Goal: Information Seeking & Learning: Learn about a topic

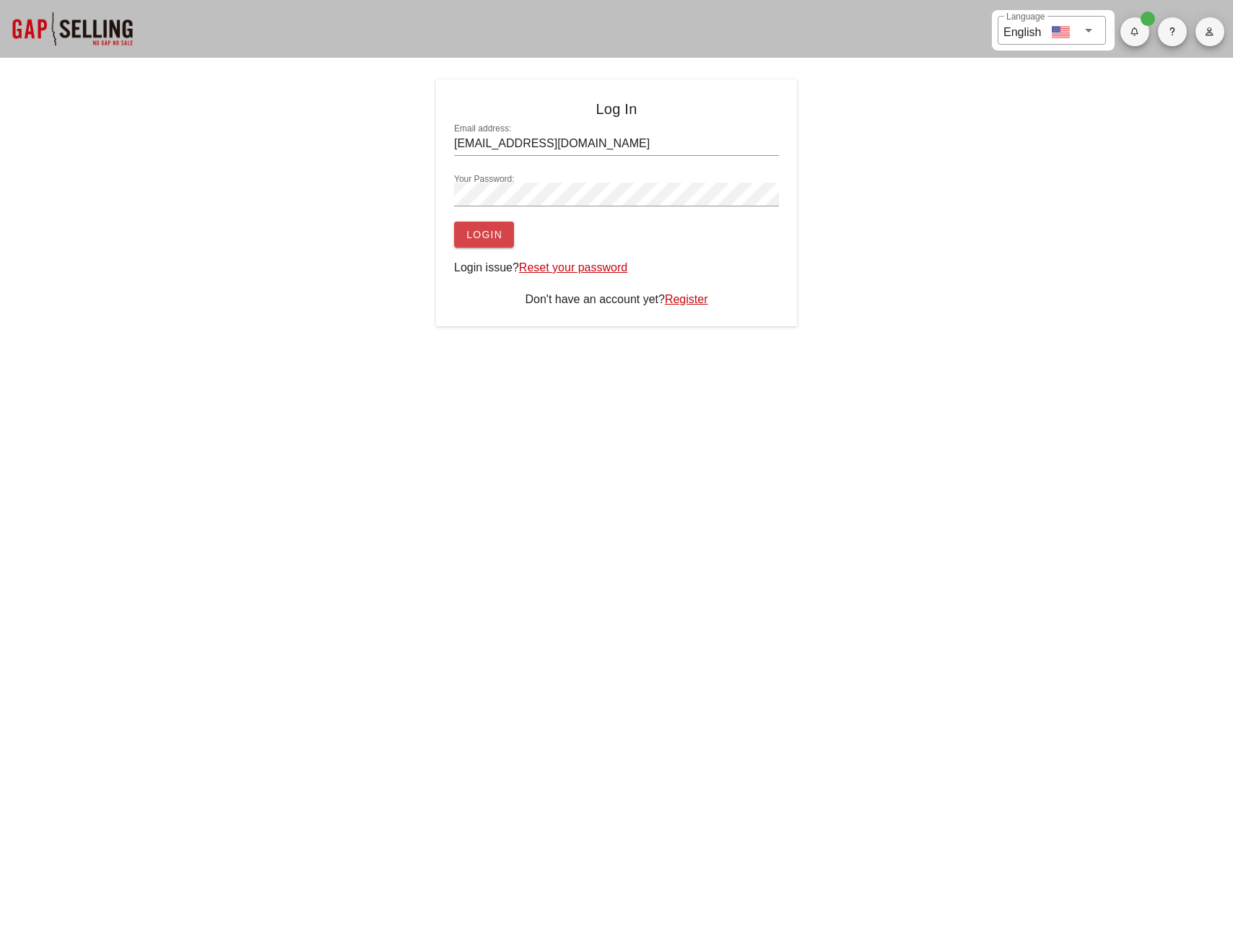
click at [475, 239] on span "Login" at bounding box center [484, 234] width 37 height 11
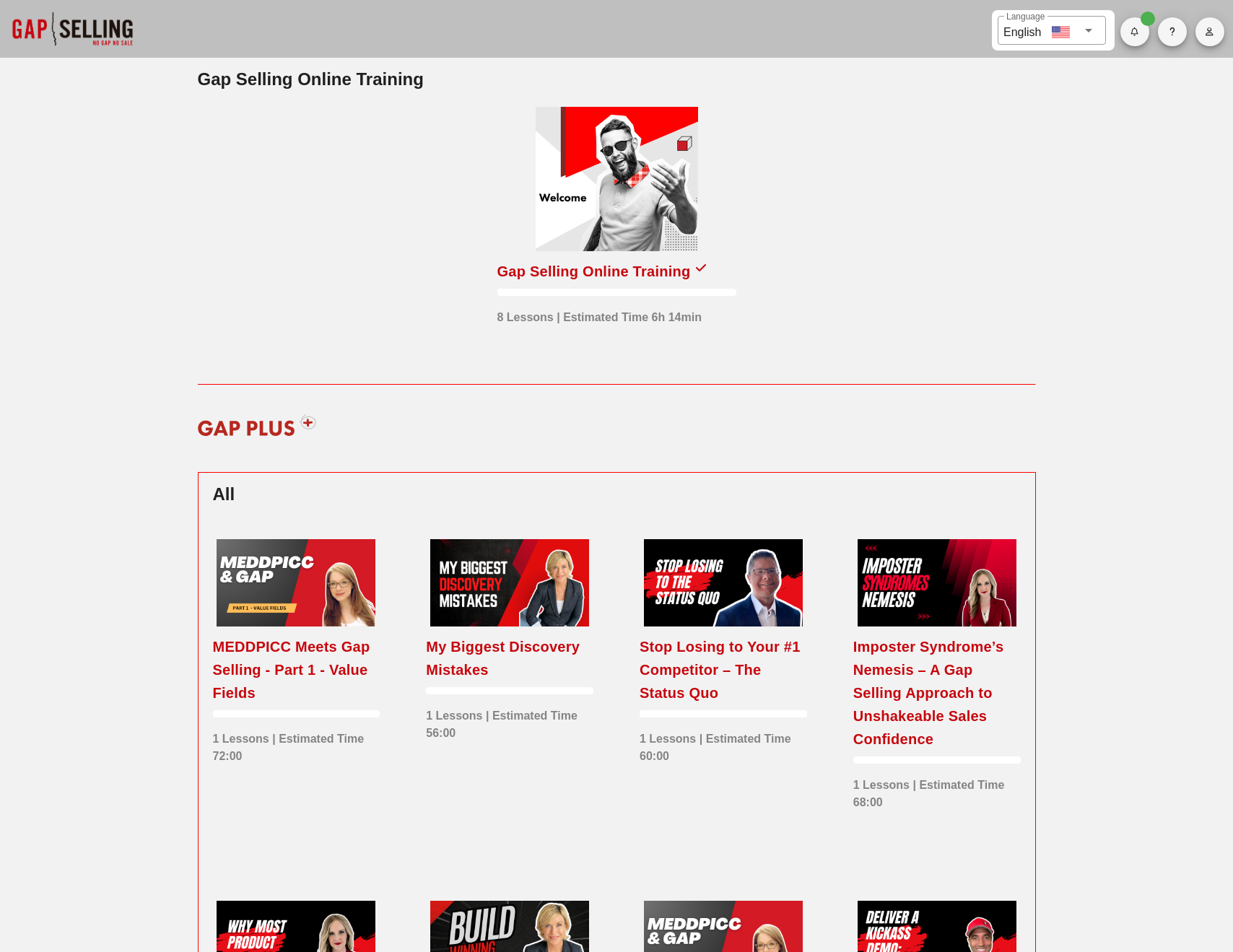
click at [1213, 33] on icon "button" at bounding box center [1210, 32] width 9 height 9
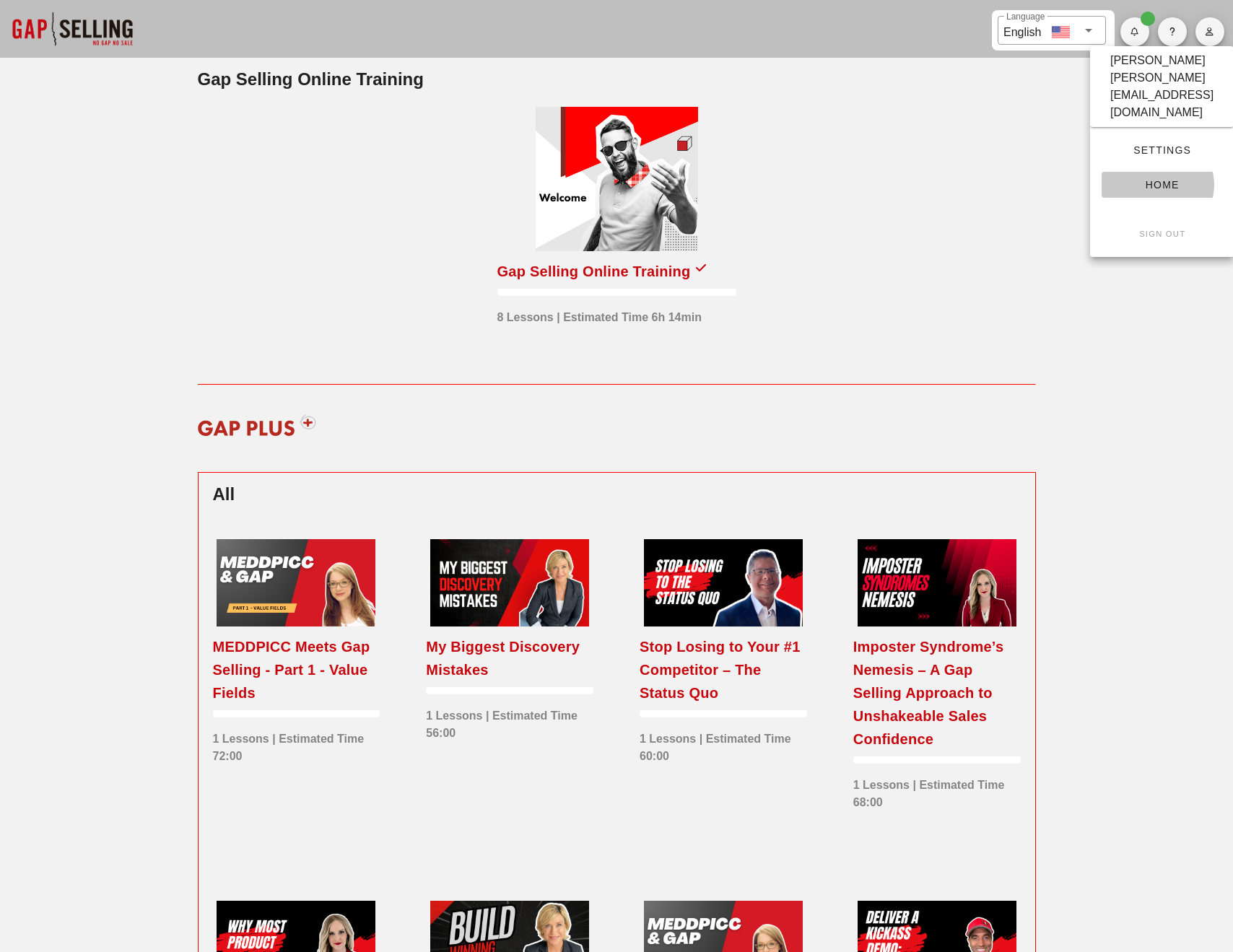
click at [1163, 179] on span "Home" at bounding box center [1161, 184] width 97 height 11
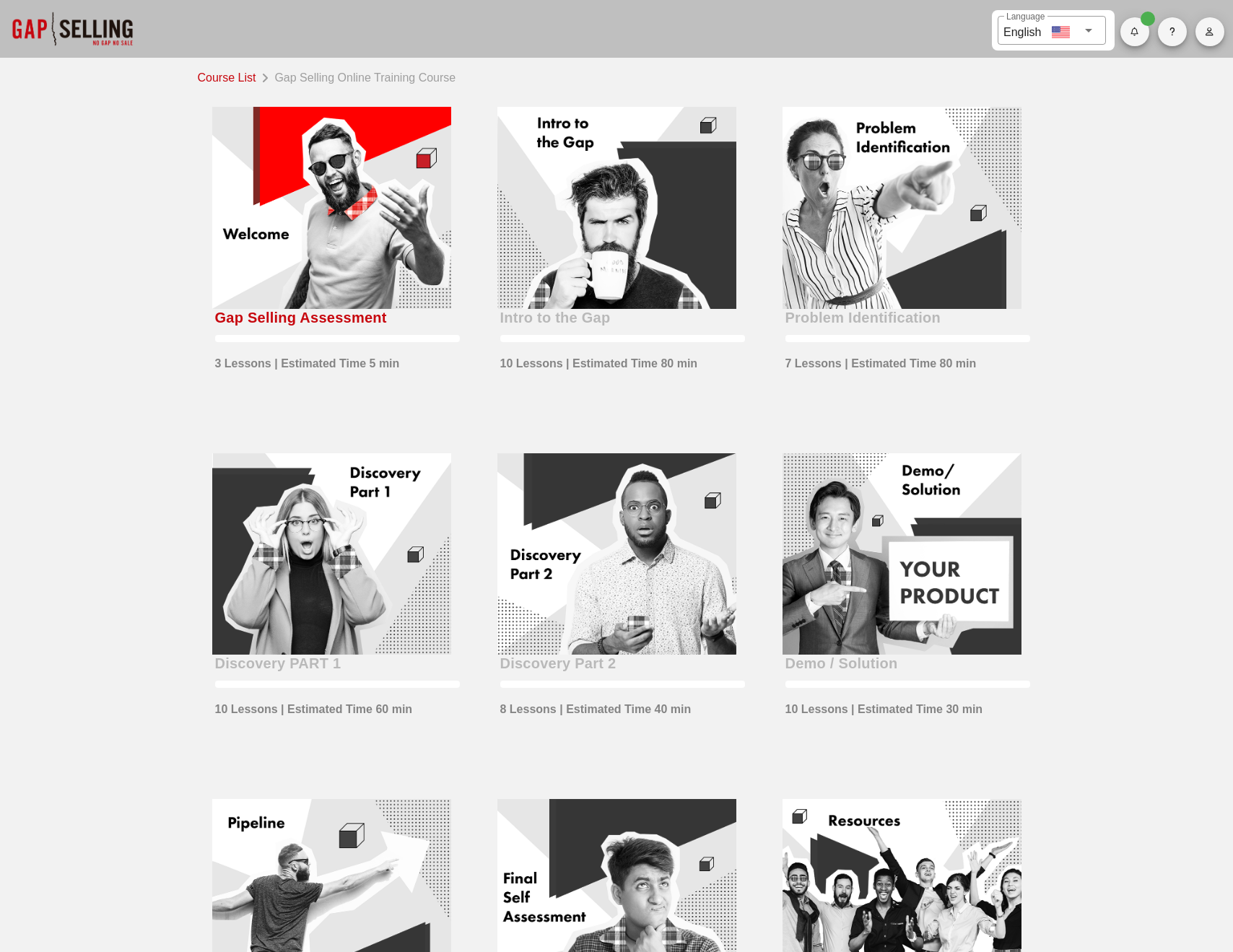
click at [1210, 28] on icon "button" at bounding box center [1210, 32] width 9 height 9
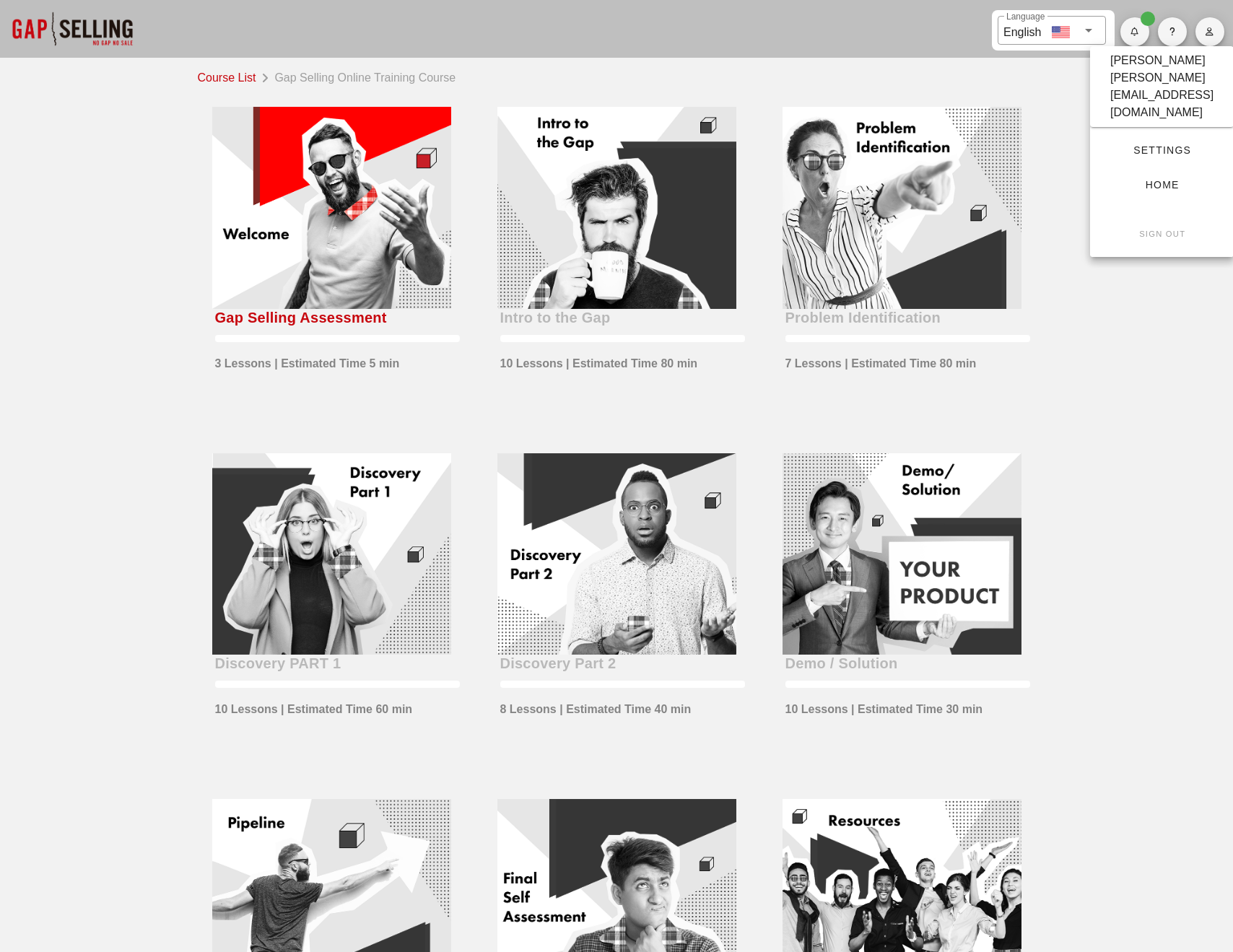
click at [1152, 144] on span "Settings" at bounding box center [1161, 150] width 97 height 11
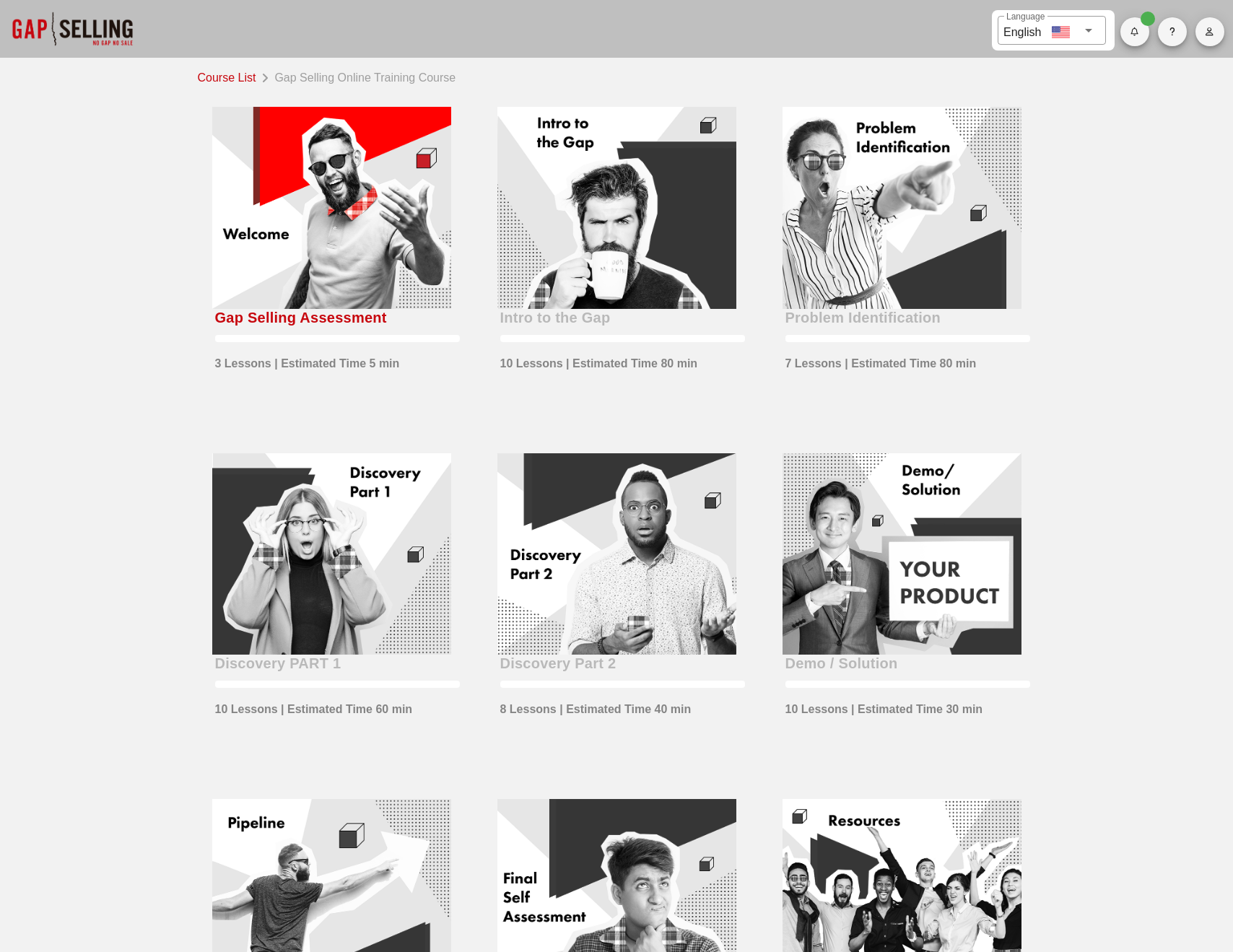
click at [326, 544] on div at bounding box center [331, 554] width 239 height 202
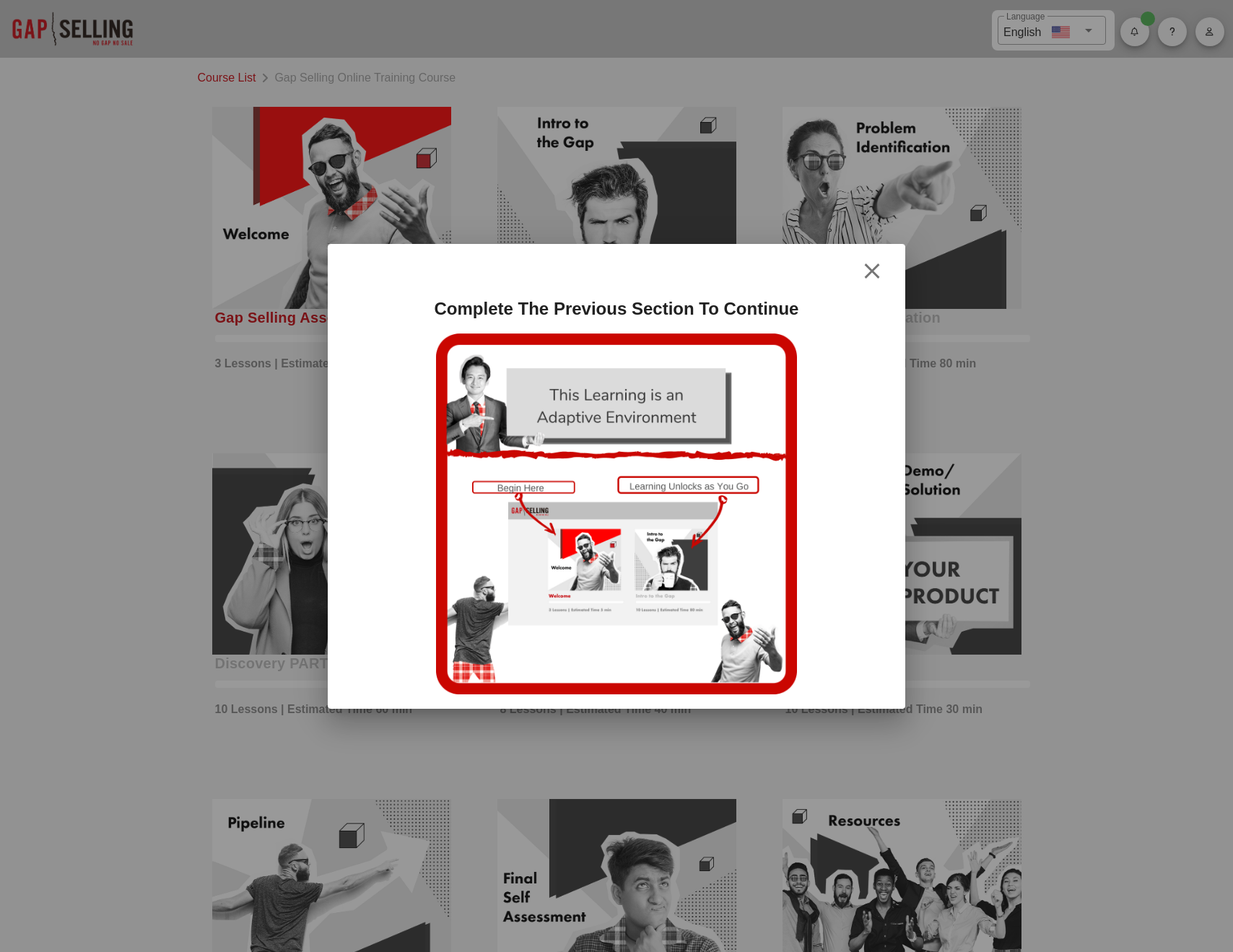
click at [536, 493] on div at bounding box center [616, 514] width 549 height 361
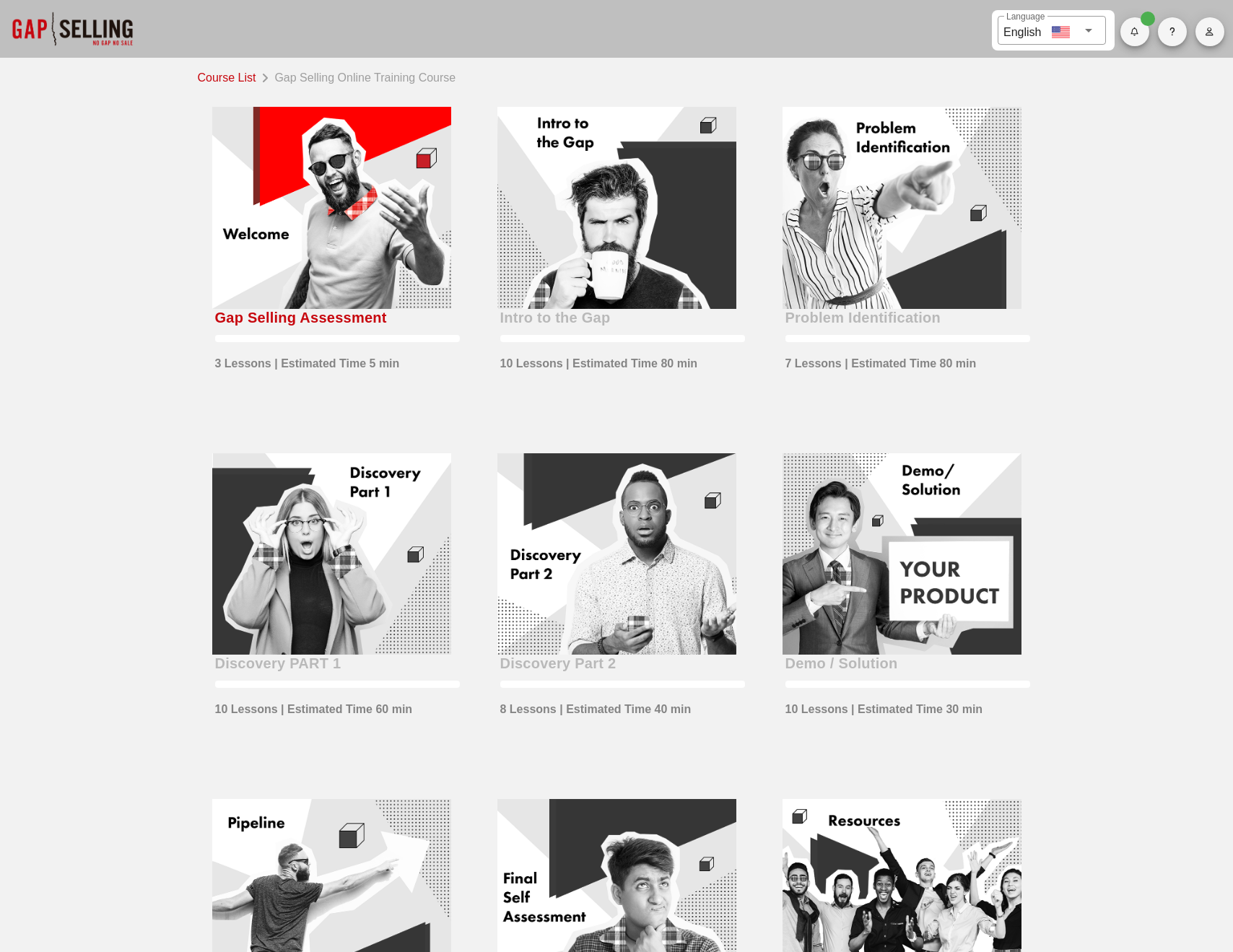
click at [370, 606] on div at bounding box center [331, 554] width 239 height 202
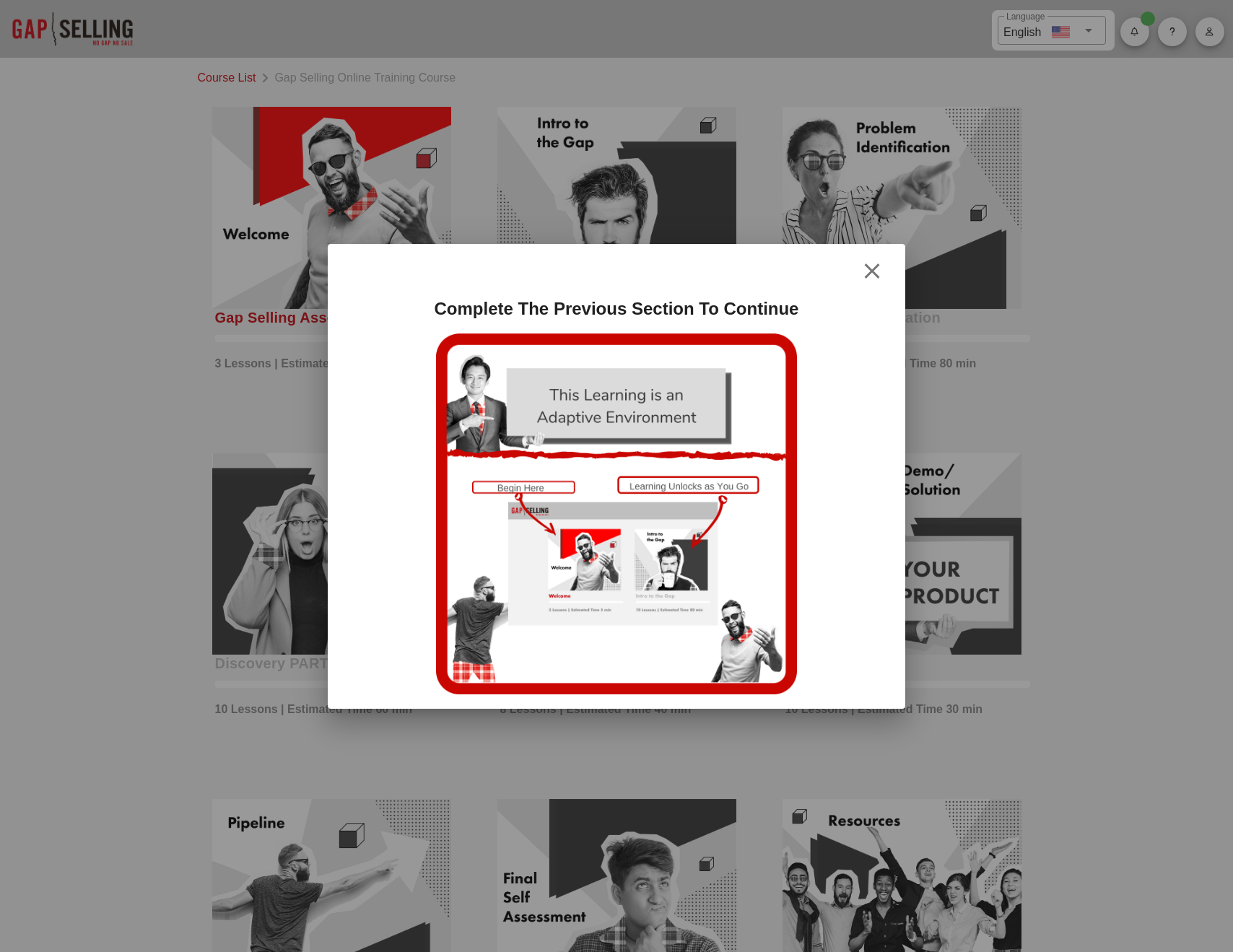
click at [869, 269] on icon "button" at bounding box center [872, 271] width 17 height 17
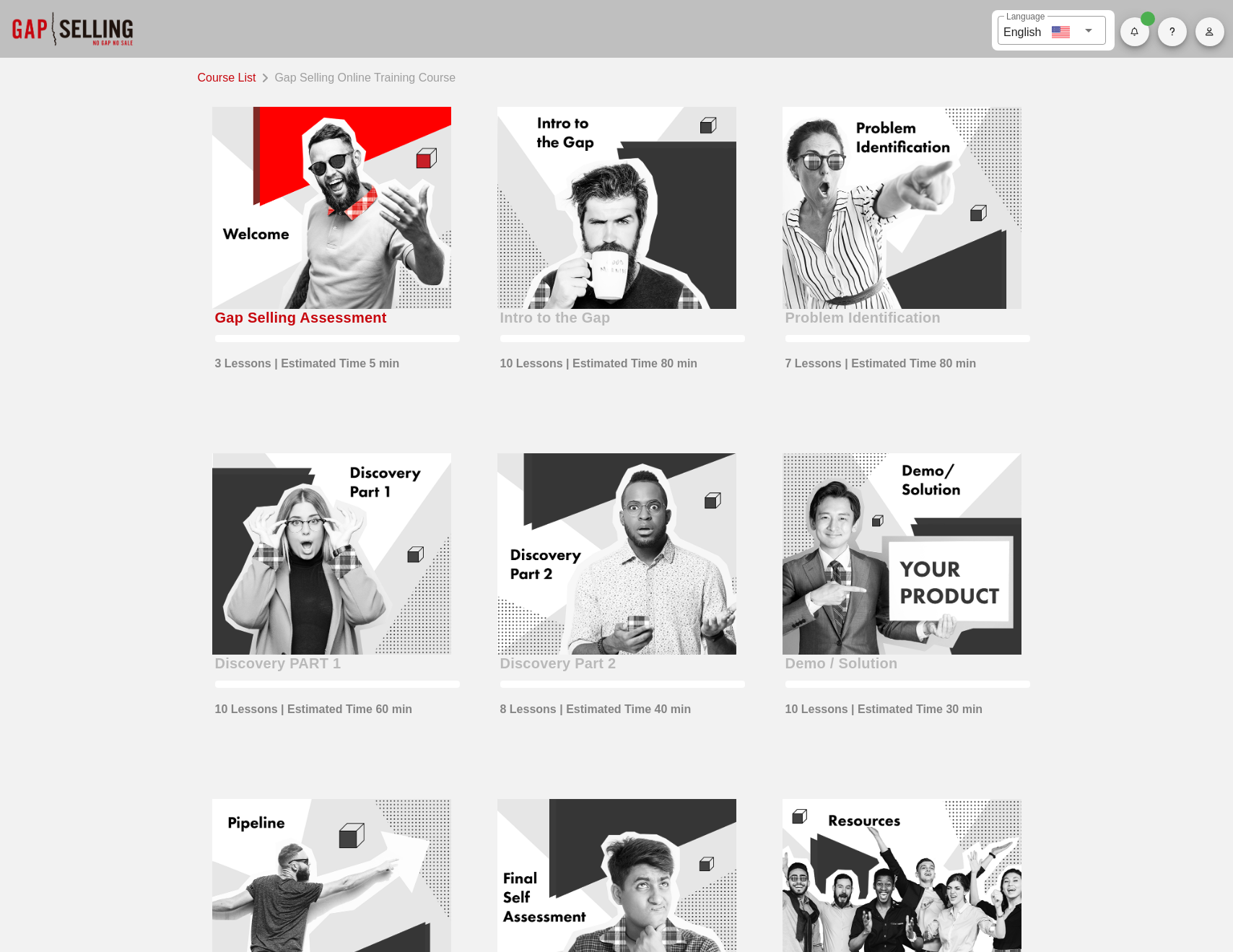
click at [348, 585] on div at bounding box center [331, 554] width 239 height 202
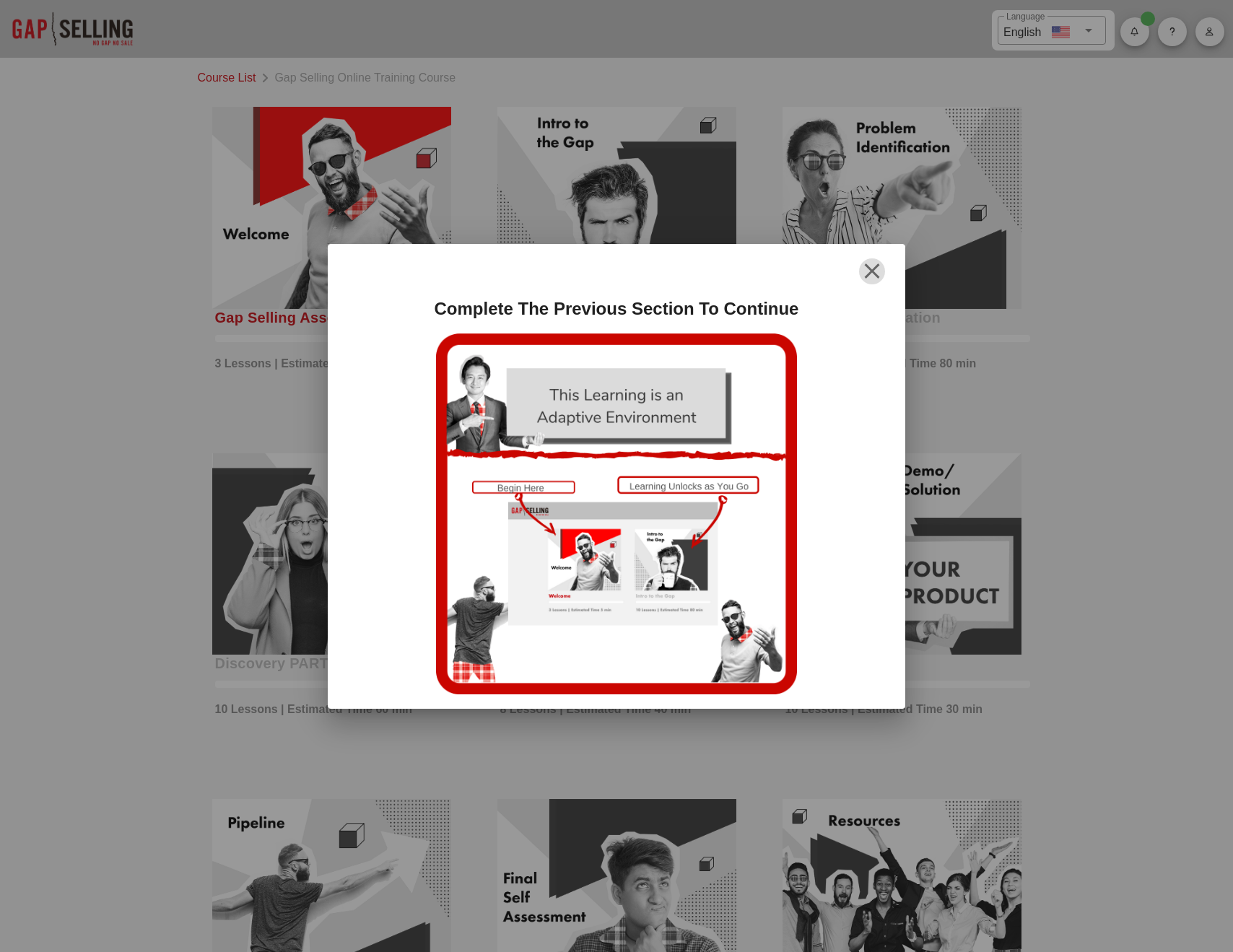
click at [875, 264] on icon "button" at bounding box center [872, 271] width 17 height 17
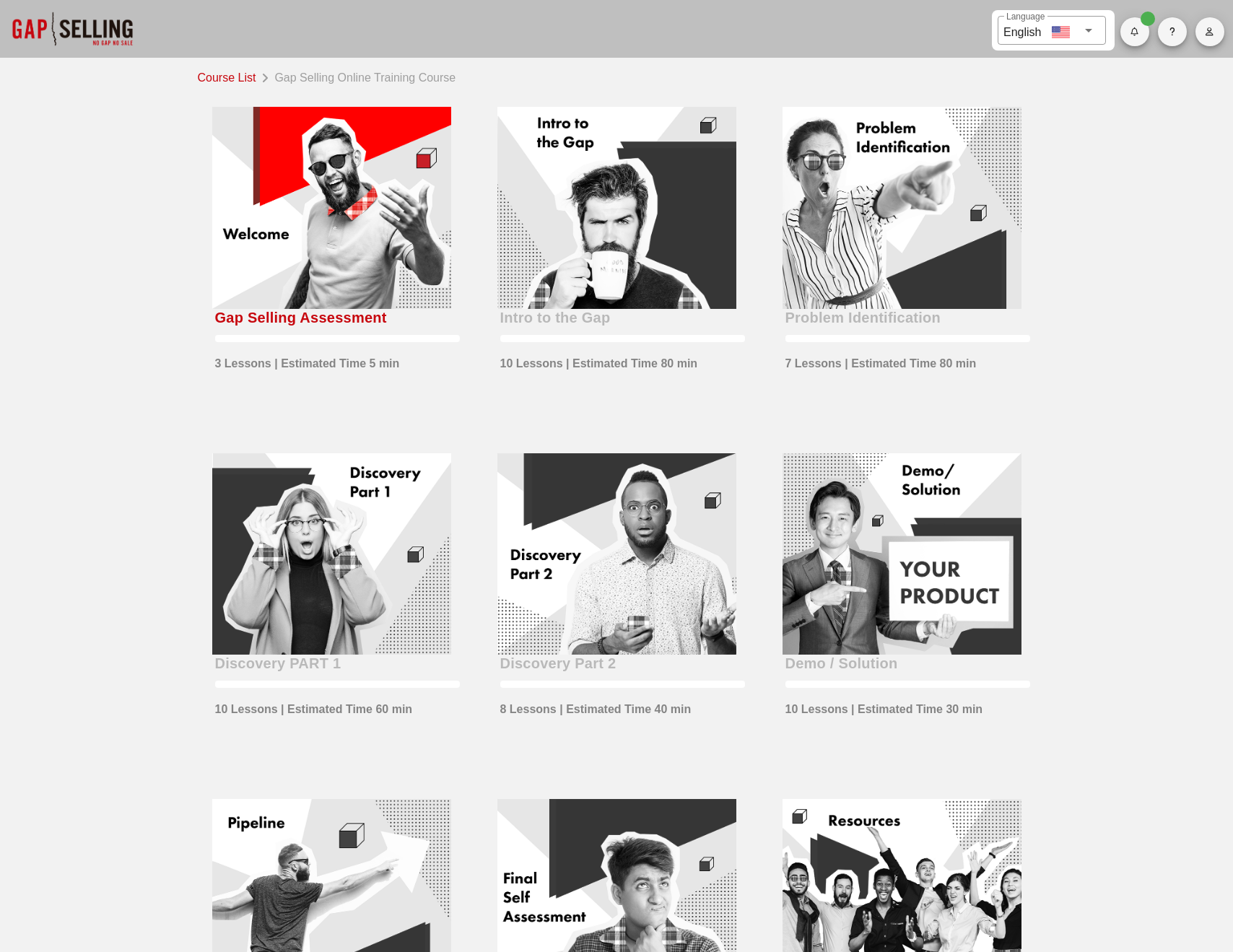
click at [262, 226] on div at bounding box center [331, 208] width 239 height 202
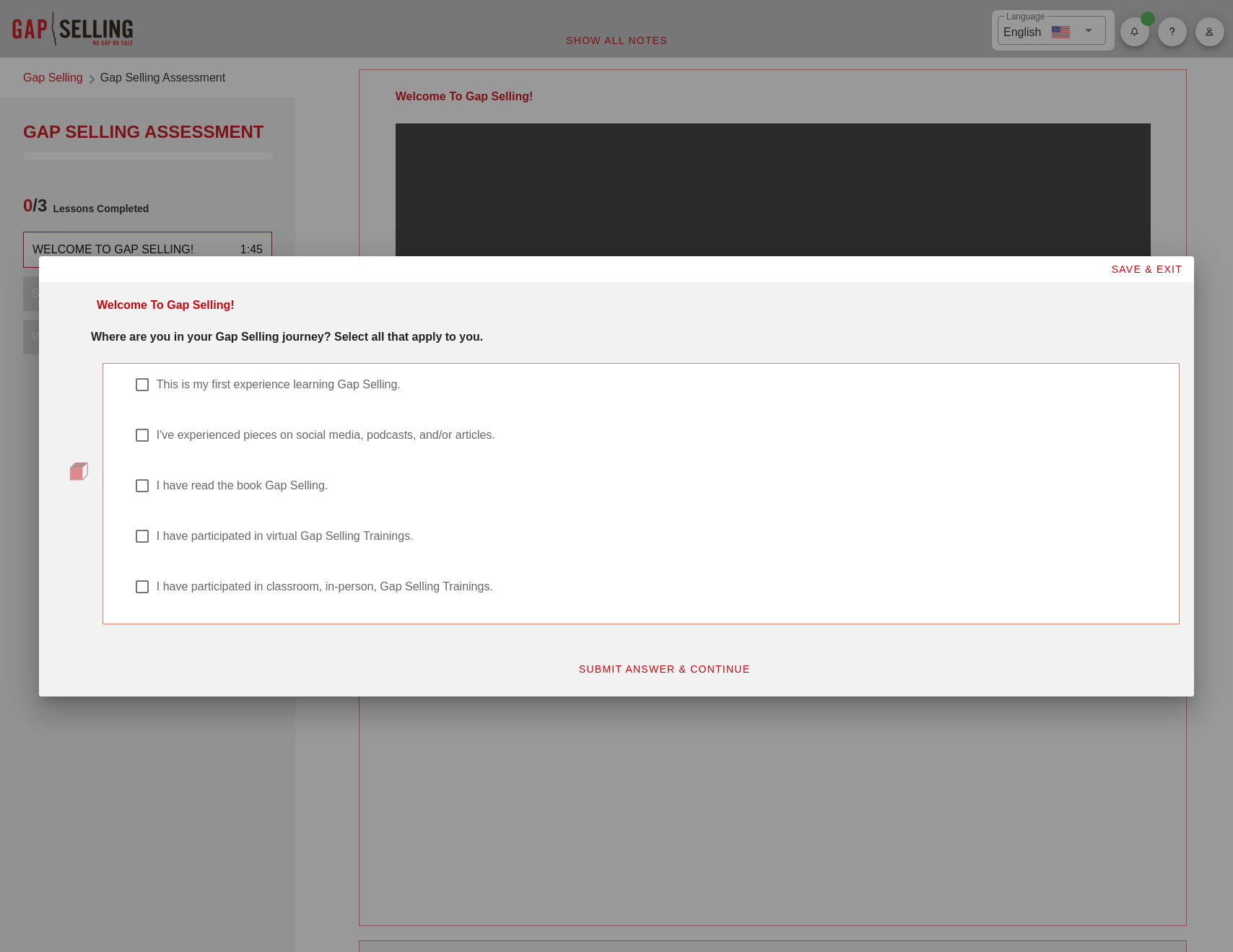
click at [224, 438] on label "I've experienced pieces on social media, podcasts, and/or articles." at bounding box center [659, 435] width 1006 height 14
checkbox input "true"
click at [628, 672] on span "SUBMIT ANSWER & CONTINUE" at bounding box center [664, 668] width 172 height 11
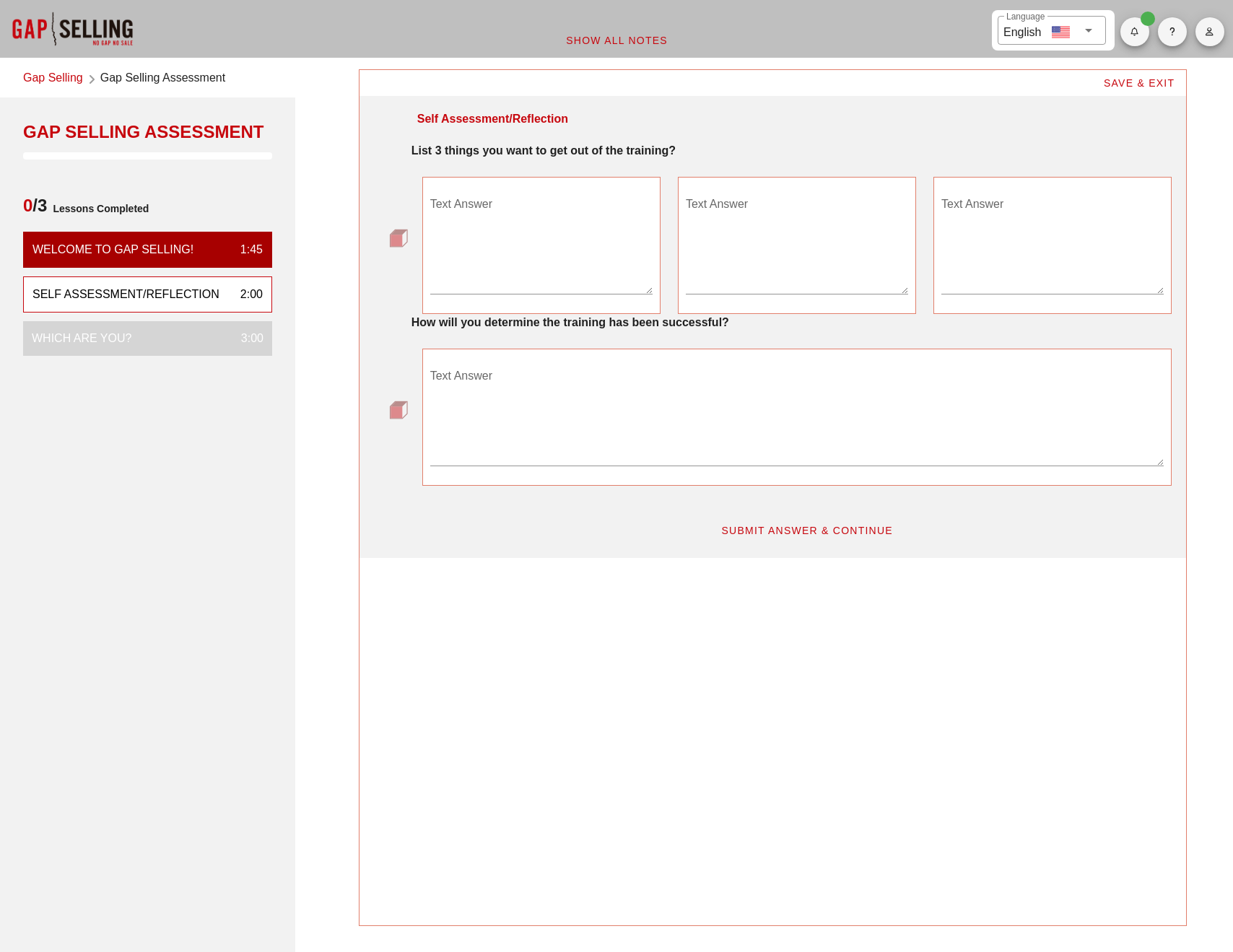
click at [540, 254] on textarea "Text Answer" at bounding box center [541, 243] width 222 height 101
type textarea "Better ways to get discovery"
type textarea "help my team"
type textarea "Better discovery"
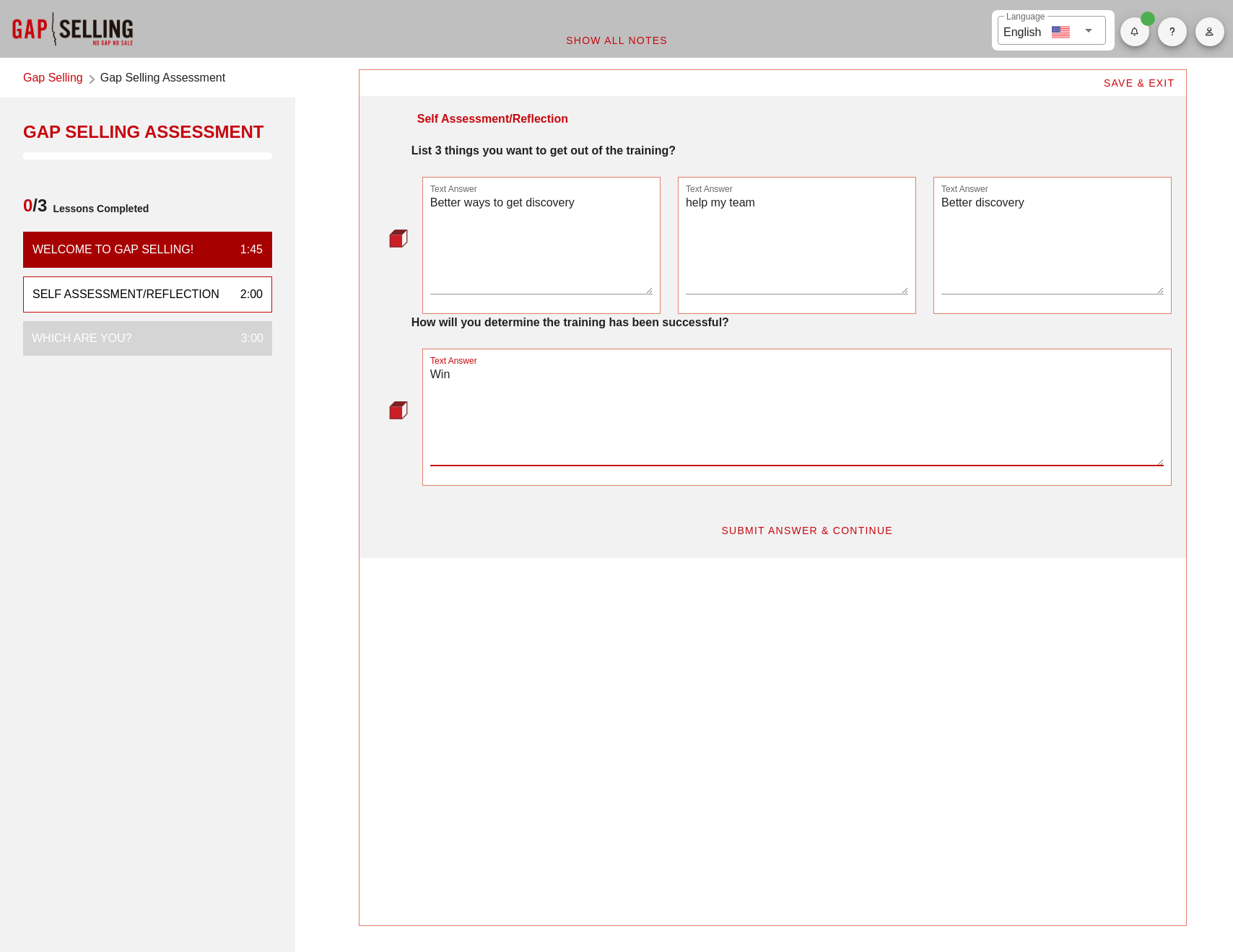
type textarea "Win"
click at [762, 529] on span "SUBMIT ANSWER & CONTINUE" at bounding box center [806, 530] width 172 height 11
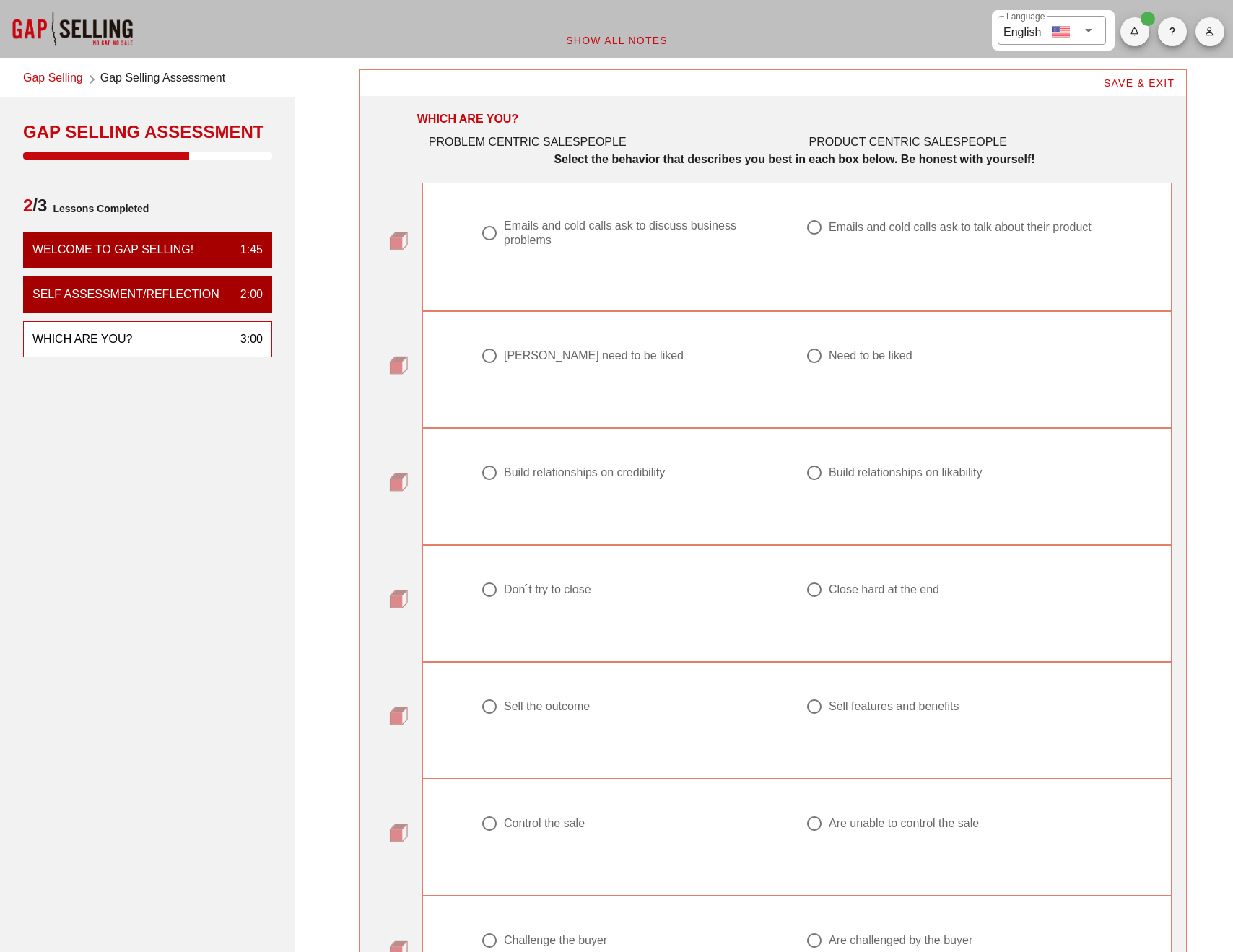
click at [535, 232] on div "Emails and cold calls ask to discuss business problems" at bounding box center [640, 233] width 273 height 29
radio input "true"
click at [533, 359] on div "Don ́t need to be liked" at bounding box center [593, 355] width 180 height 14
radio input "true"
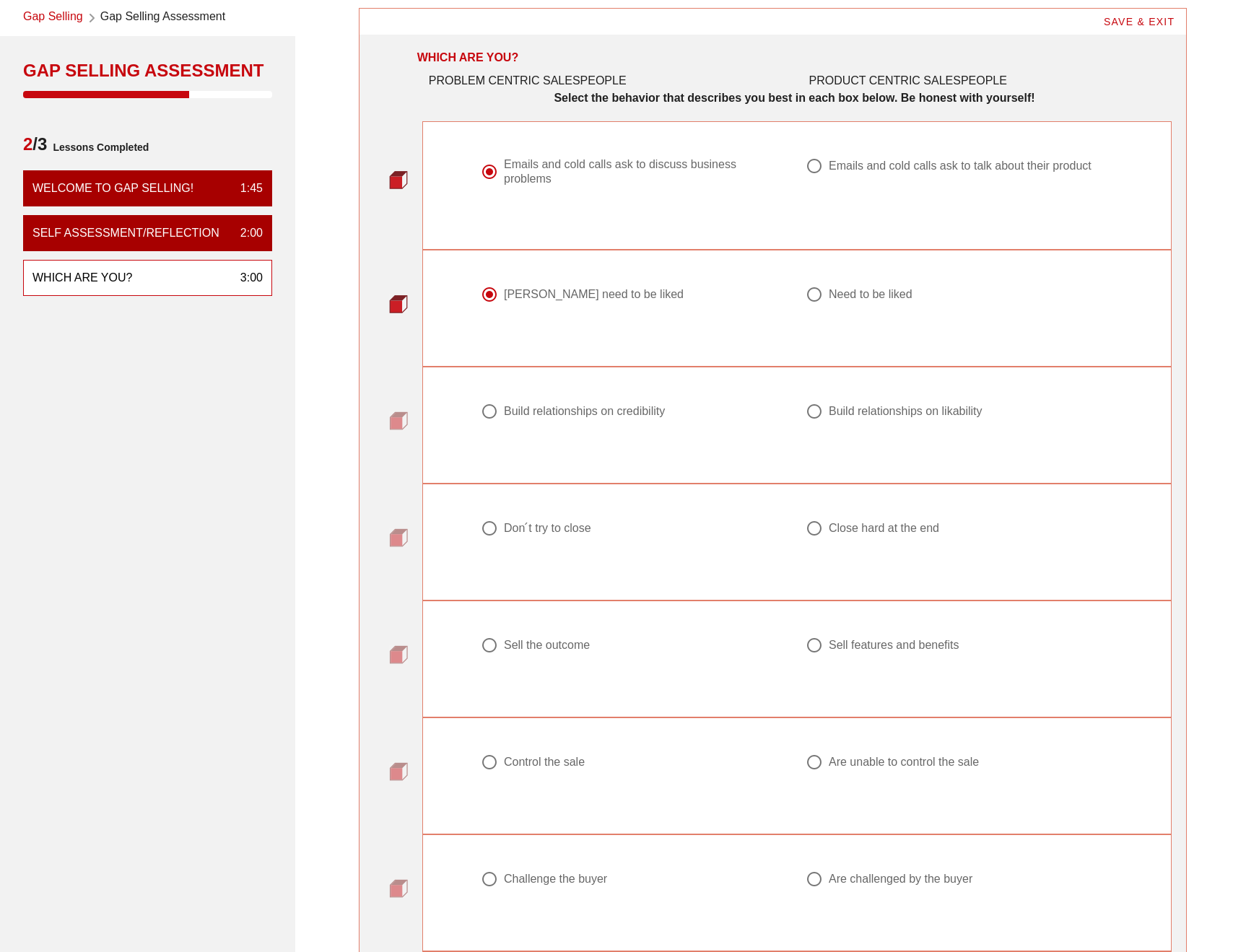
scroll to position [62, 0]
click at [638, 415] on div "Build relationships on credibility" at bounding box center [584, 410] width 161 height 14
radio input "true"
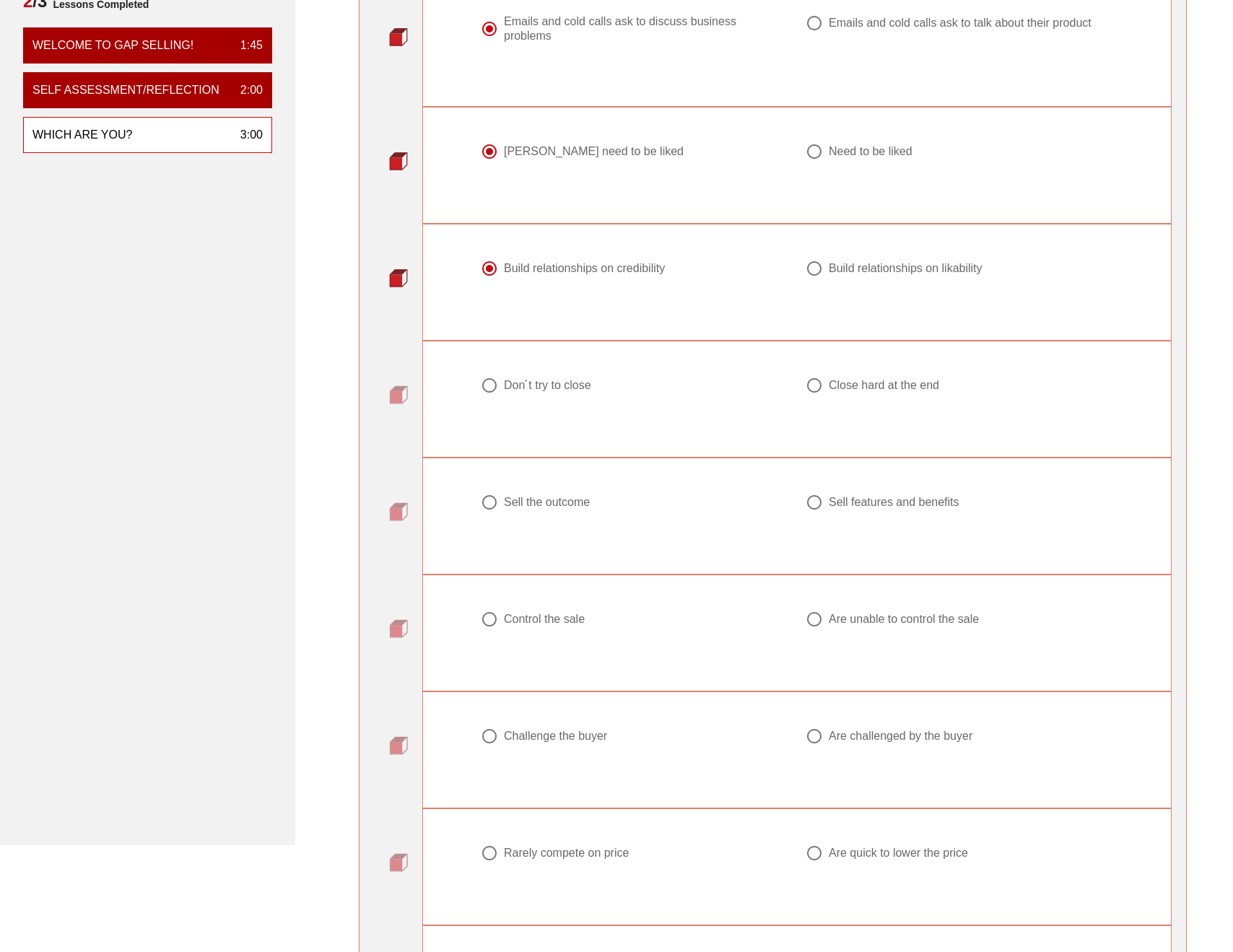
scroll to position [203, 0]
click at [567, 383] on div "Don ́t try to close" at bounding box center [547, 386] width 87 height 14
radio input "true"
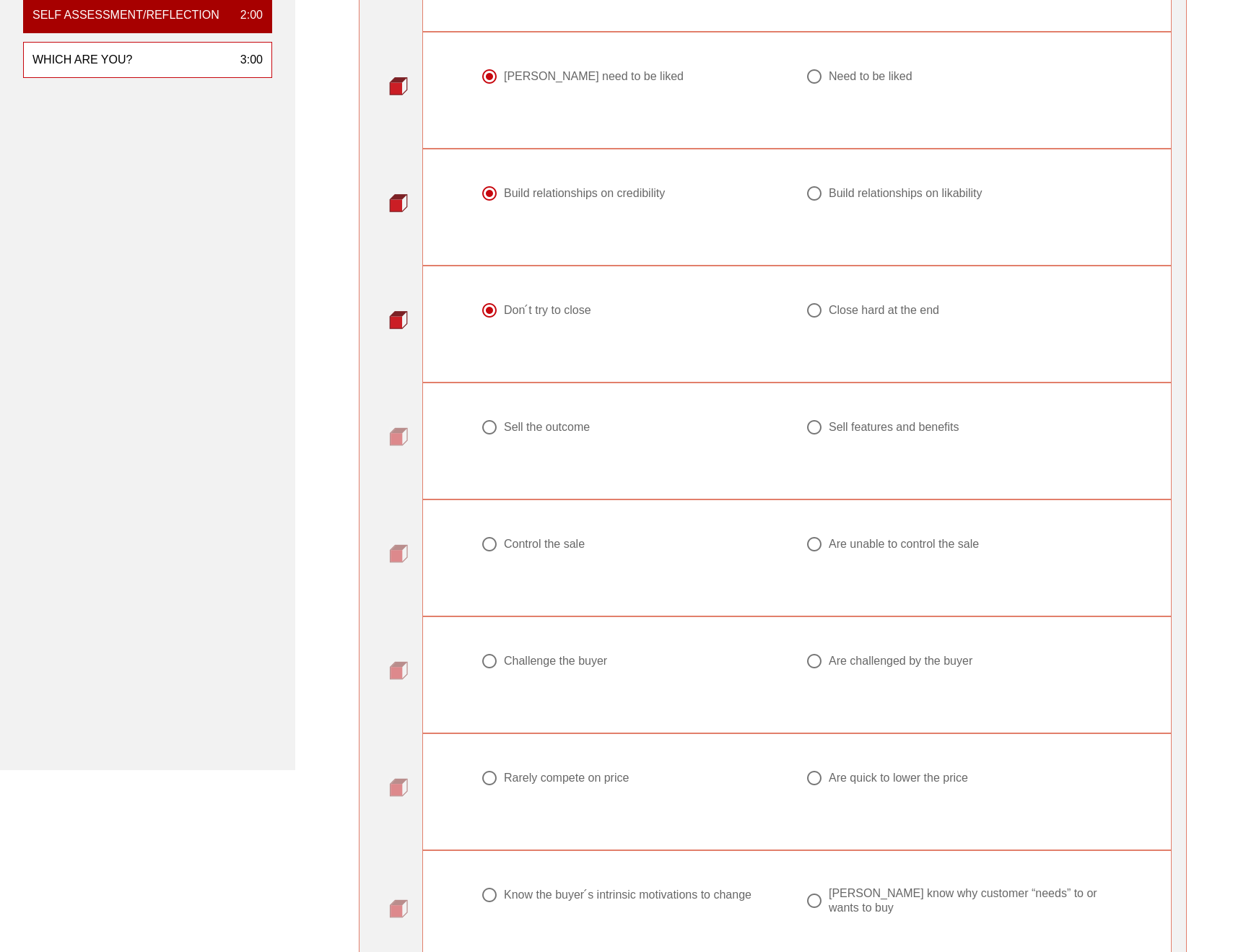
scroll to position [283, 0]
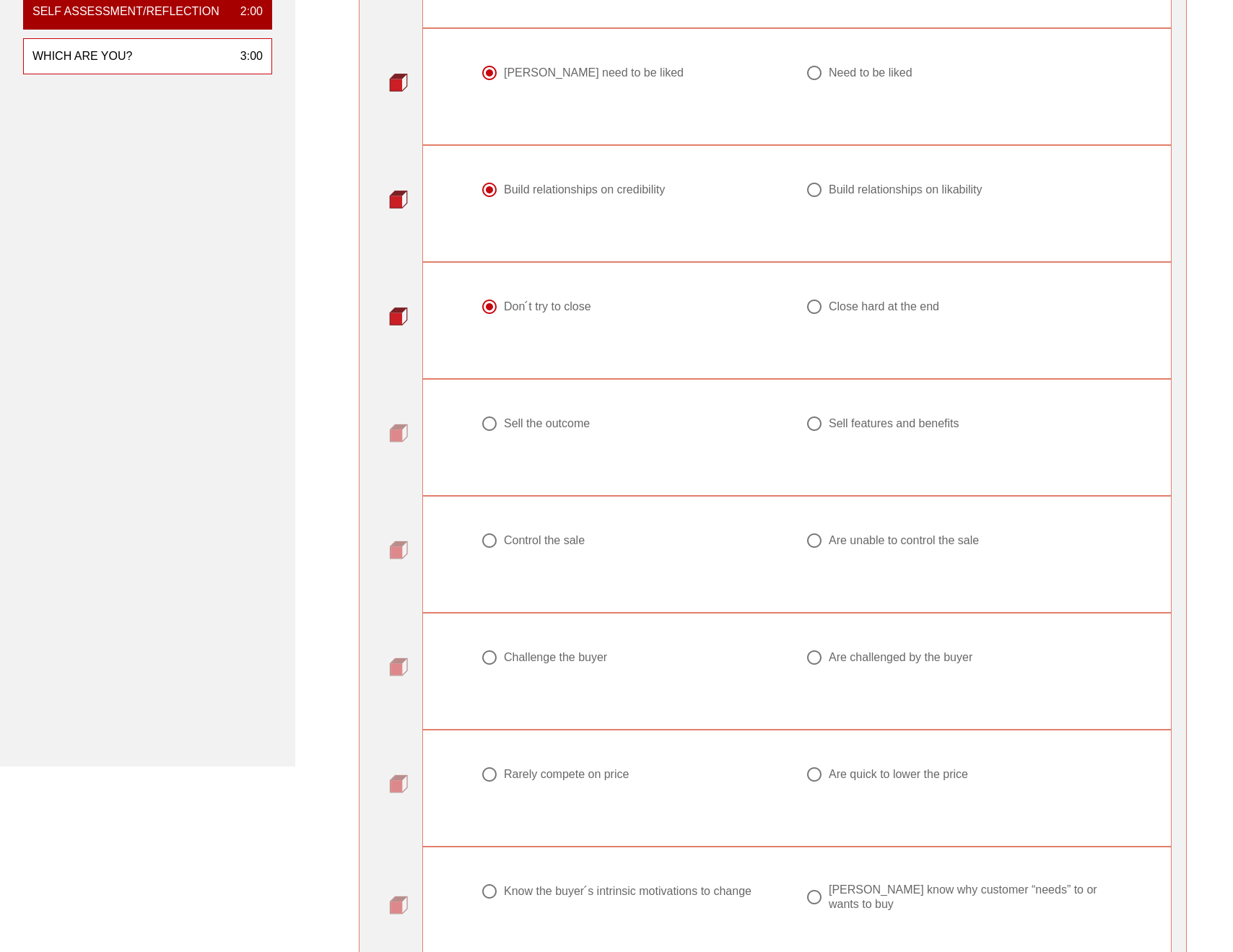
click at [539, 425] on div "Sell the outcome" at bounding box center [546, 423] width 86 height 14
radio input "true"
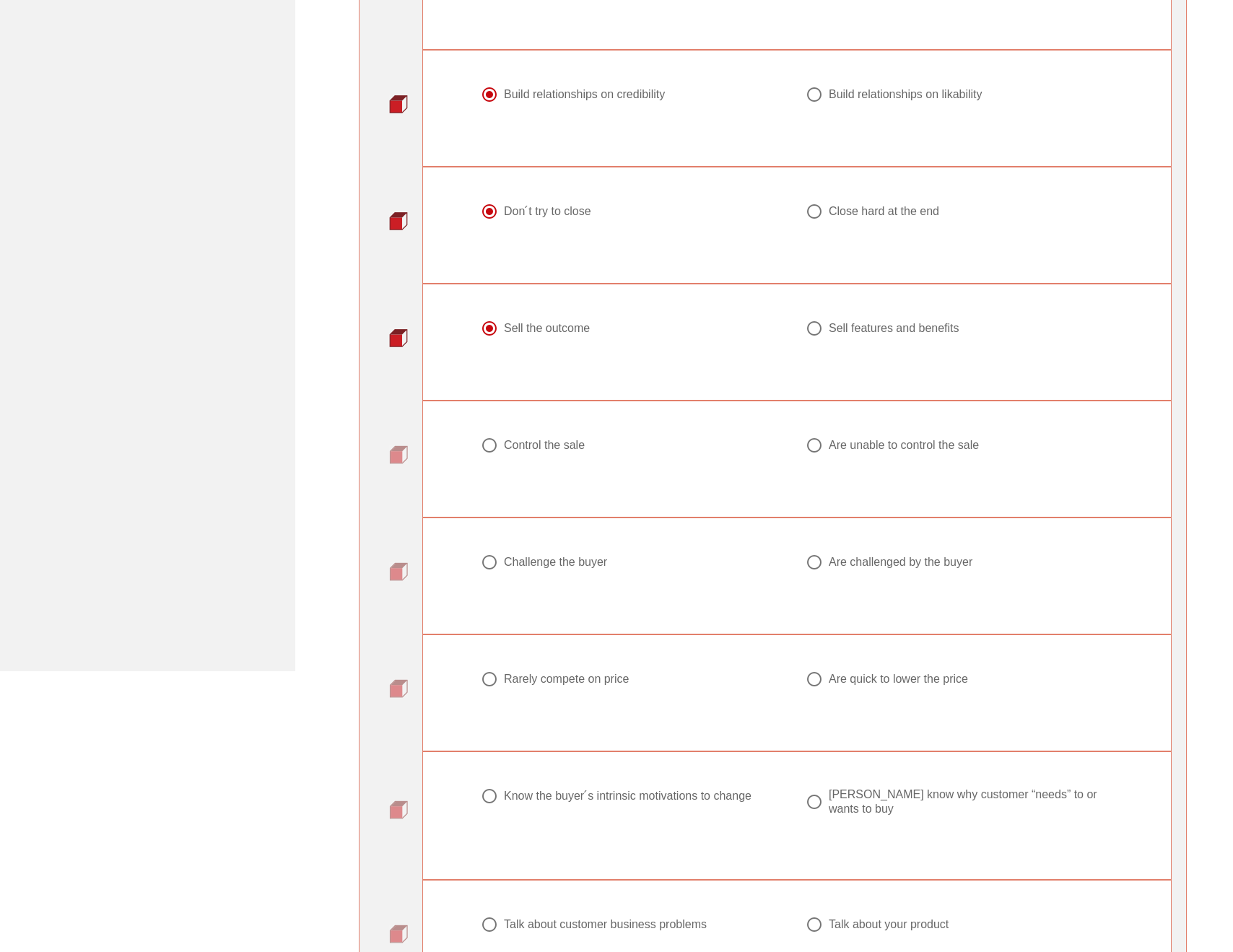
scroll to position [381, 0]
click at [513, 440] on div "Control the sale" at bounding box center [543, 442] width 81 height 14
radio input "true"
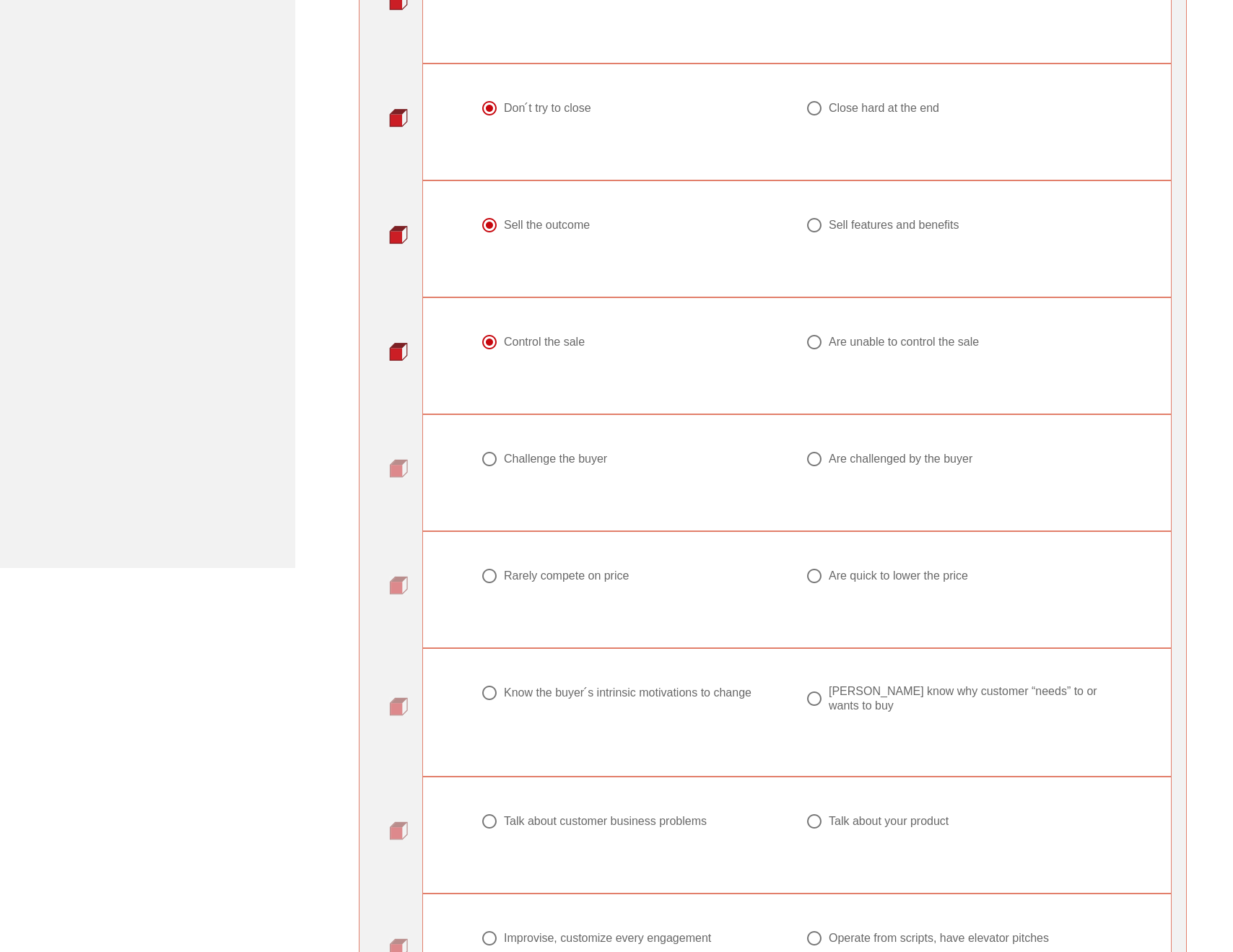
scroll to position [492, 0]
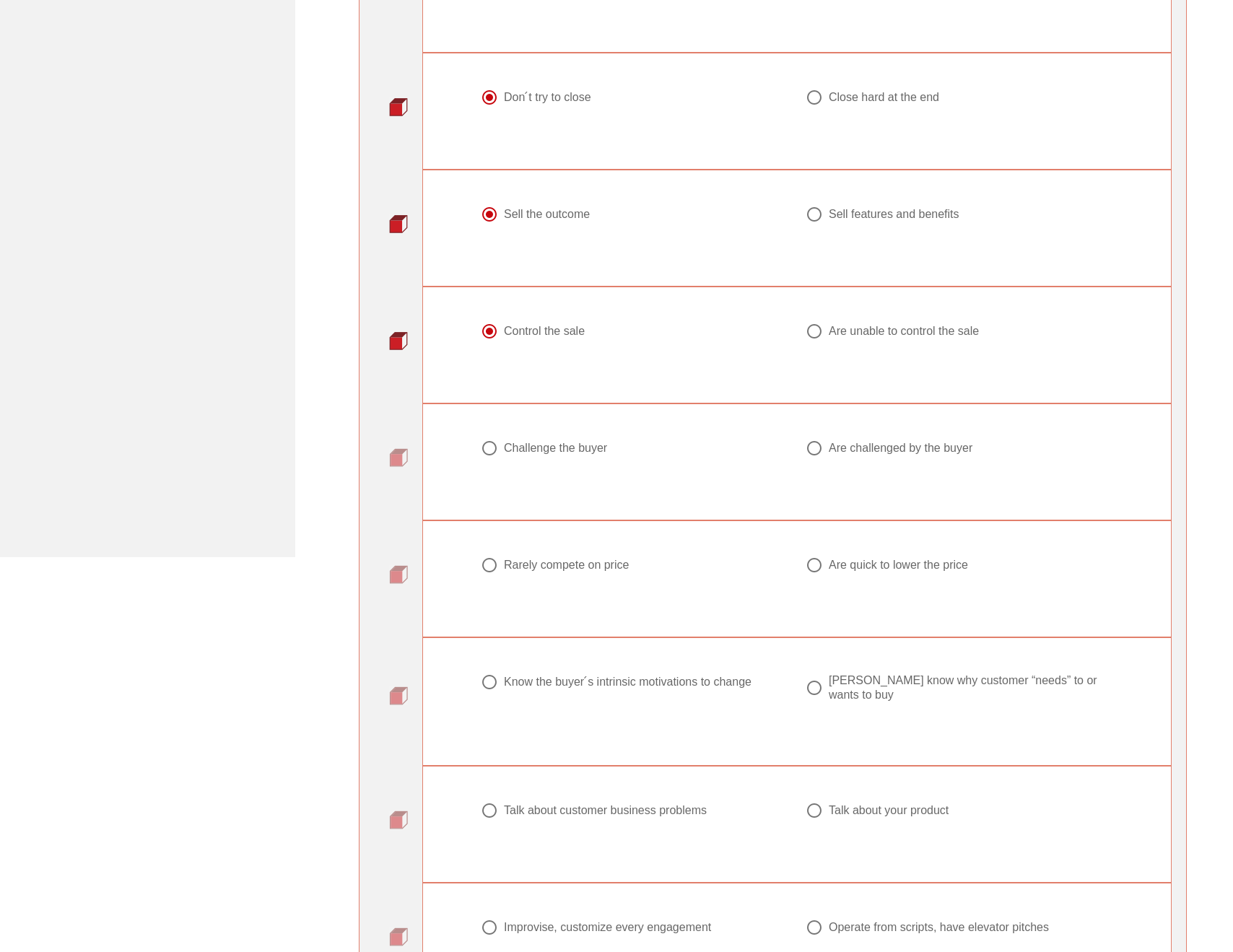
click at [587, 448] on div "Challenge the buyer" at bounding box center [555, 448] width 103 height 14
radio input "true"
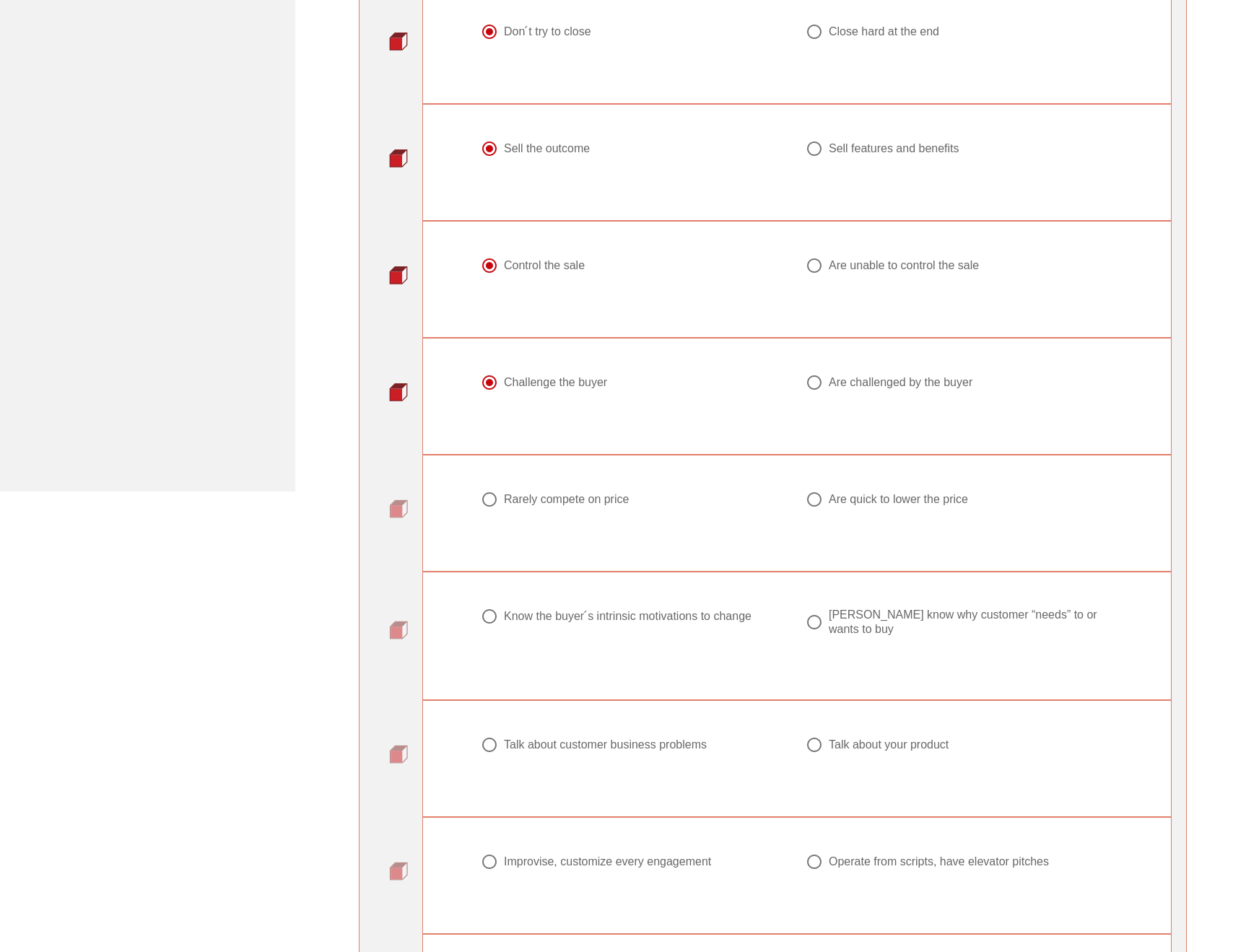
scroll to position [559, 0]
drag, startPoint x: 610, startPoint y: 497, endPoint x: 720, endPoint y: 511, distance: 110.9
click at [610, 499] on div "Rarely compete on price" at bounding box center [566, 497] width 125 height 14
radio input "true"
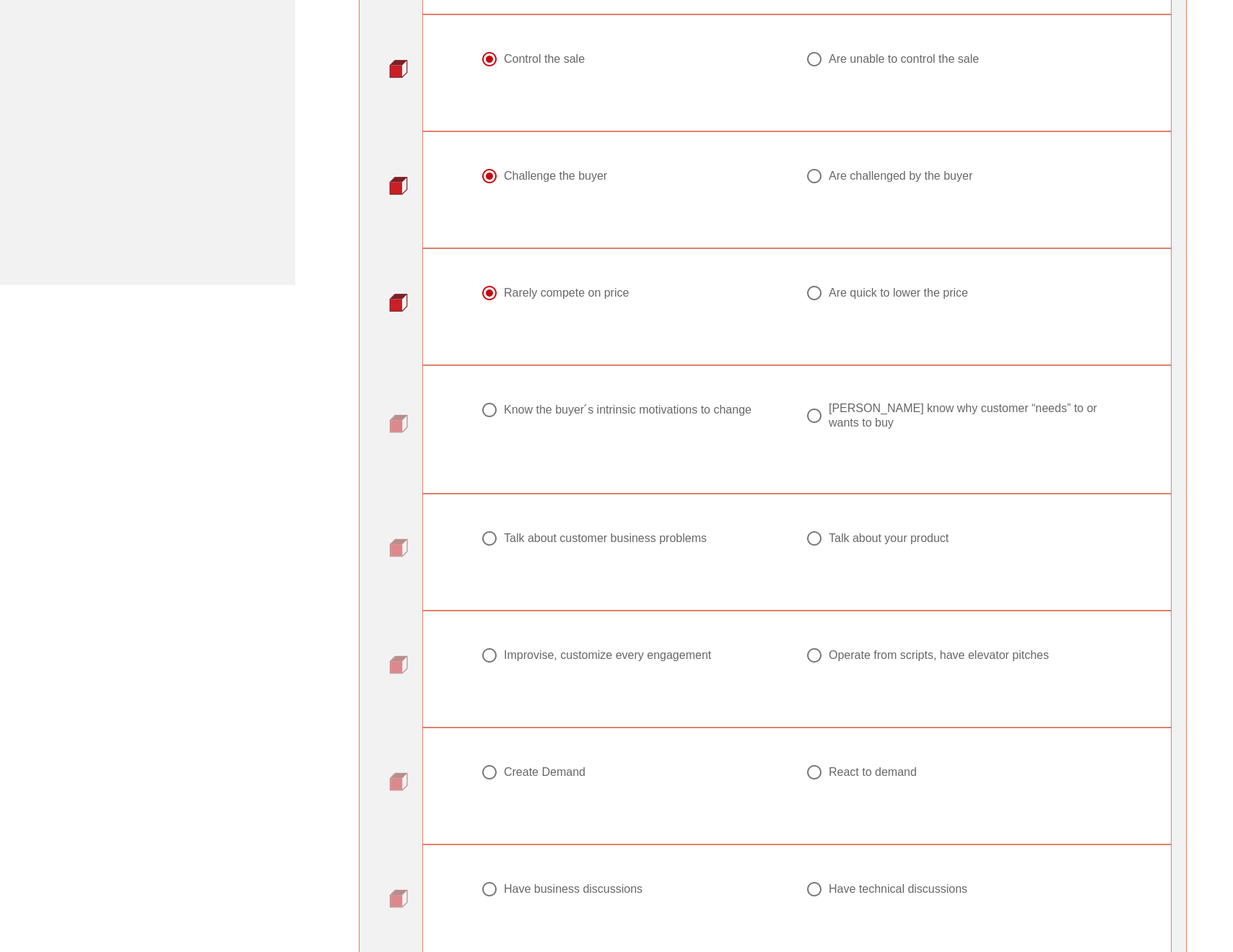
scroll to position [764, 0]
click at [735, 409] on div "Know the buyer ́s intrinsic motivations to change" at bounding box center [627, 410] width 248 height 14
radio input "true"
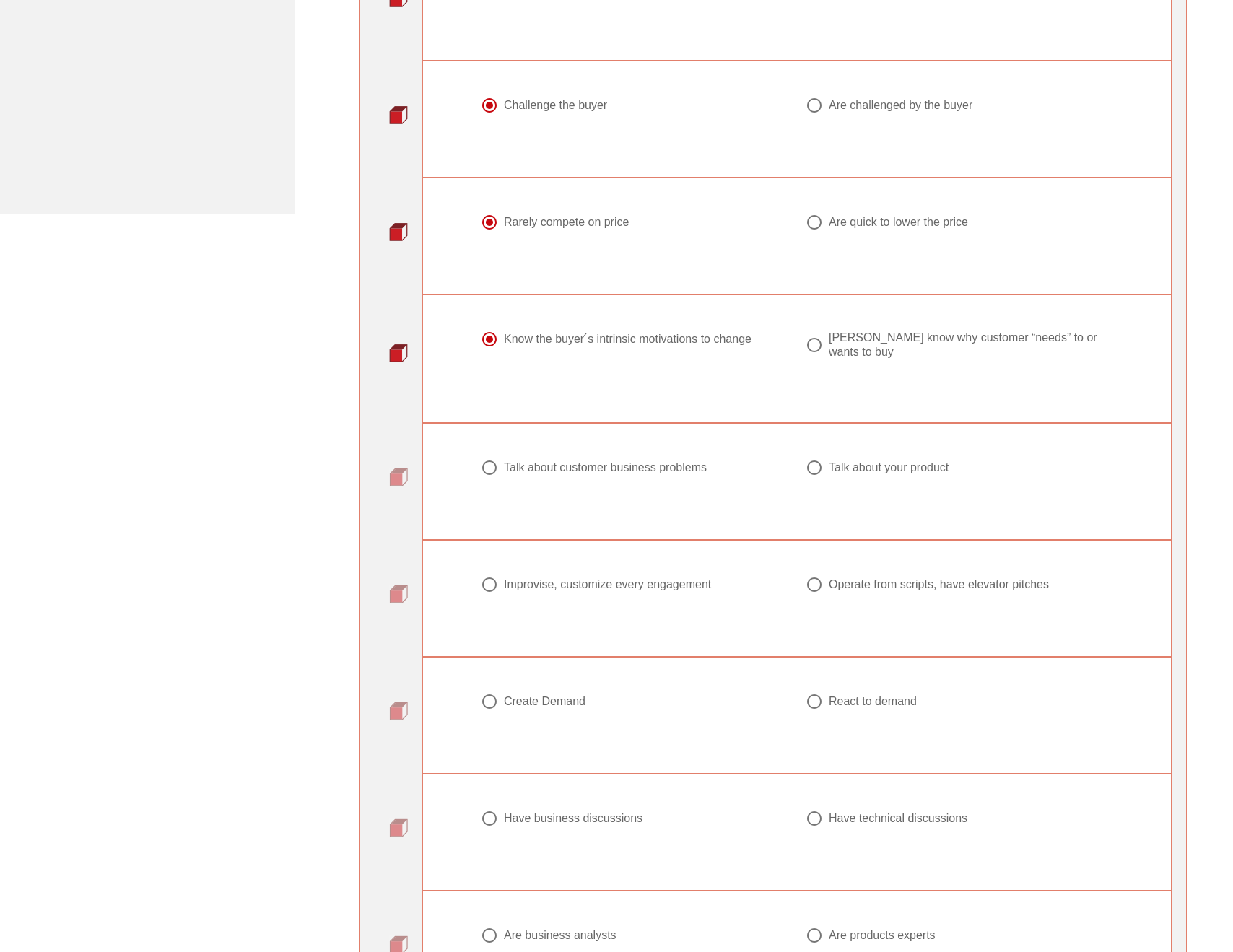
scroll to position [868, 0]
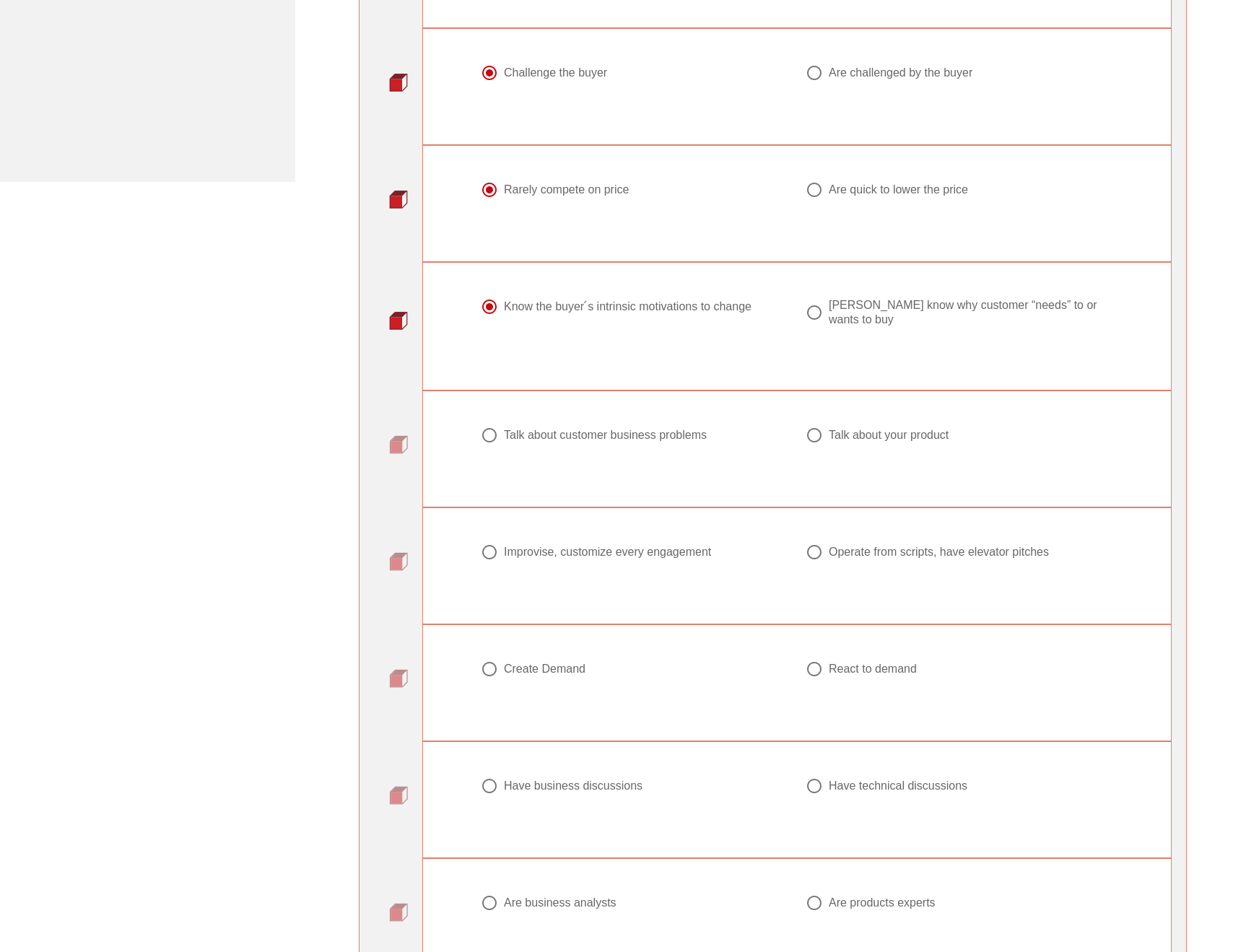
click at [680, 442] on div "Talk about customer business problems" at bounding box center [605, 435] width 203 height 14
radio input "true"
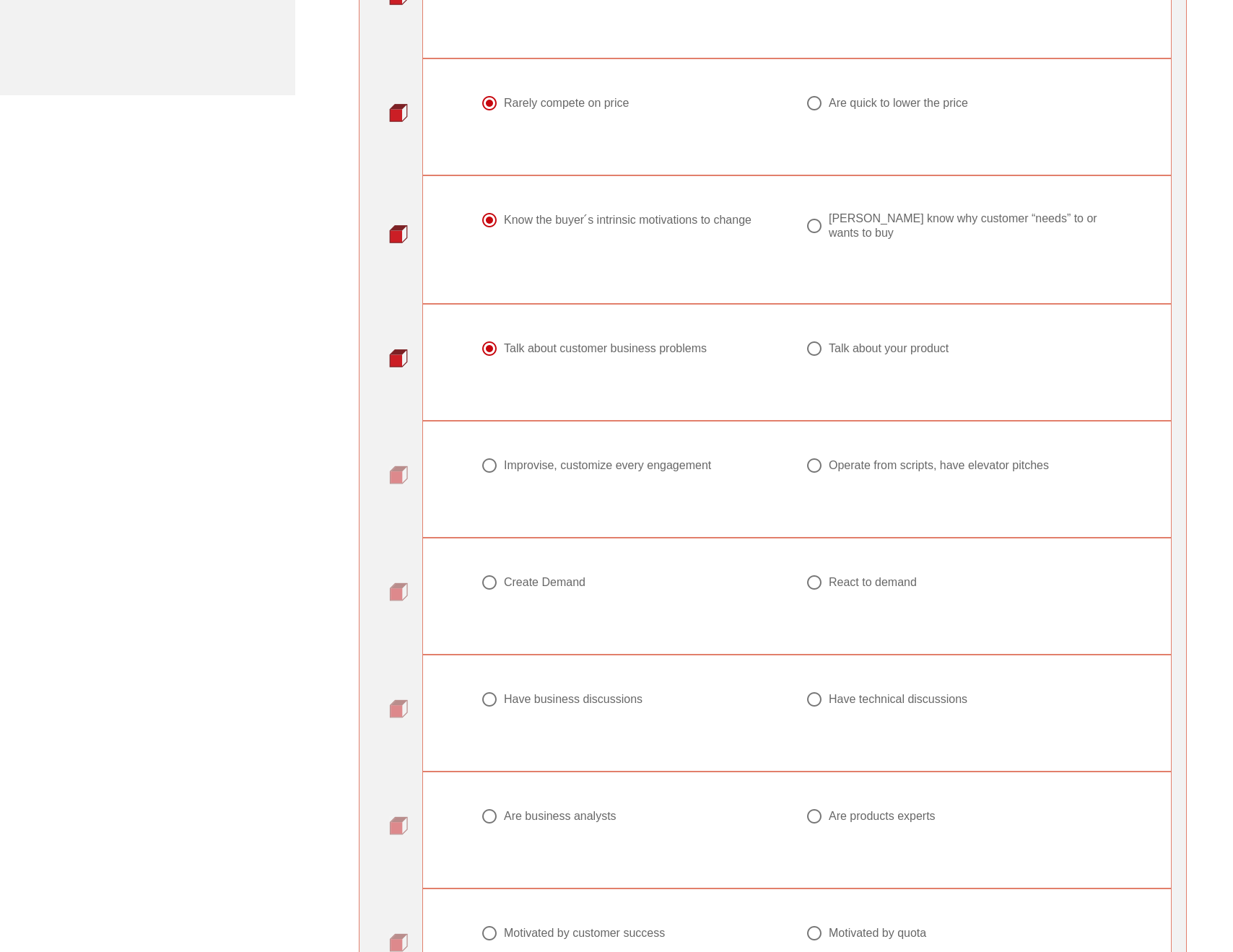
scroll to position [958, 0]
click at [684, 462] on div "Improvise, customize every engagement" at bounding box center [607, 461] width 207 height 14
radio input "true"
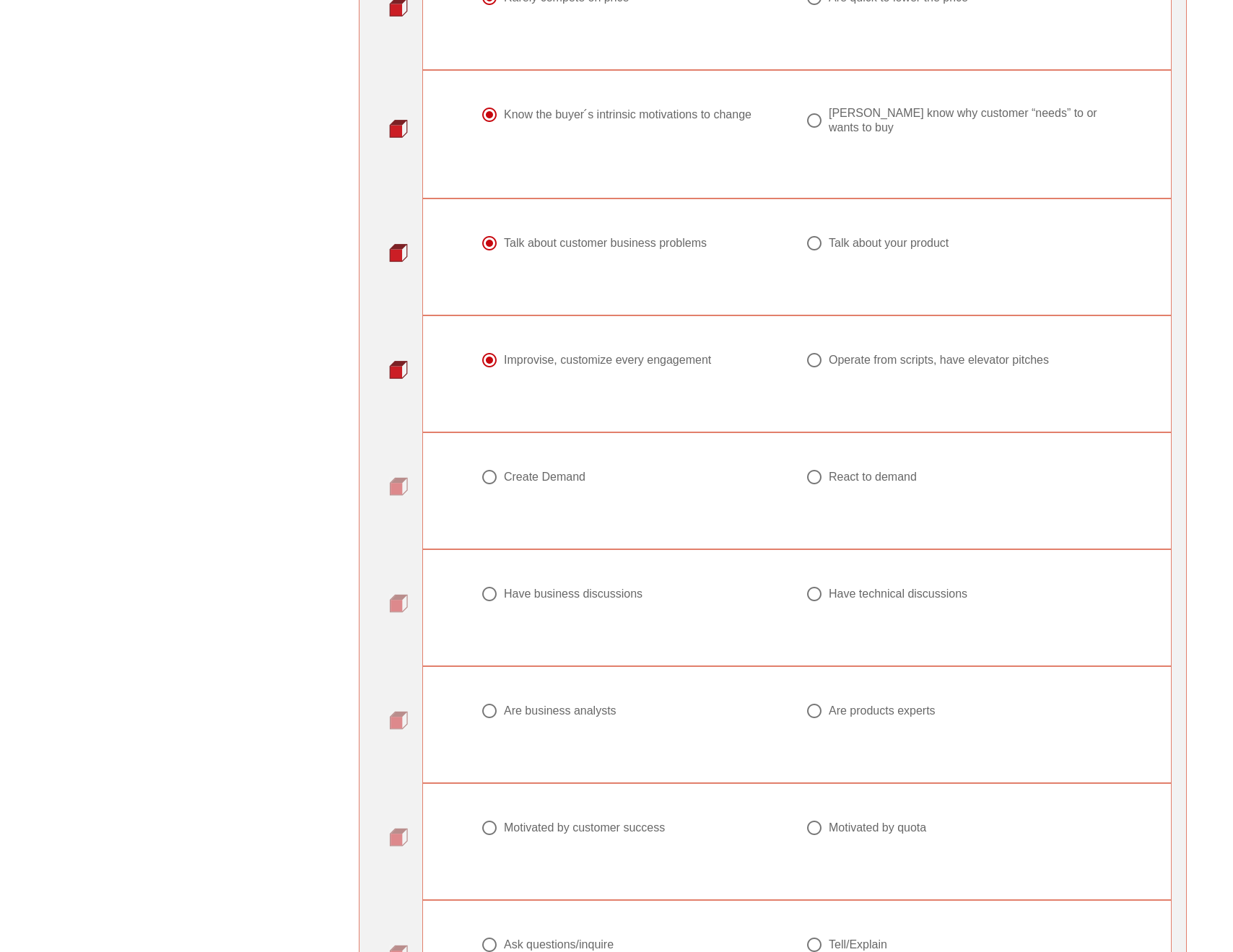
scroll to position [1067, 0]
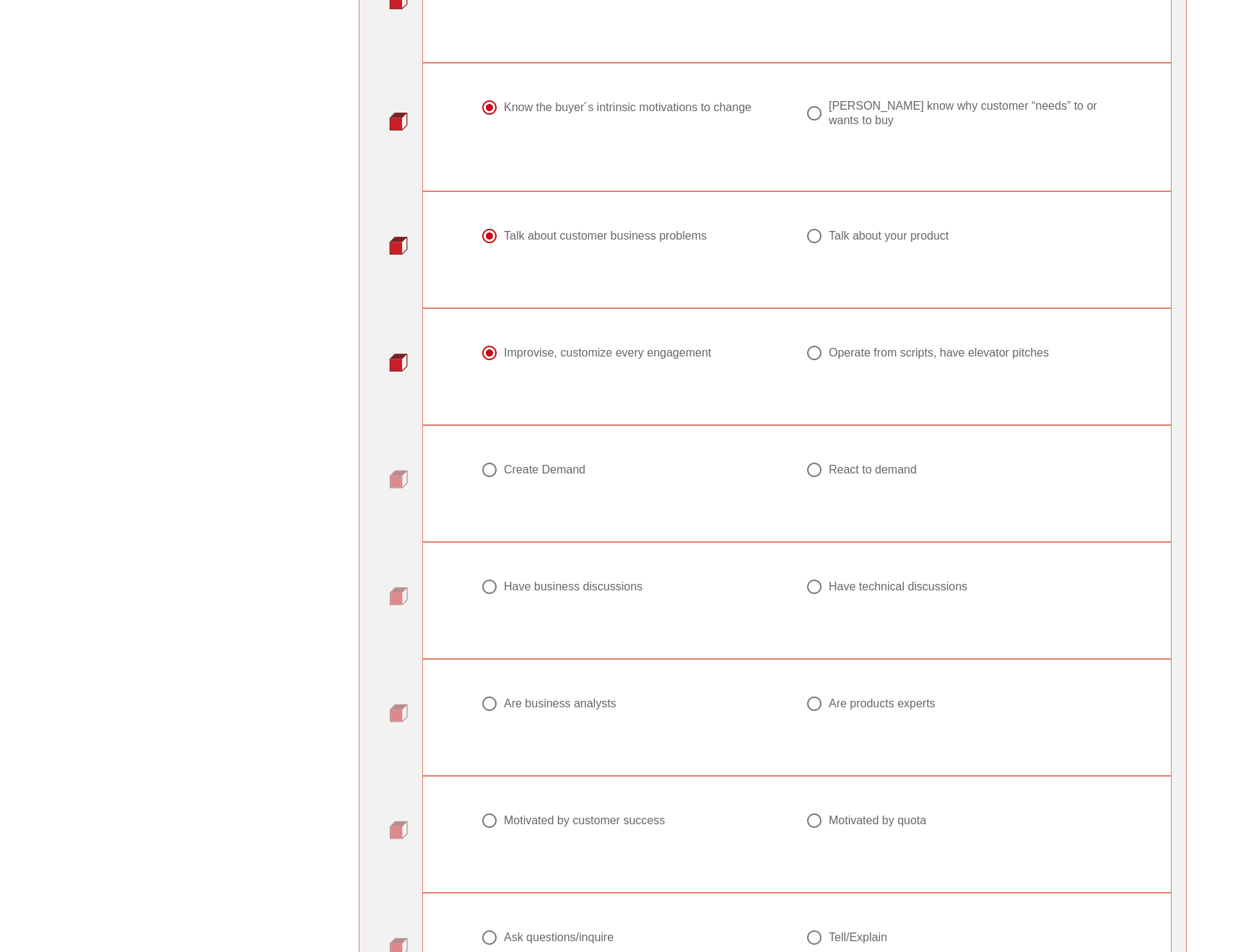
click at [583, 469] on div "Create Demand" at bounding box center [544, 470] width 81 height 14
radio input "true"
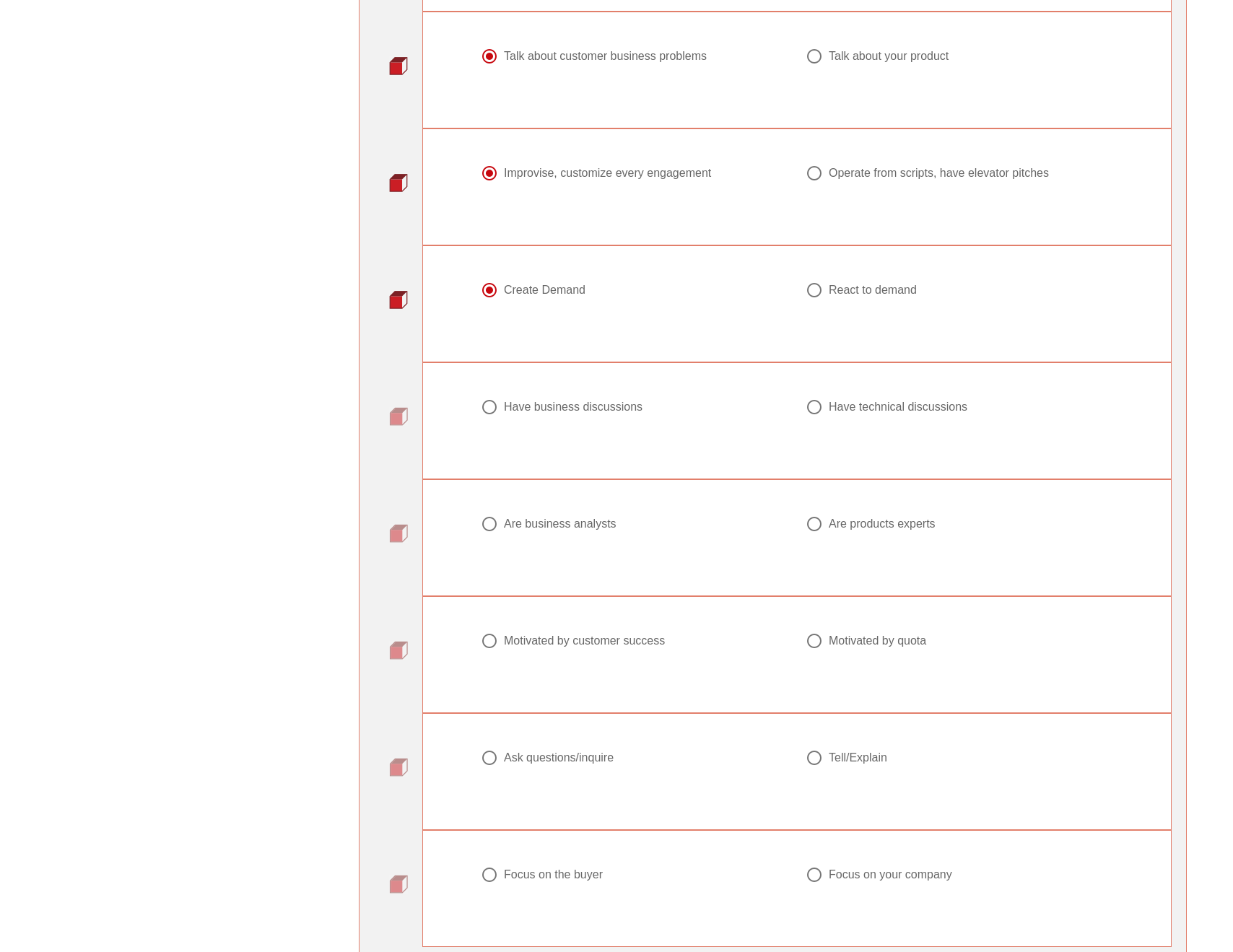
scroll to position [1249, 0]
click at [619, 405] on div "Have business discussions" at bounding box center [573, 404] width 139 height 14
radio input "true"
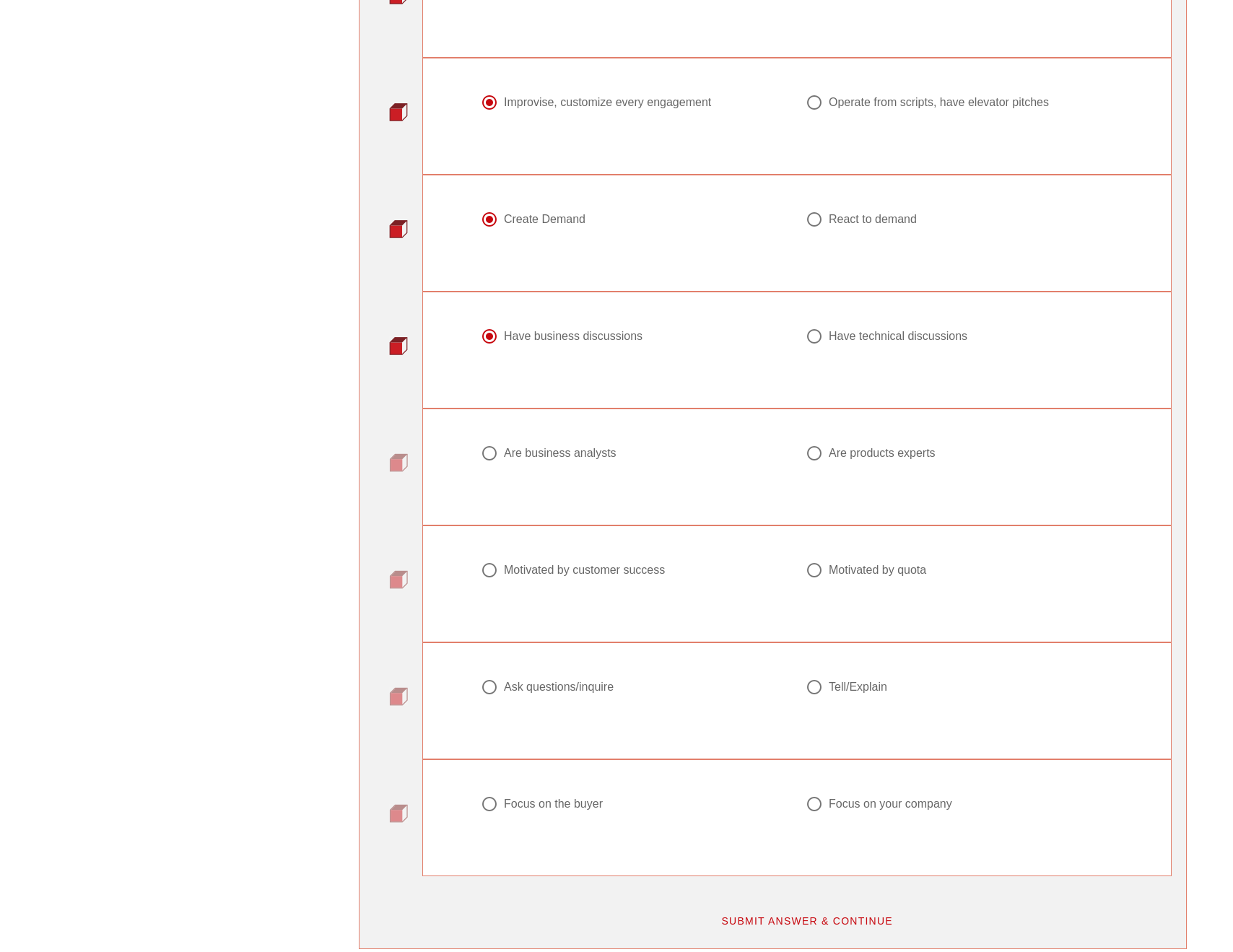
scroll to position [1320, 0]
click at [573, 444] on div "Are business analysts" at bounding box center [560, 450] width 113 height 14
radio input "true"
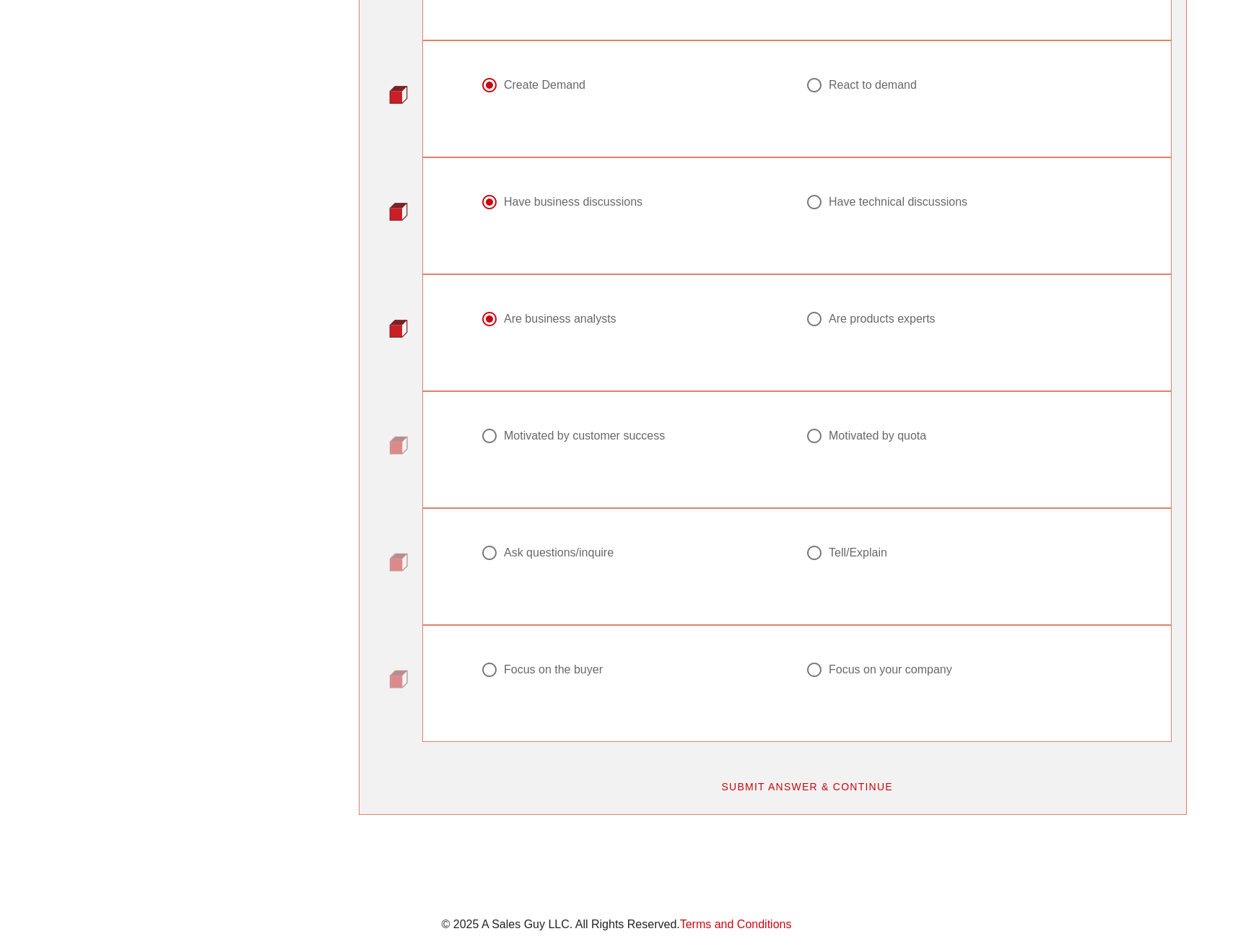
scroll to position [1453, 0]
click at [638, 434] on div "Motivated by customer success" at bounding box center [584, 434] width 161 height 14
radio input "true"
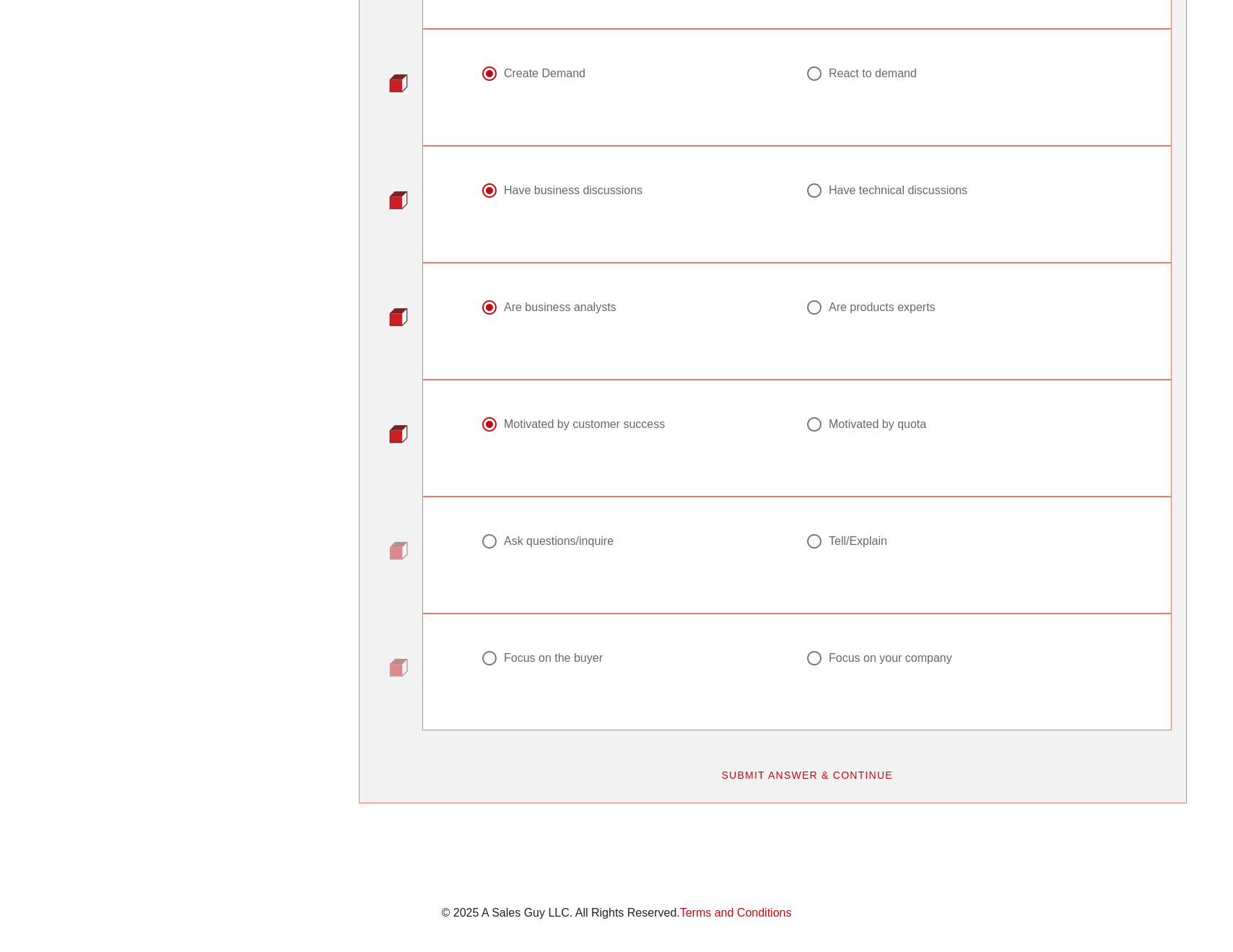
scroll to position [1510, 0]
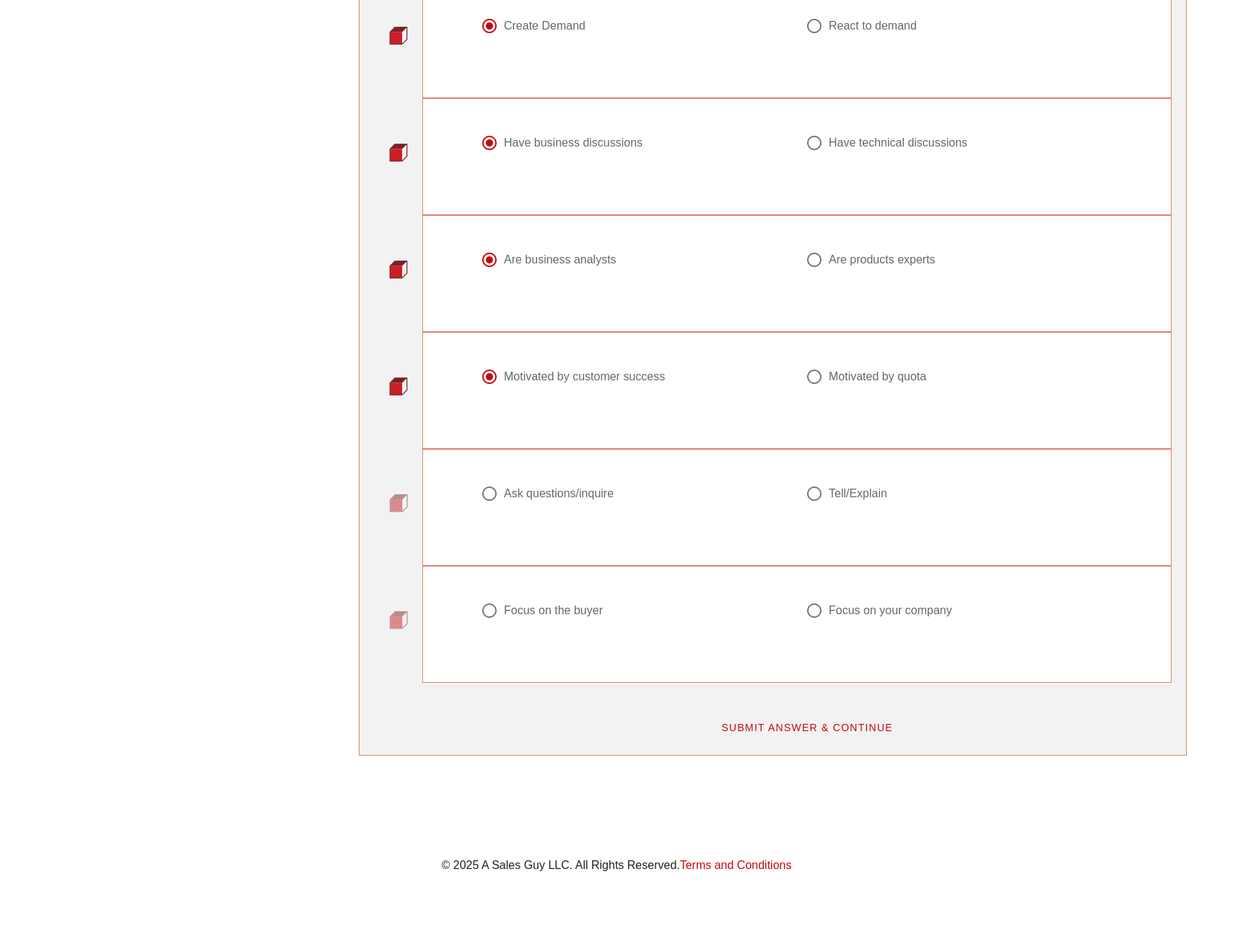
click at [574, 500] on div "Ask questions/inquire" at bounding box center [559, 493] width 110 height 14
radio input "true"
click at [552, 609] on div "Focus on the buyer" at bounding box center [553, 610] width 99 height 14
radio input "true"
drag, startPoint x: 796, startPoint y: 732, endPoint x: 668, endPoint y: 645, distance: 154.8
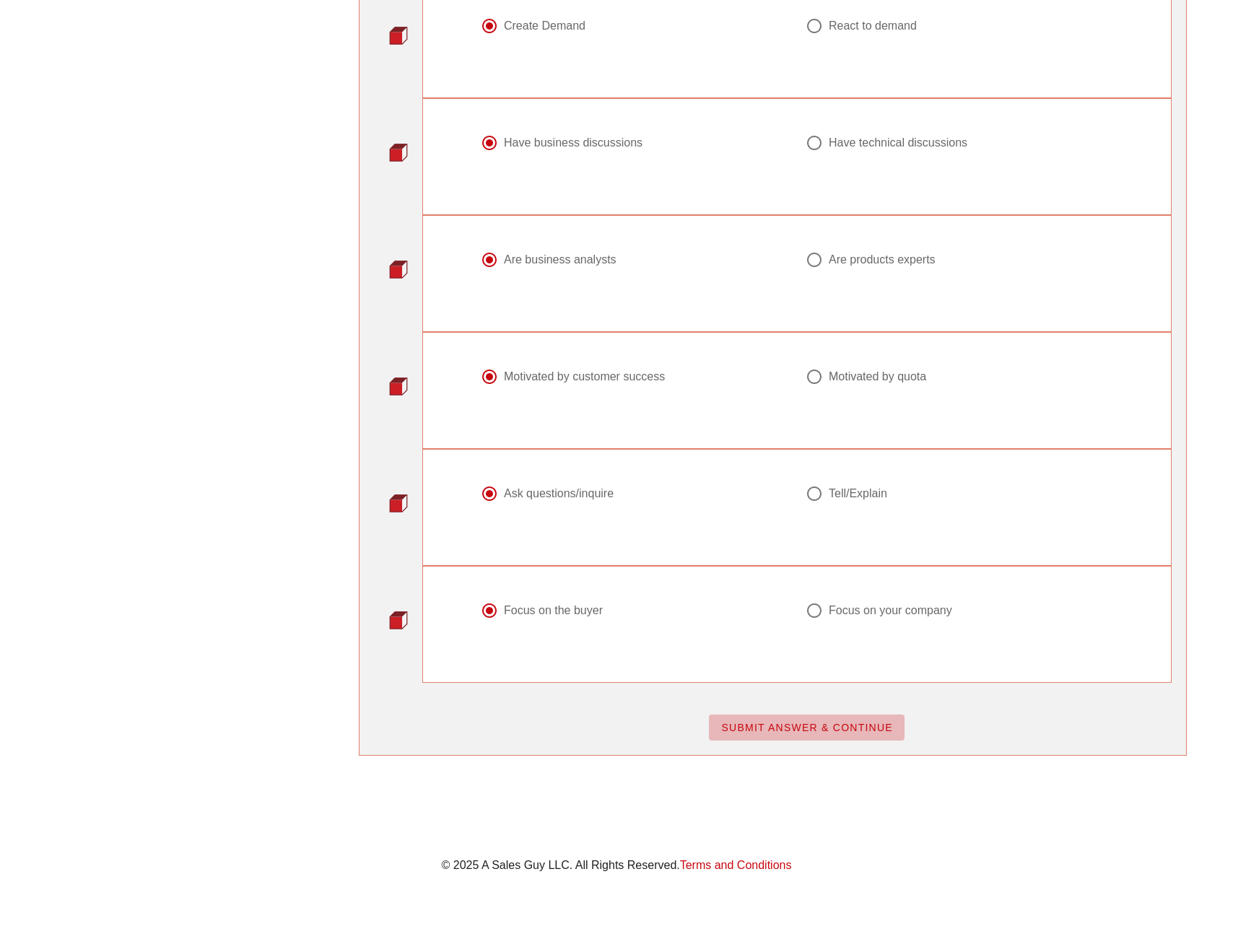
click at [796, 732] on span "SUBMIT ANSWER & CONTINUE" at bounding box center [806, 727] width 172 height 11
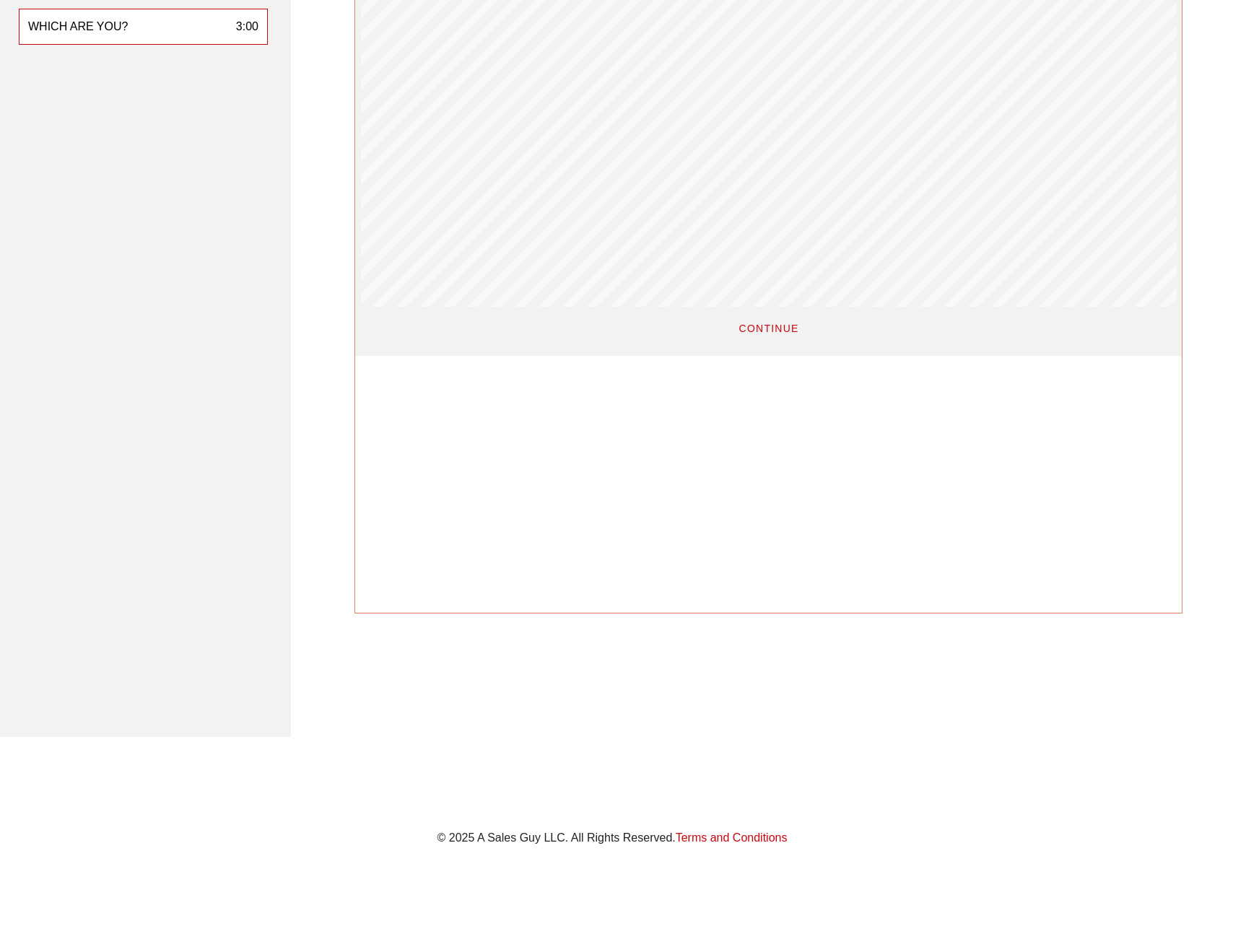
scroll to position [312, 5]
click at [757, 329] on span "CONTINUE" at bounding box center [768, 329] width 61 height 11
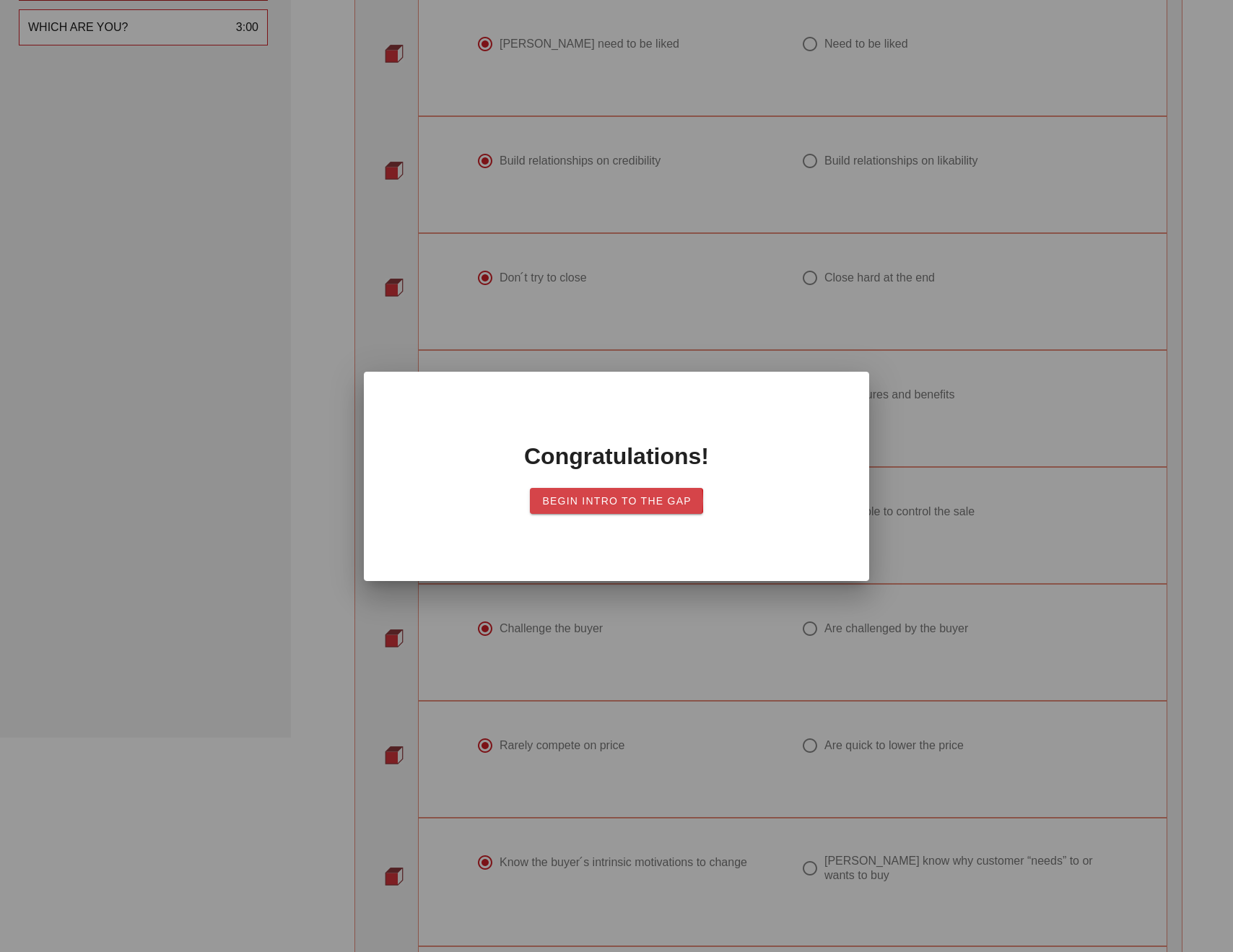
click at [585, 495] on span "Begin Intro to the Gap" at bounding box center [616, 500] width 150 height 11
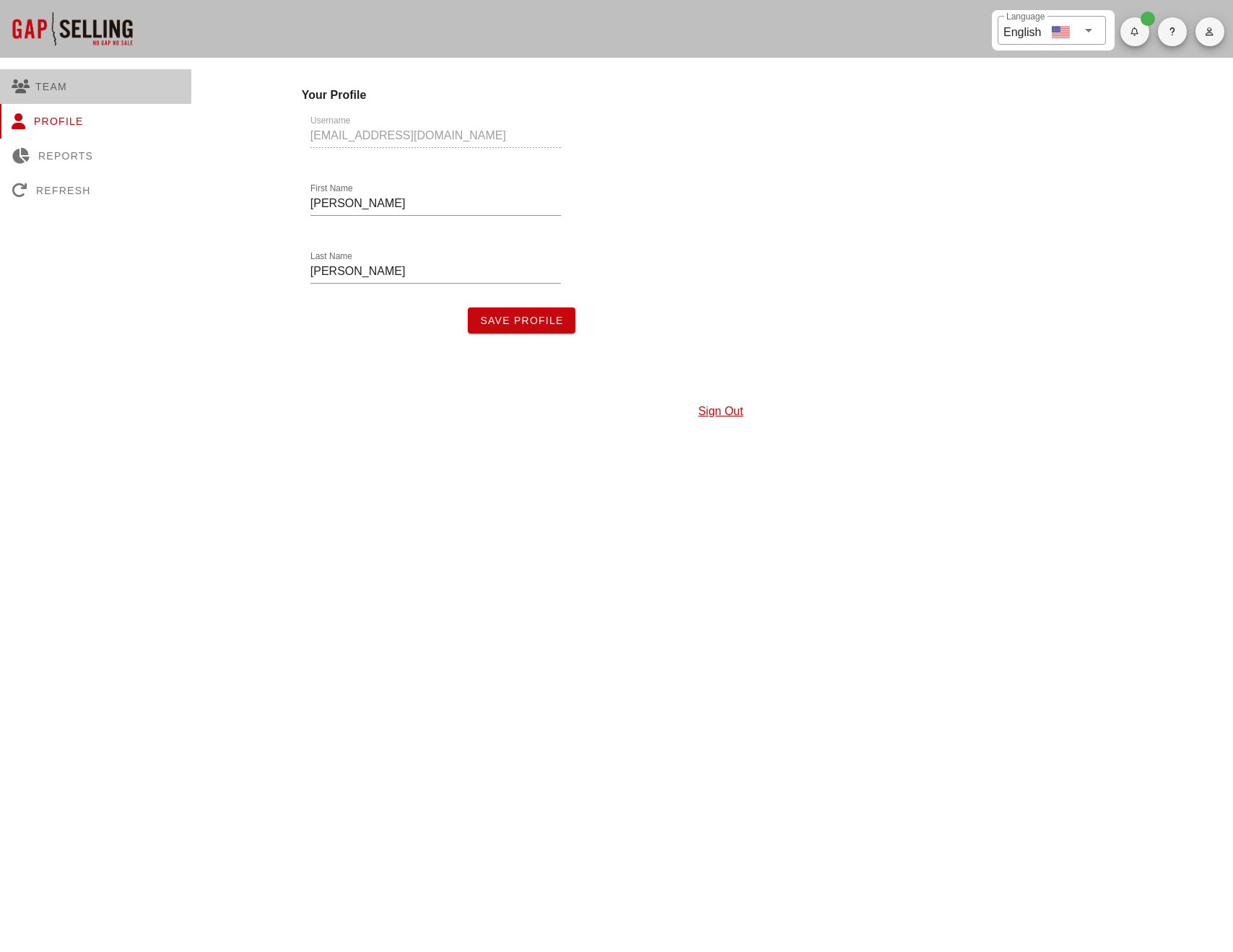
click at [31, 89] on icon at bounding box center [23, 86] width 24 height 14
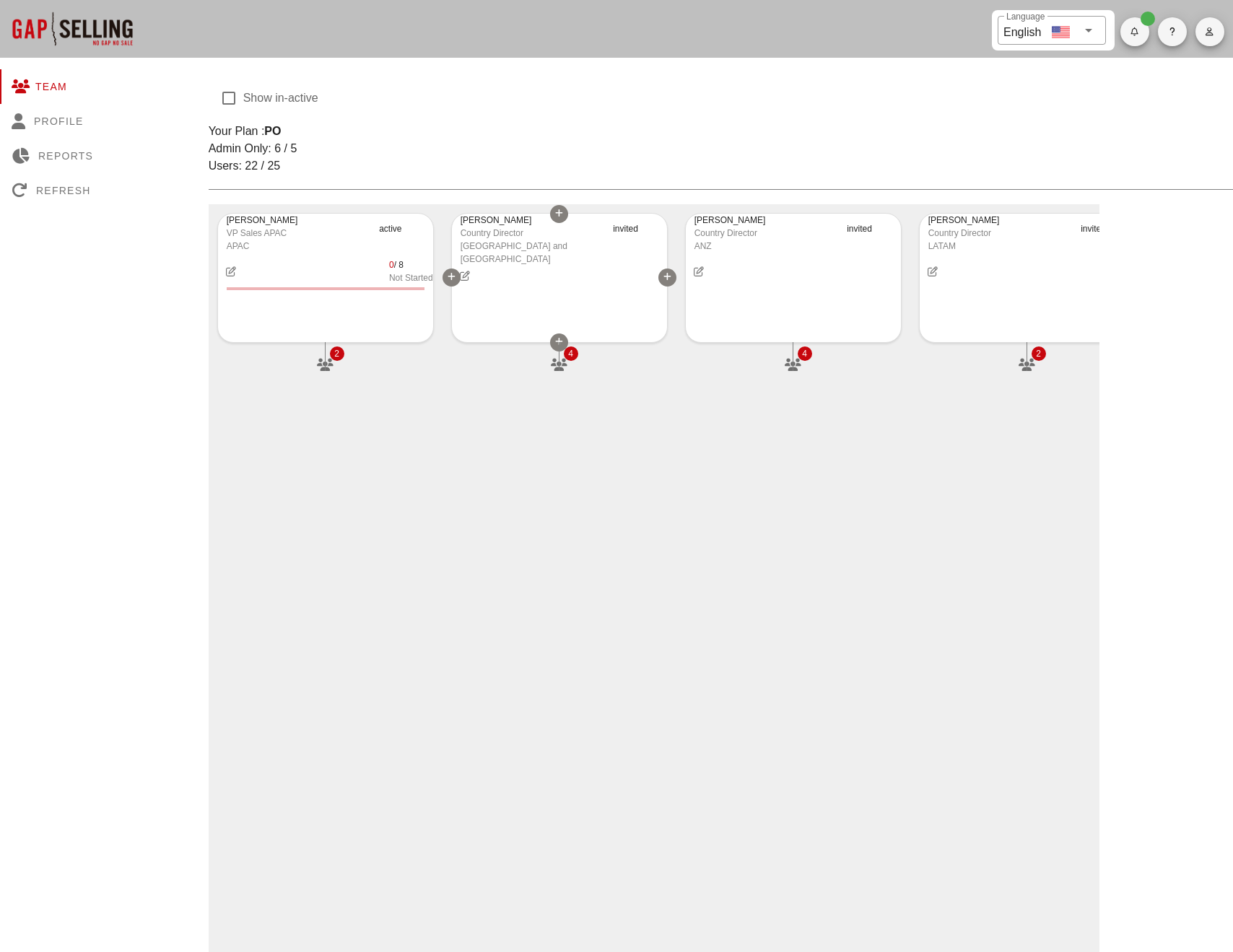
click at [558, 344] on icon at bounding box center [559, 342] width 8 height 9
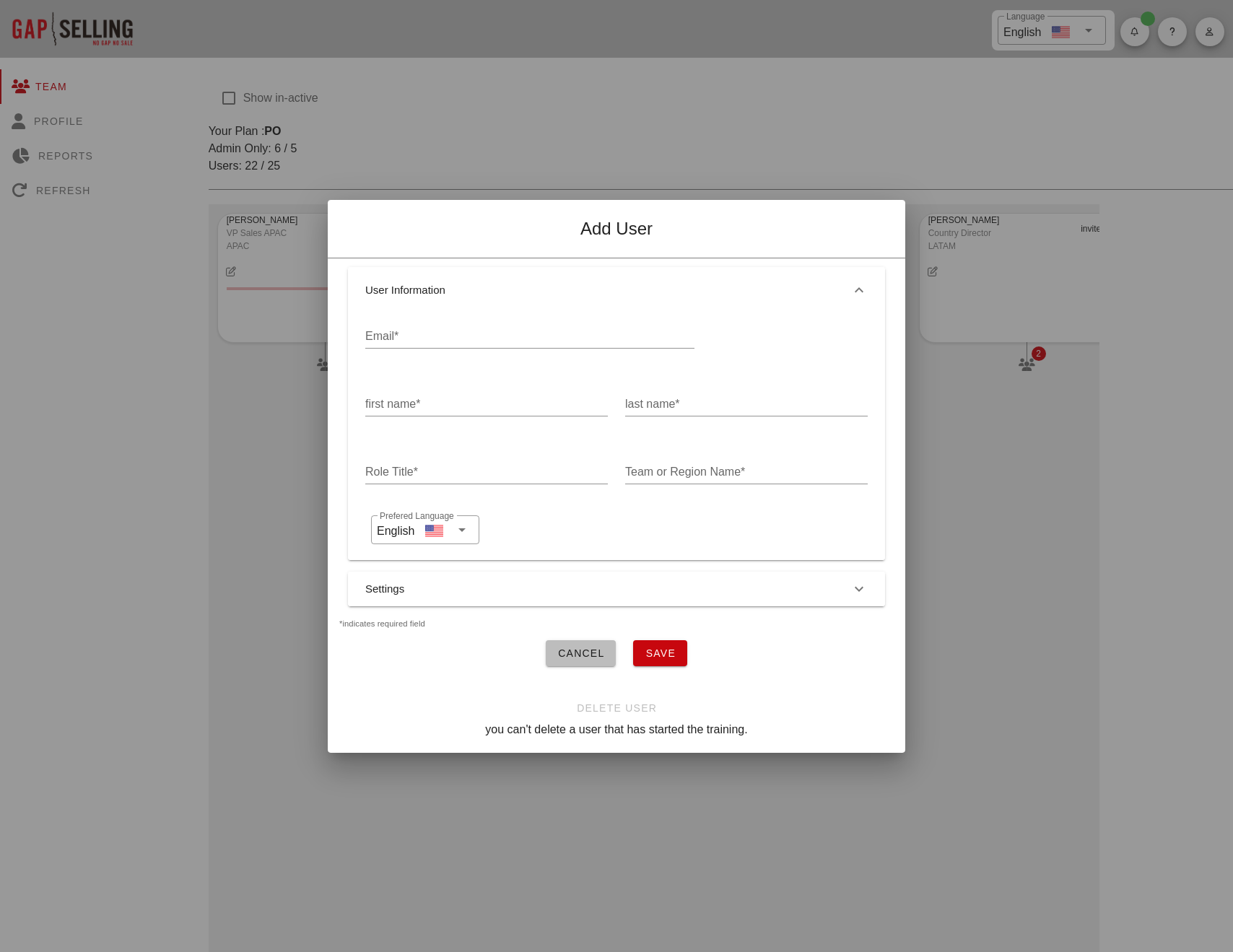
click at [577, 648] on span "Cancel" at bounding box center [580, 652] width 47 height 11
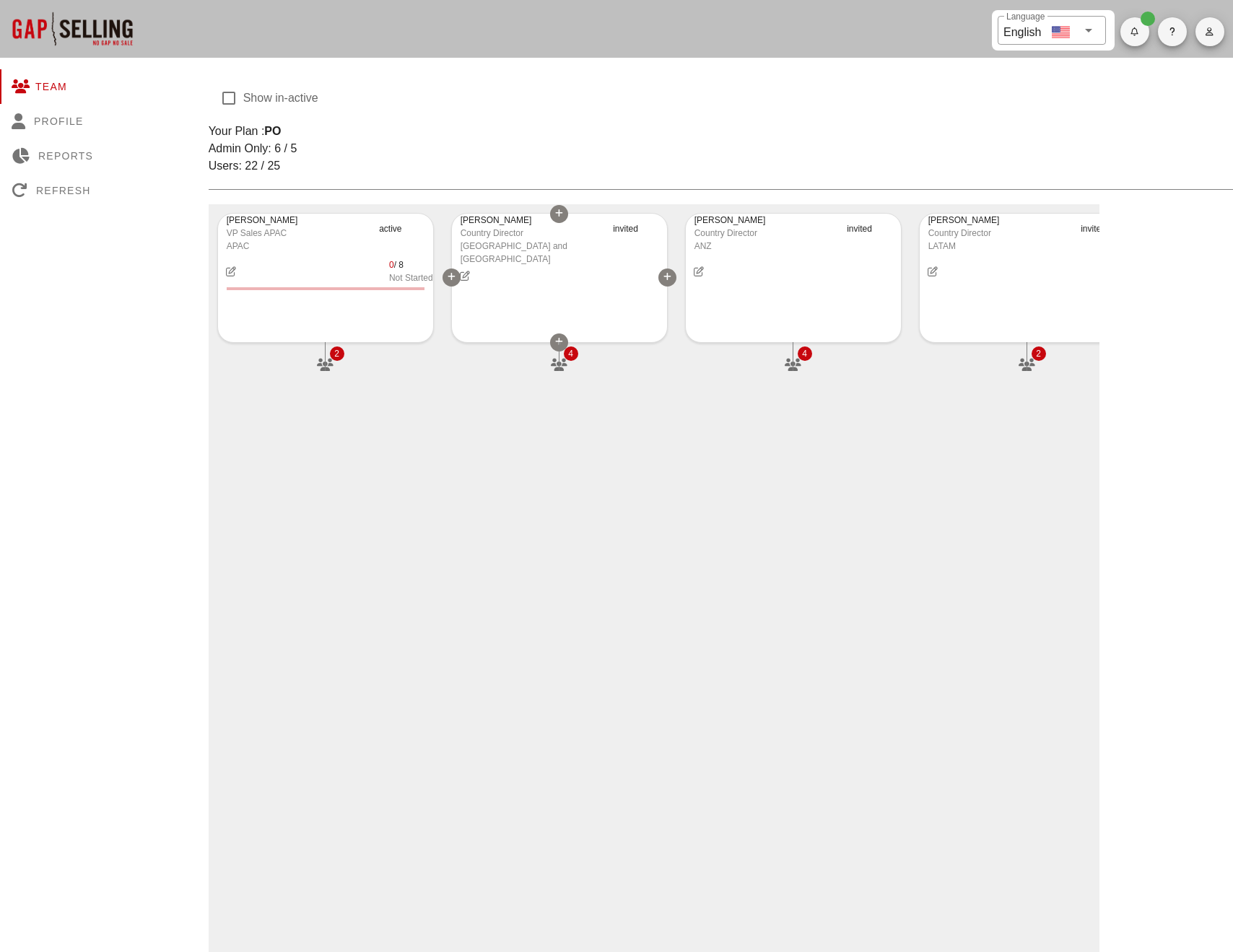
click at [665, 276] on icon at bounding box center [667, 278] width 8 height 9
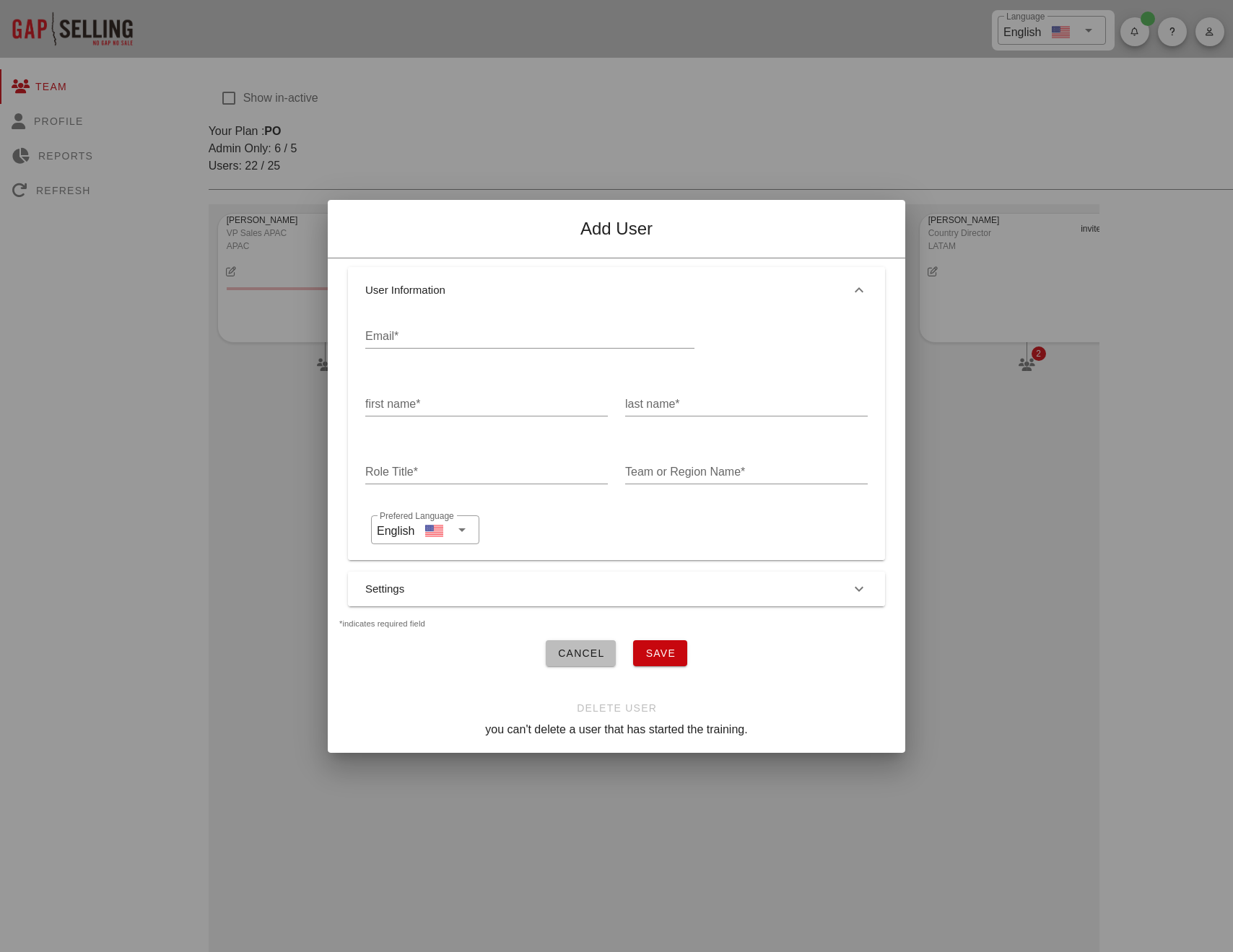
click at [585, 657] on span "Cancel" at bounding box center [580, 652] width 47 height 11
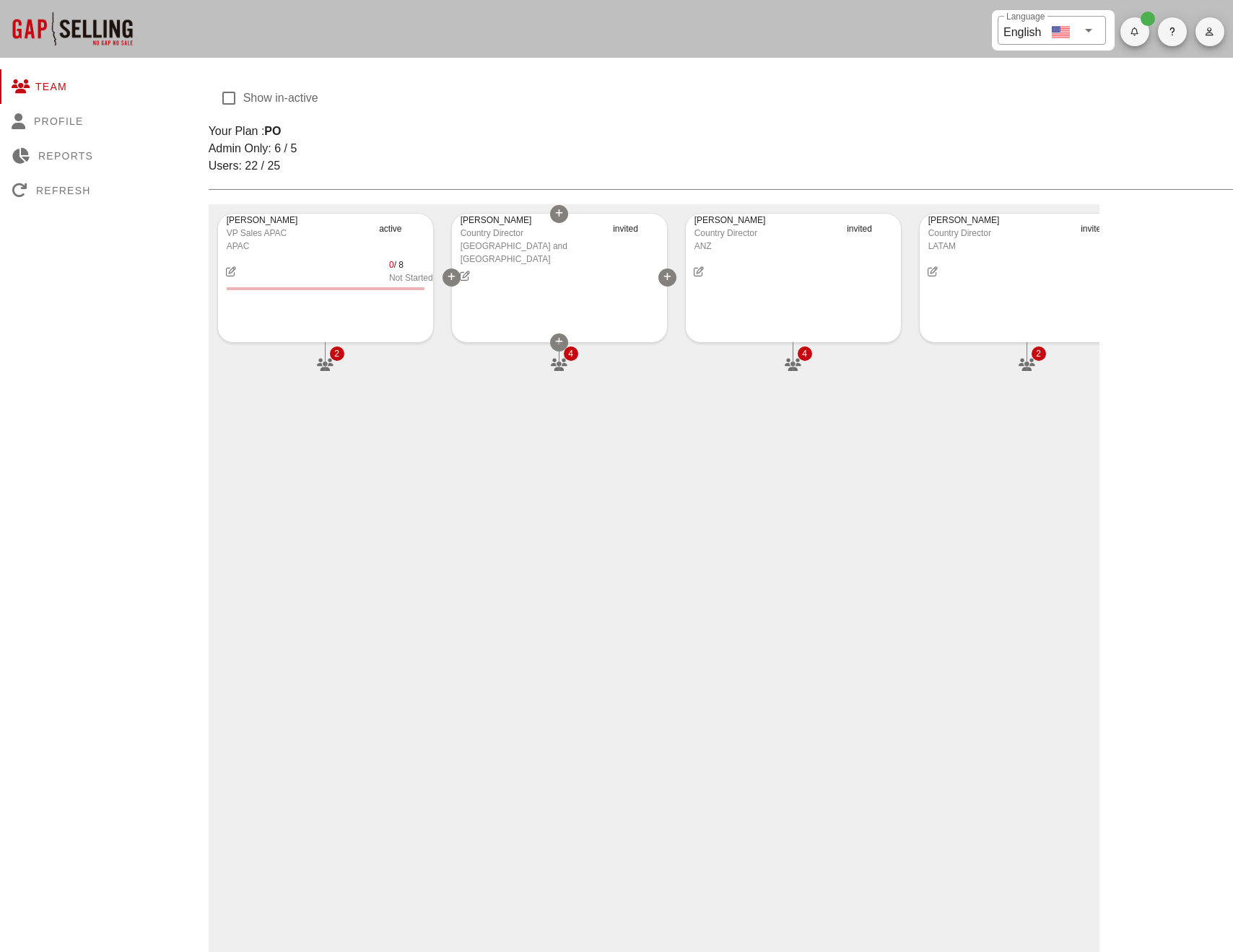
click at [470, 225] on div "Arindam Roy" at bounding box center [533, 220] width 145 height 13
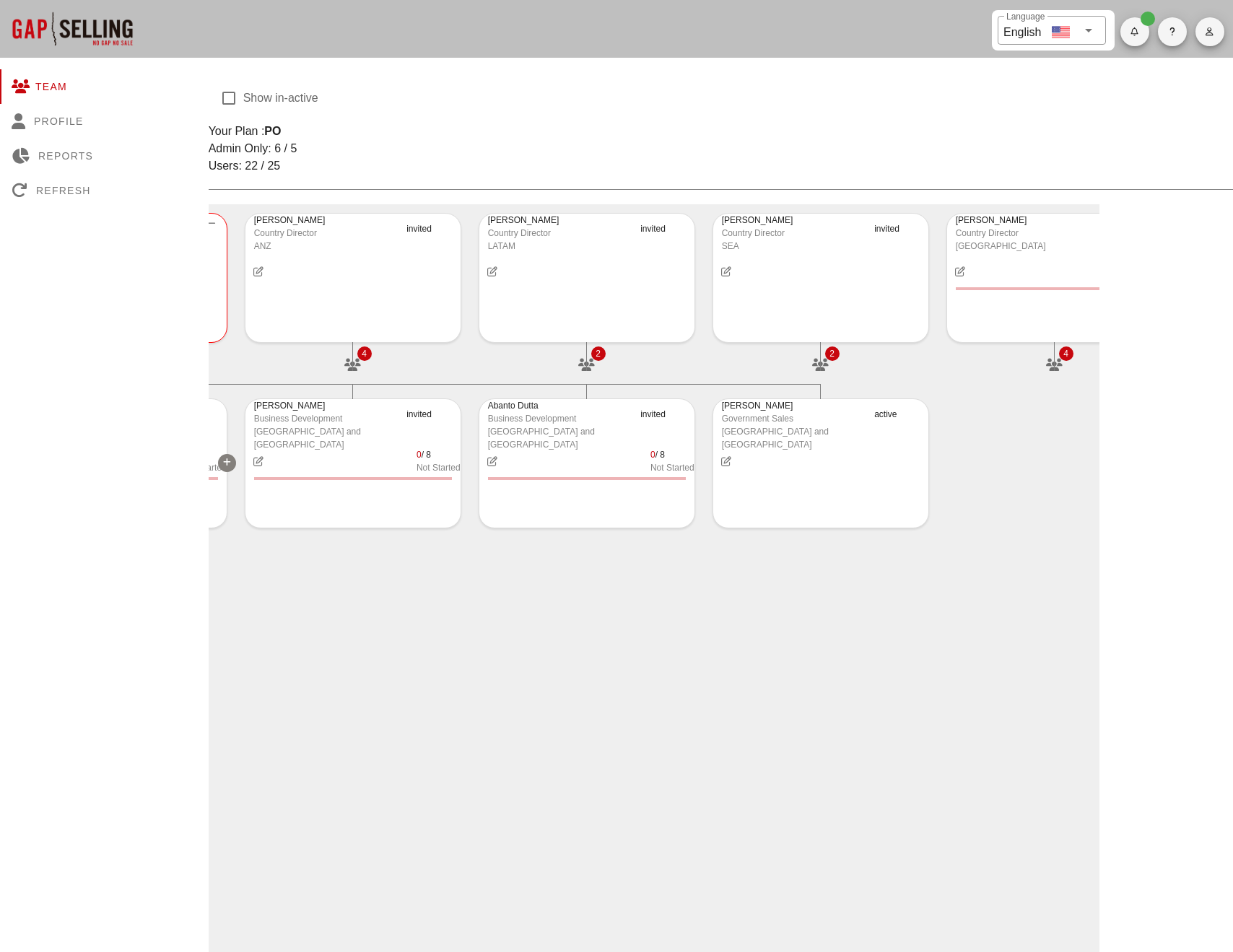
scroll to position [0, 441]
click at [880, 411] on div "active" at bounding box center [900, 424] width 54 height 52
click at [726, 456] on icon "button" at bounding box center [725, 461] width 12 height 10
type input "maggarwal@sans.org"
type input "Mishu"
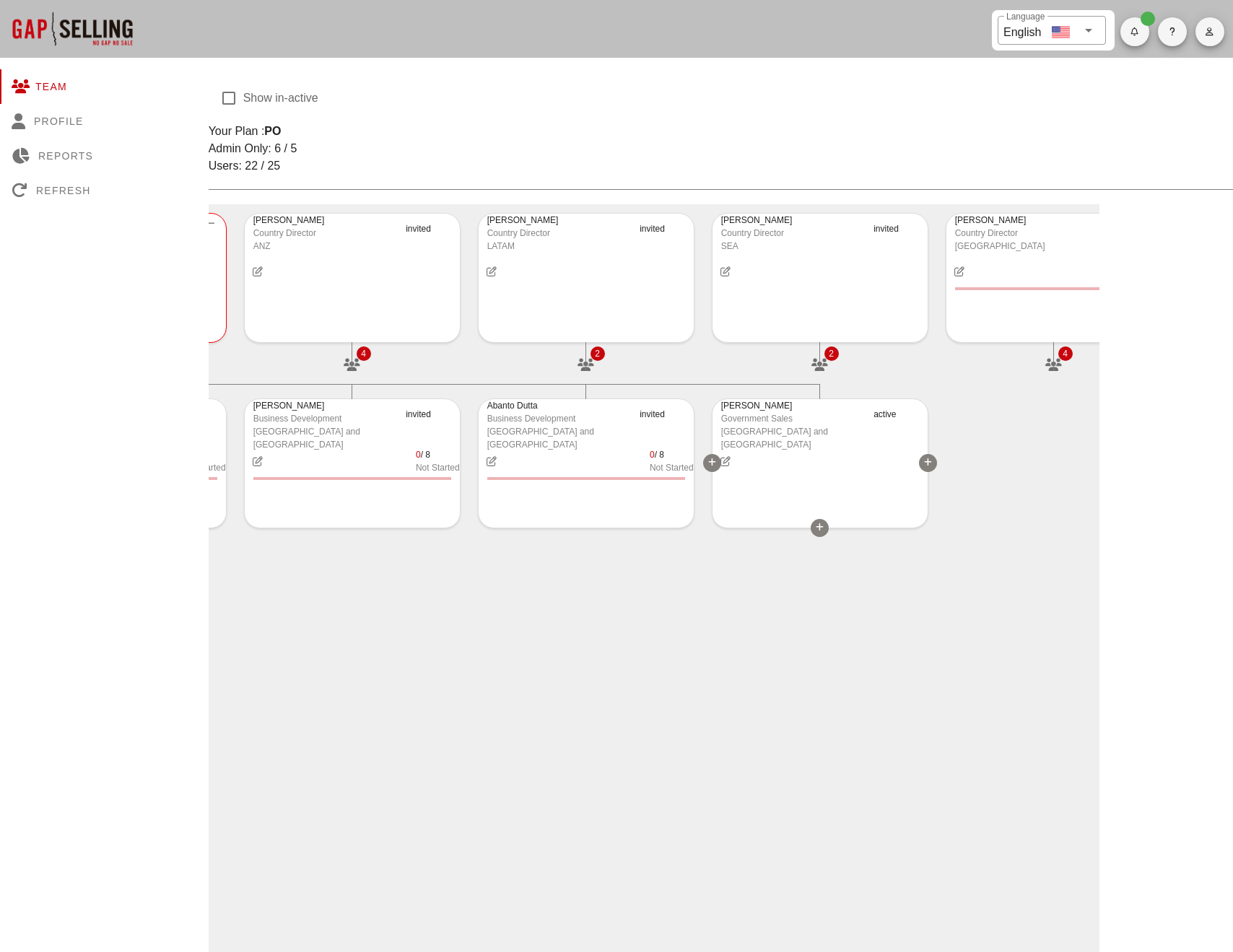
type input "Aggrawal"
type input "Government Sales"
type input "India and South Asia"
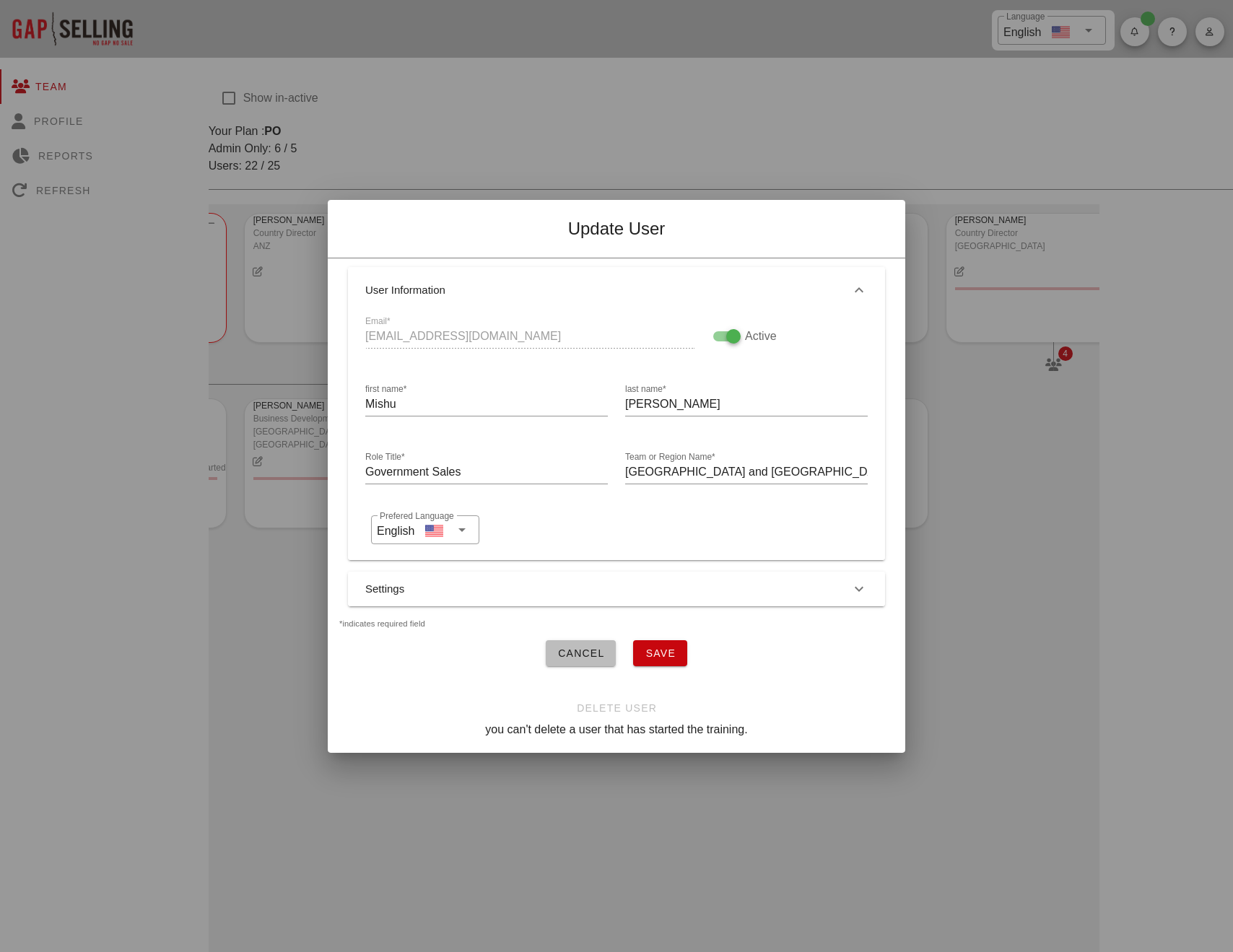
click at [628, 711] on div "delete user you can't delete a user that has started the training." at bounding box center [616, 724] width 577 height 58
click at [639, 826] on div at bounding box center [616, 476] width 1233 height 952
drag, startPoint x: 574, startPoint y: 652, endPoint x: 557, endPoint y: 707, distance: 57.6
click at [574, 652] on span "Cancel" at bounding box center [580, 652] width 47 height 11
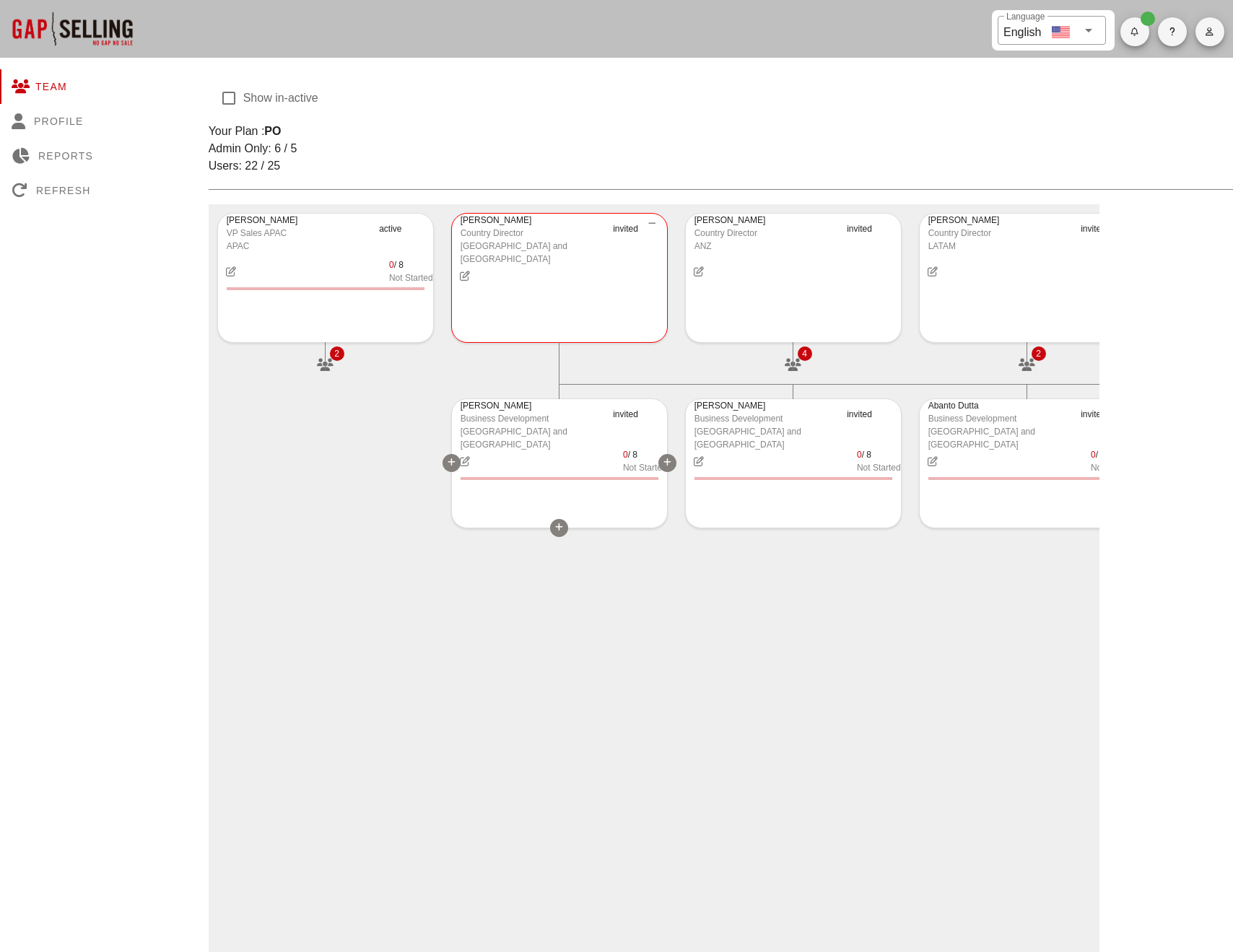
scroll to position [0, 0]
click at [321, 343] on icon at bounding box center [325, 342] width 8 height 9
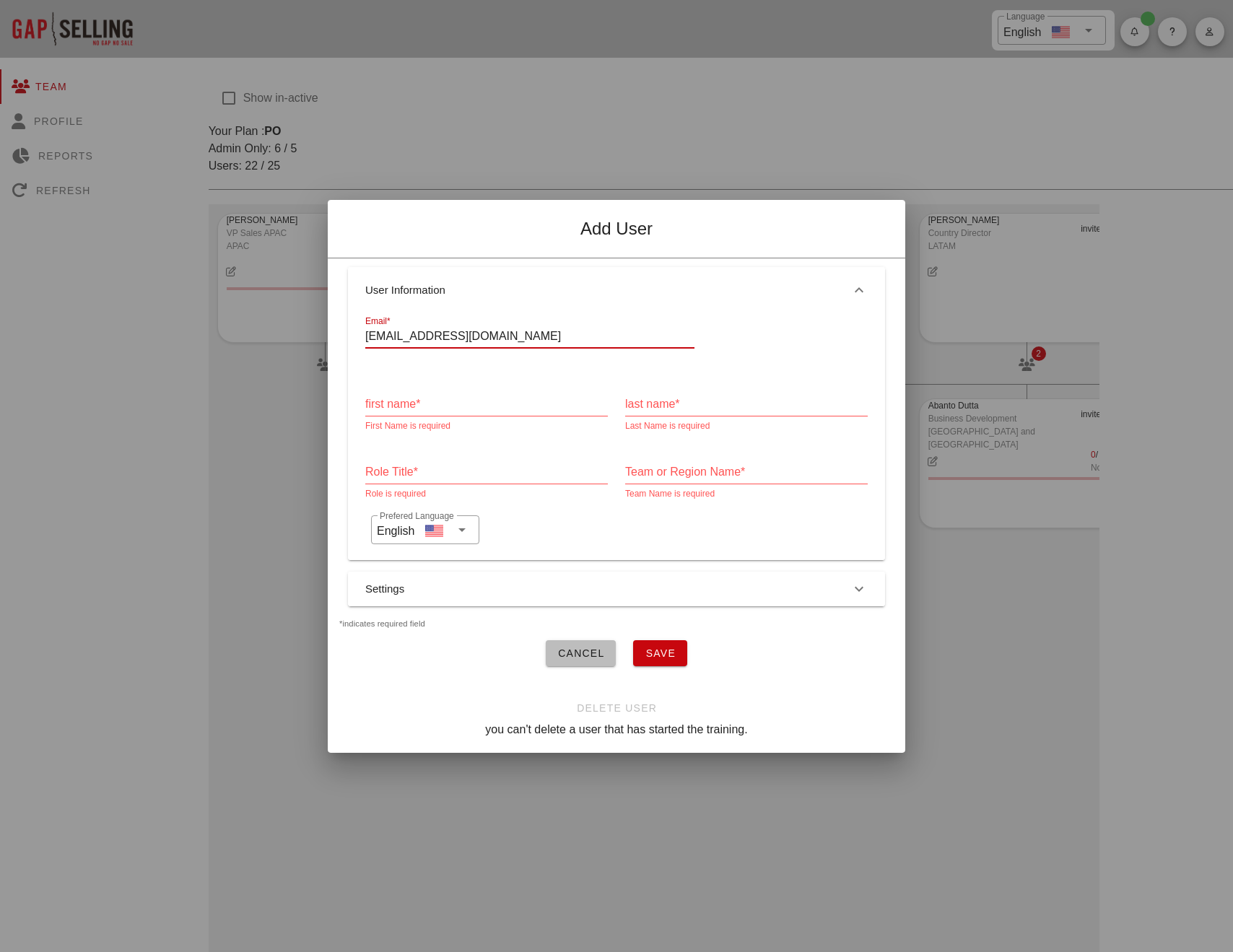
drag, startPoint x: 463, startPoint y: 342, endPoint x: 355, endPoint y: 338, distance: 108.1
click at [355, 338] on div "Email* cbrading@sans.org first name* First Name is required last name* Last Nam…" at bounding box center [616, 436] width 537 height 247
paste input "text"
type input "cbrading@sans.org"
type input "Colin"
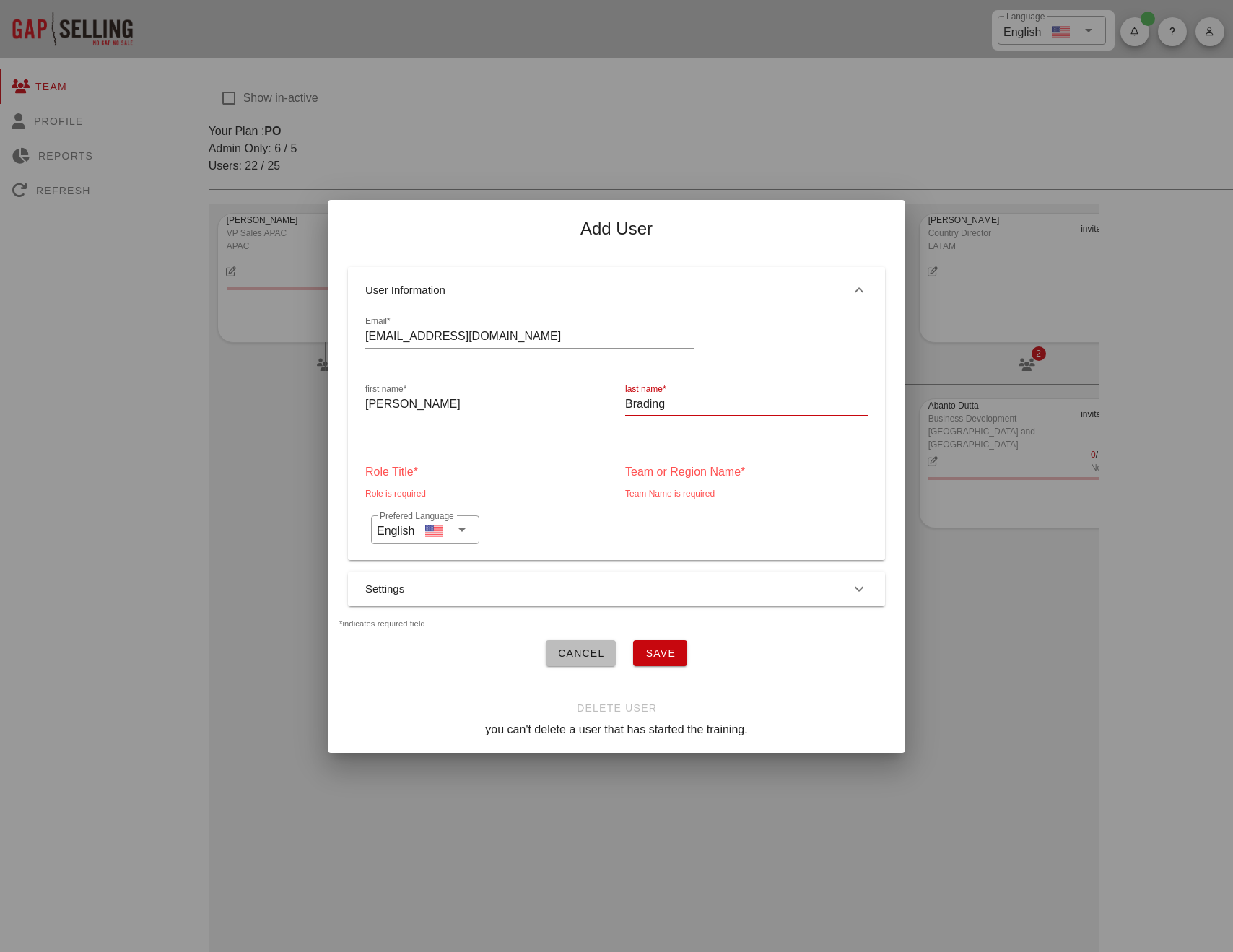
type input "Brading"
click at [384, 473] on input "Role Title*" at bounding box center [486, 472] width 242 height 23
type input "ANZ Country Manager"
type input "ANZ"
click at [659, 657] on span "Save" at bounding box center [659, 652] width 31 height 11
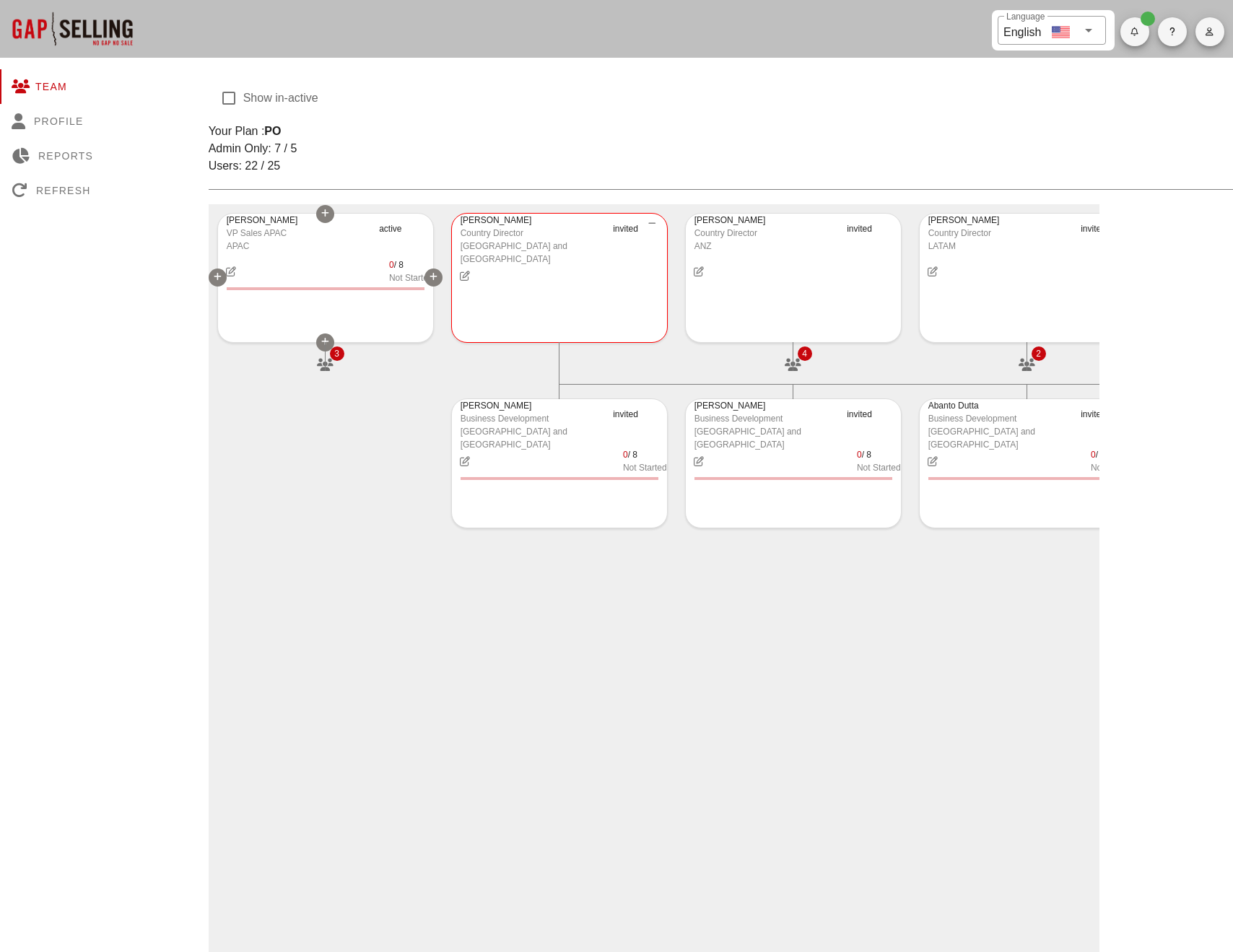
click at [333, 277] on div "0 / 8 Not Started" at bounding box center [326, 271] width 215 height 26
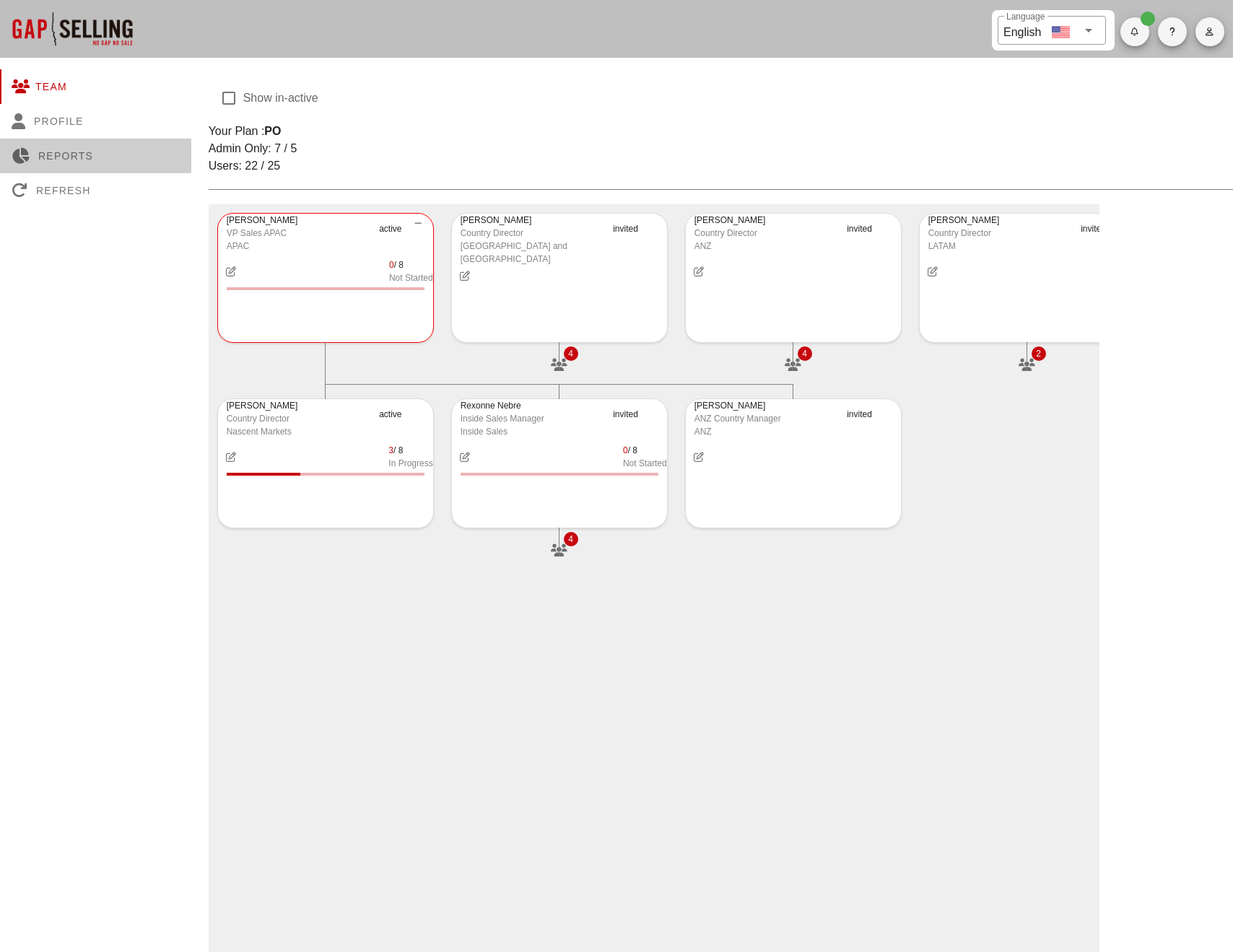
click at [60, 158] on div "Reports" at bounding box center [96, 156] width 191 height 35
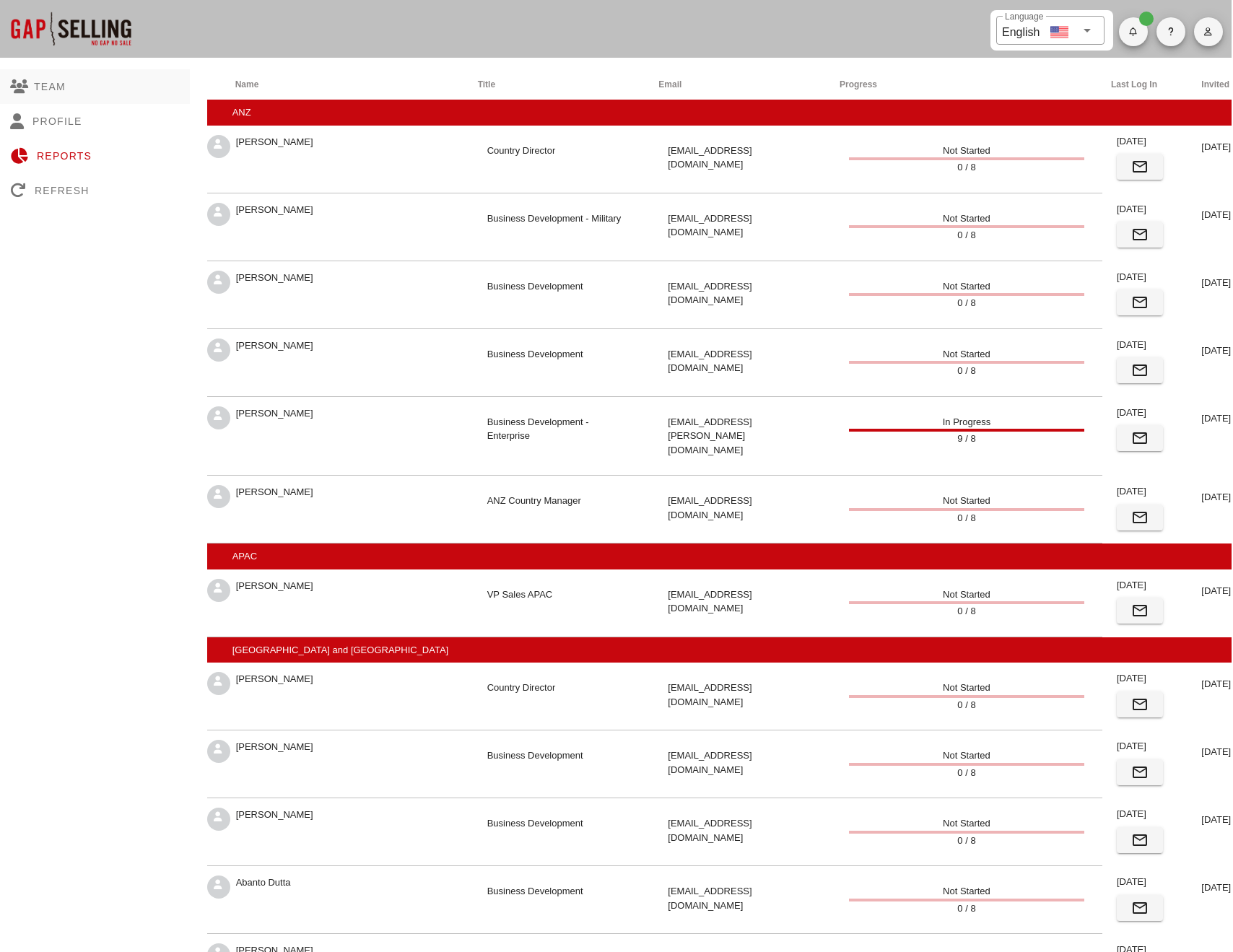
scroll to position [0, 2]
click at [44, 87] on div "Team" at bounding box center [94, 87] width 191 height 35
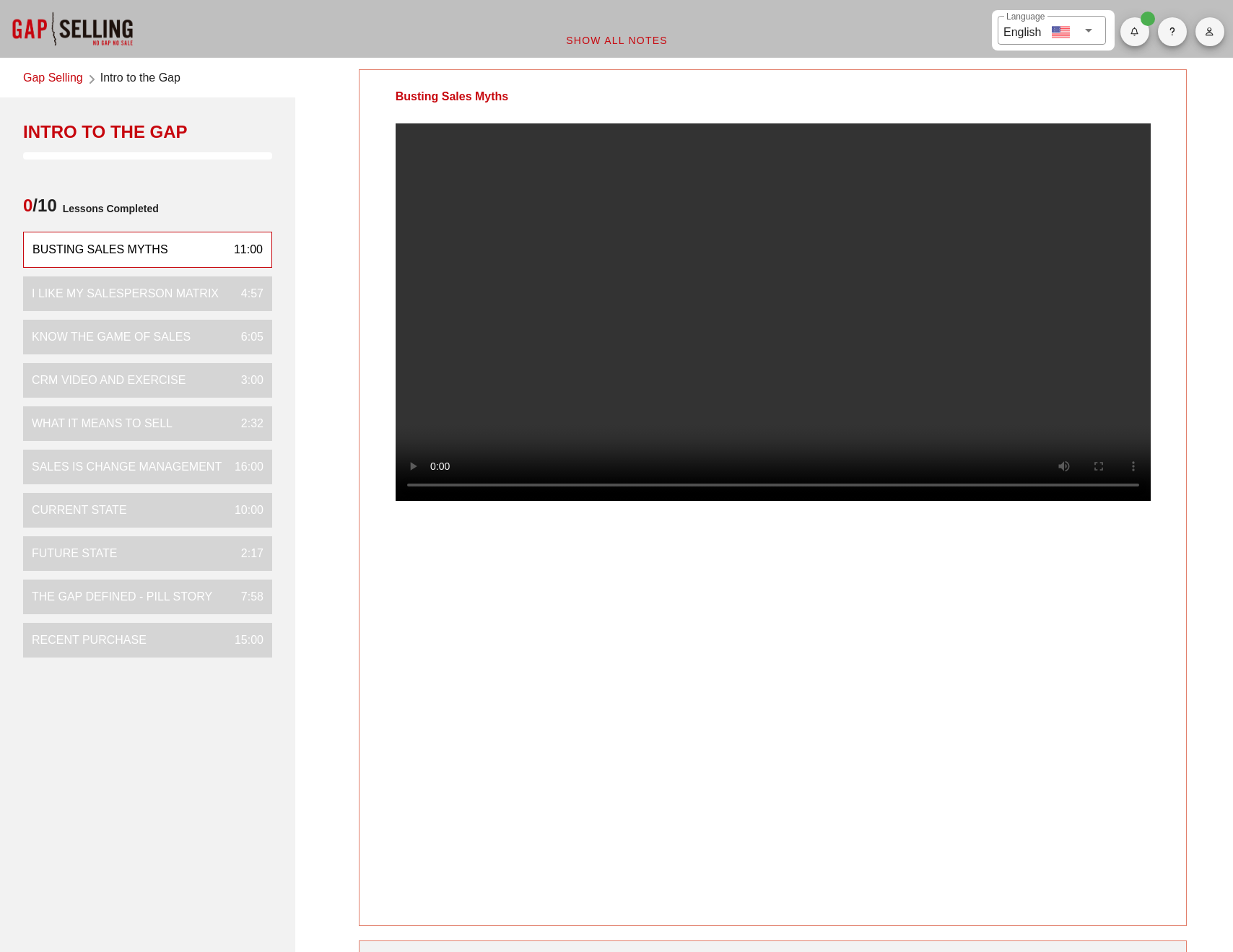
click at [439, 501] on video at bounding box center [773, 312] width 755 height 378
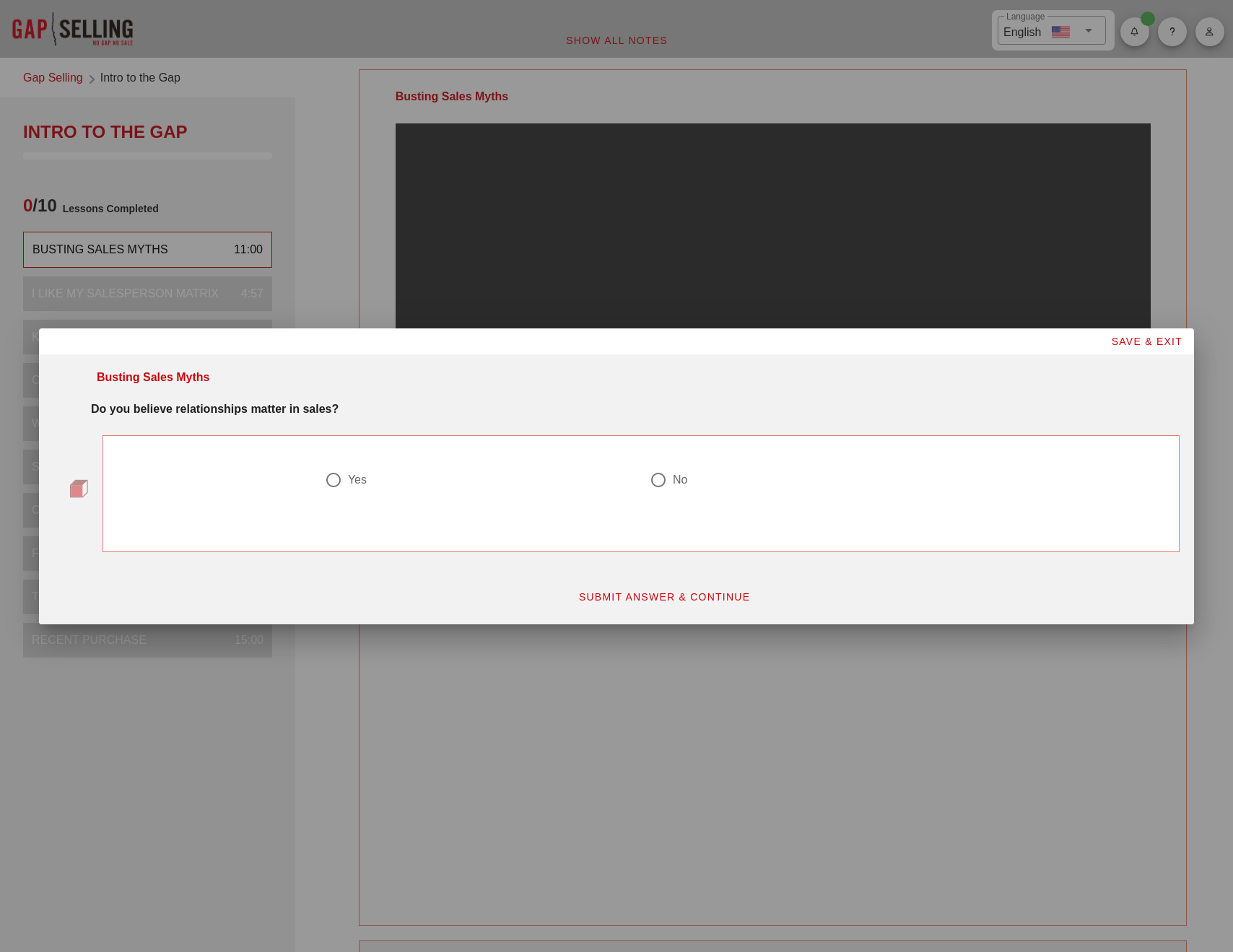
click at [357, 485] on div "Yes" at bounding box center [357, 479] width 19 height 14
radio input "true"
click at [648, 597] on span "SUBMIT ANSWER & CONTINUE" at bounding box center [664, 596] width 172 height 11
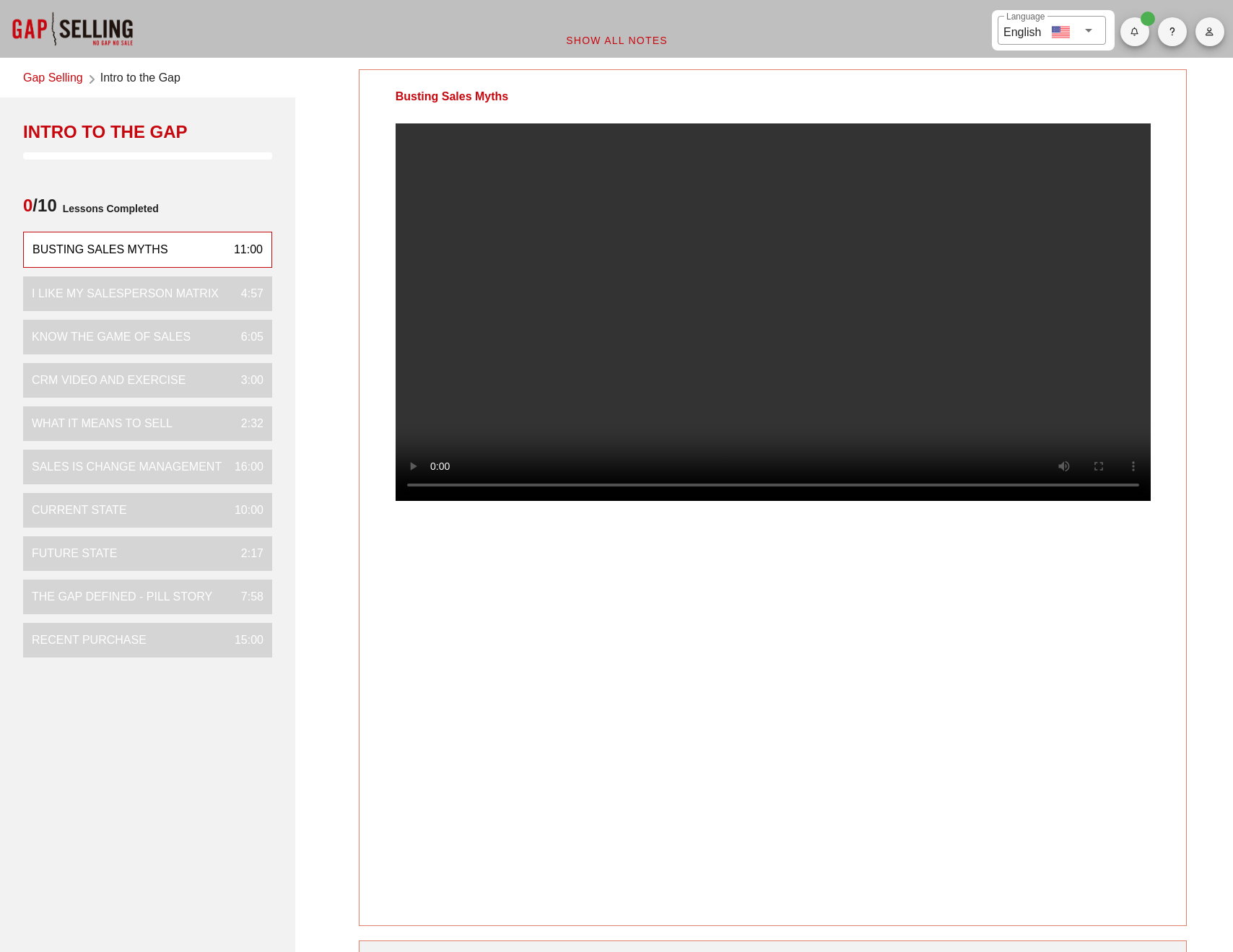
click at [668, 731] on div "Busting Sales Myths" at bounding box center [773, 497] width 829 height 856
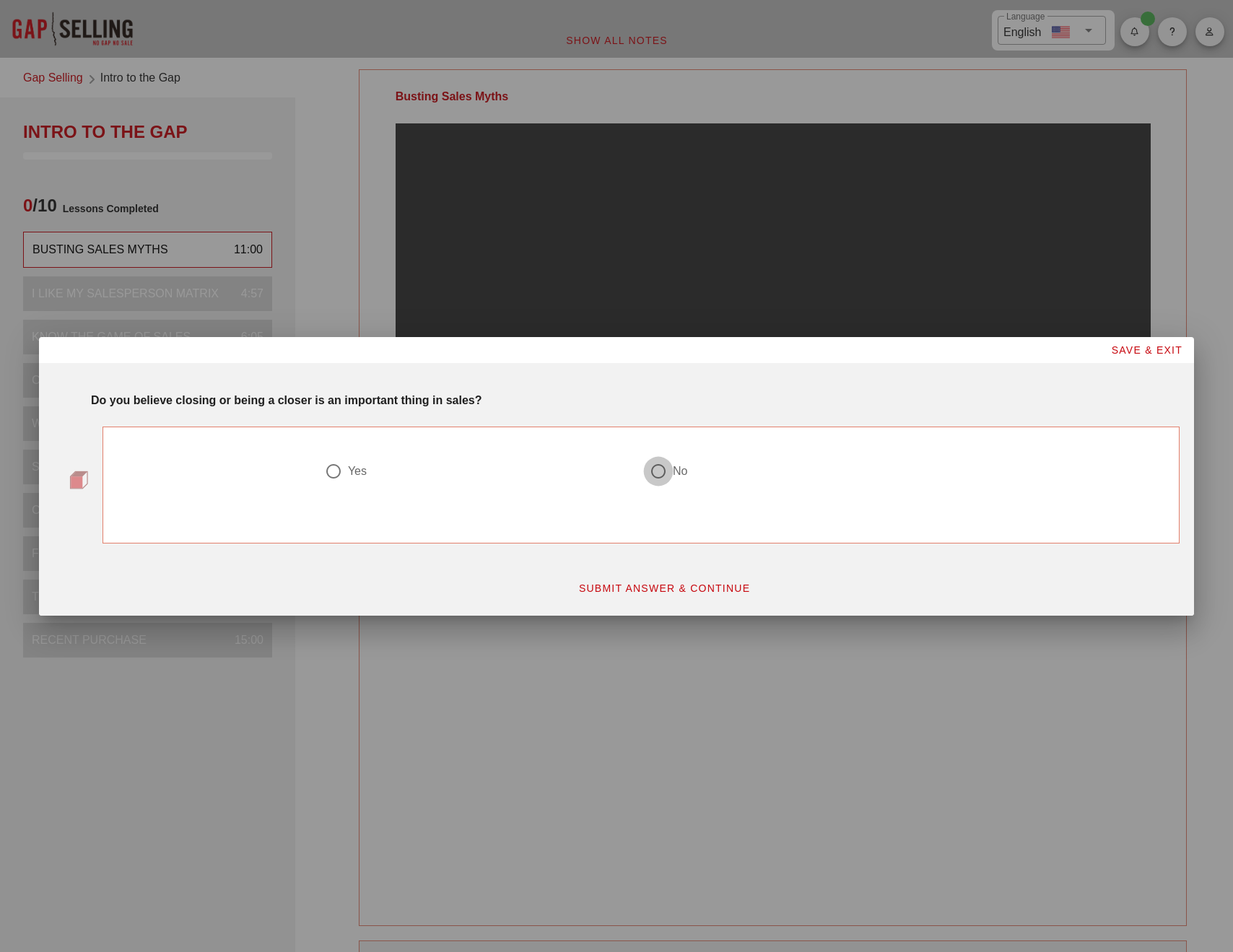
click at [661, 475] on div at bounding box center [658, 471] width 25 height 25
radio input "true"
click at [663, 589] on span "SUBMIT ANSWER & CONTINUE" at bounding box center [664, 588] width 172 height 11
click at [657, 470] on div at bounding box center [658, 471] width 25 height 25
radio input "true"
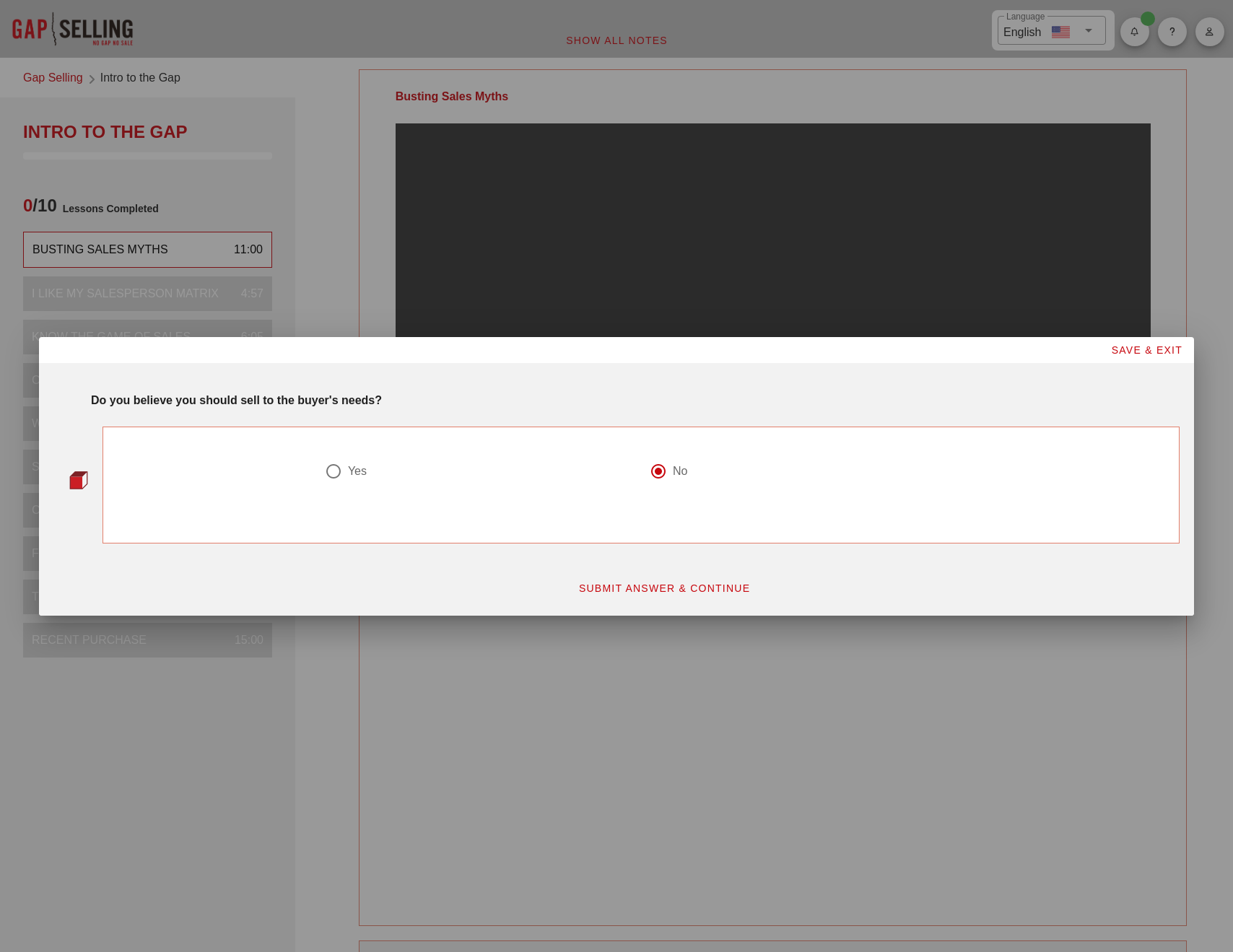
click at [651, 587] on span "SUBMIT ANSWER & CONTINUE" at bounding box center [664, 588] width 172 height 11
click at [659, 469] on div at bounding box center [658, 471] width 25 height 25
radio input "true"
click at [649, 593] on span "SUBMIT ANSWER & CONTINUE" at bounding box center [664, 588] width 172 height 11
click at [659, 472] on div at bounding box center [658, 471] width 25 height 25
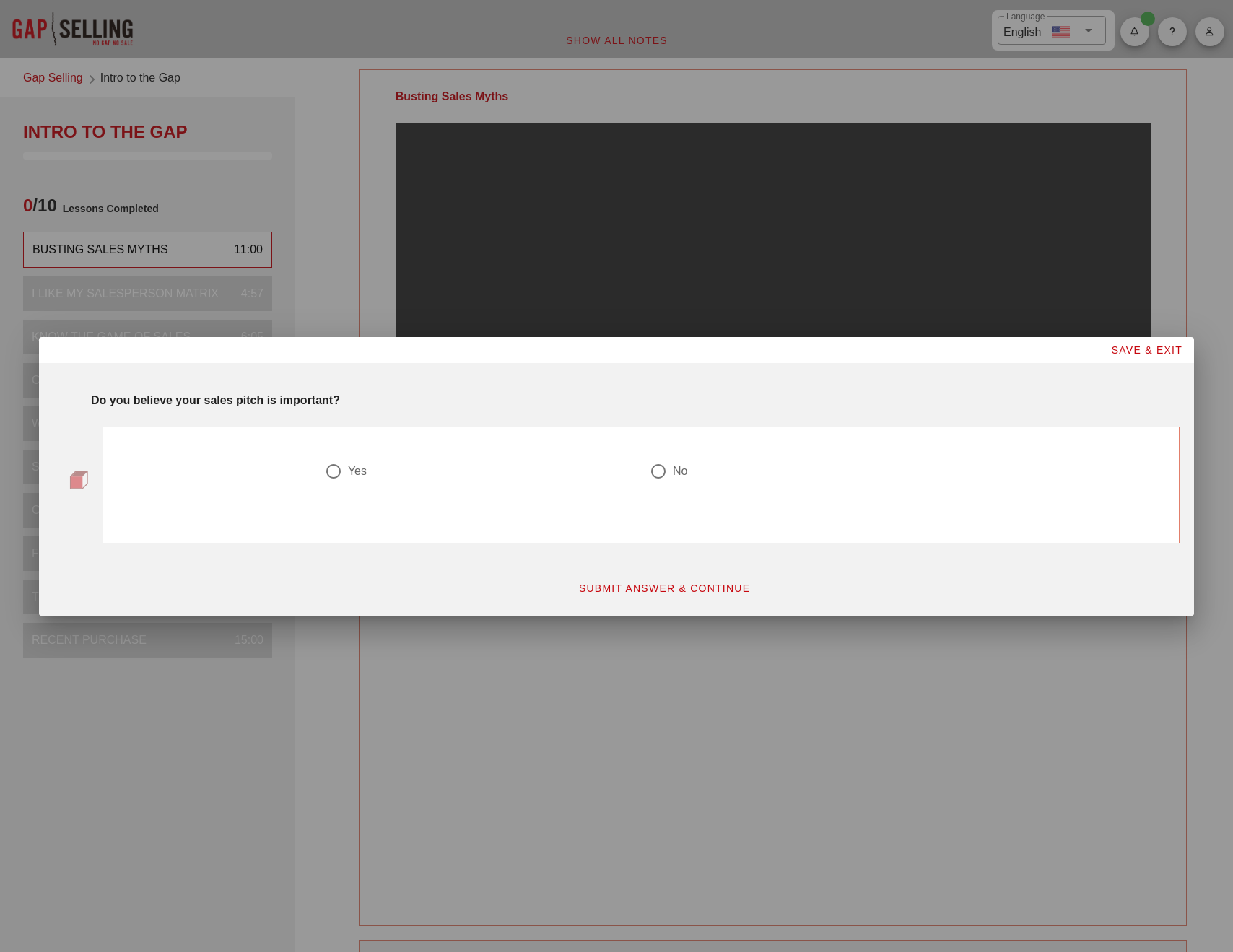
radio input "true"
click at [662, 591] on span "SUBMIT ANSWER & CONTINUE" at bounding box center [664, 588] width 172 height 11
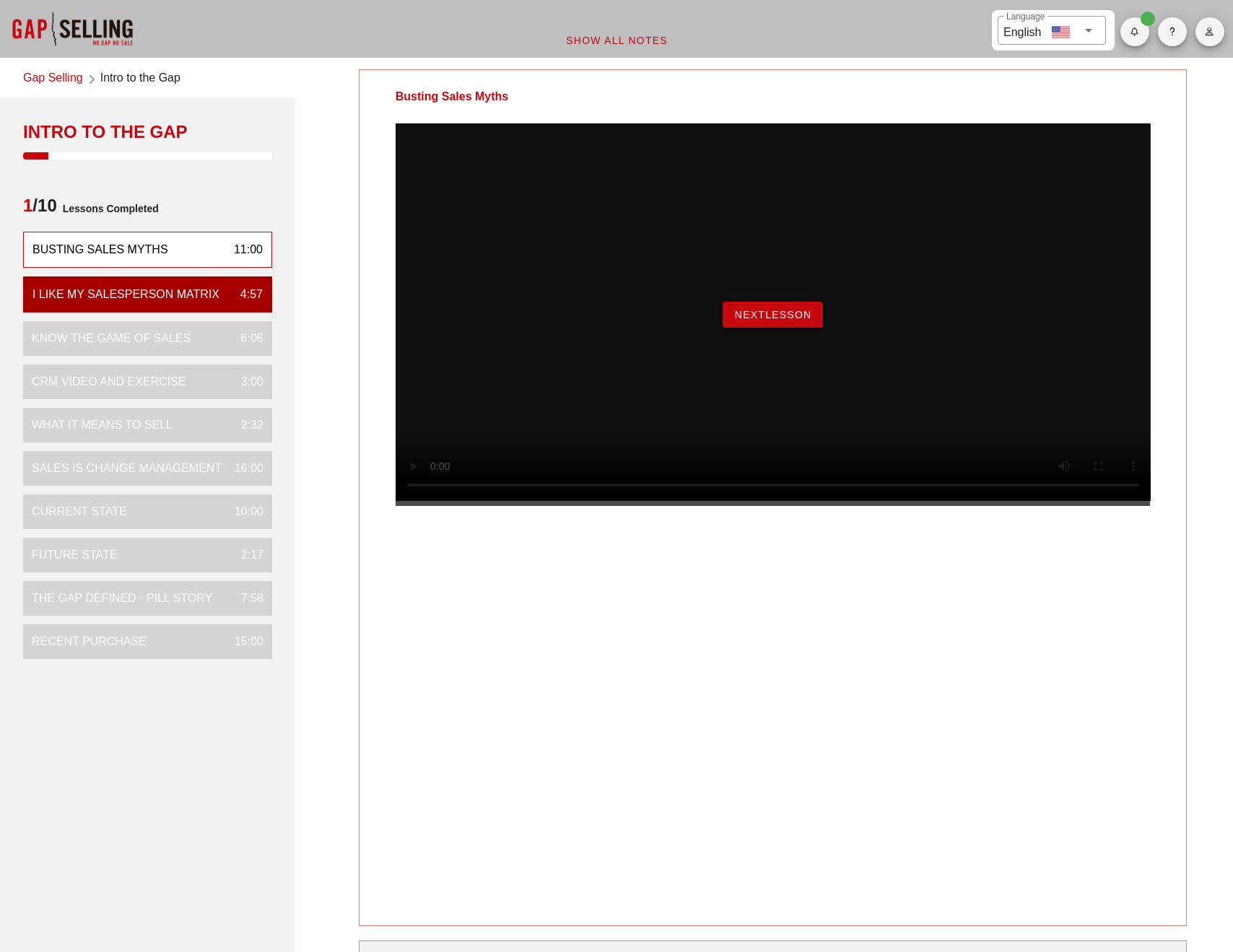
click at [756, 321] on span "NextLesson" at bounding box center [773, 314] width 78 height 11
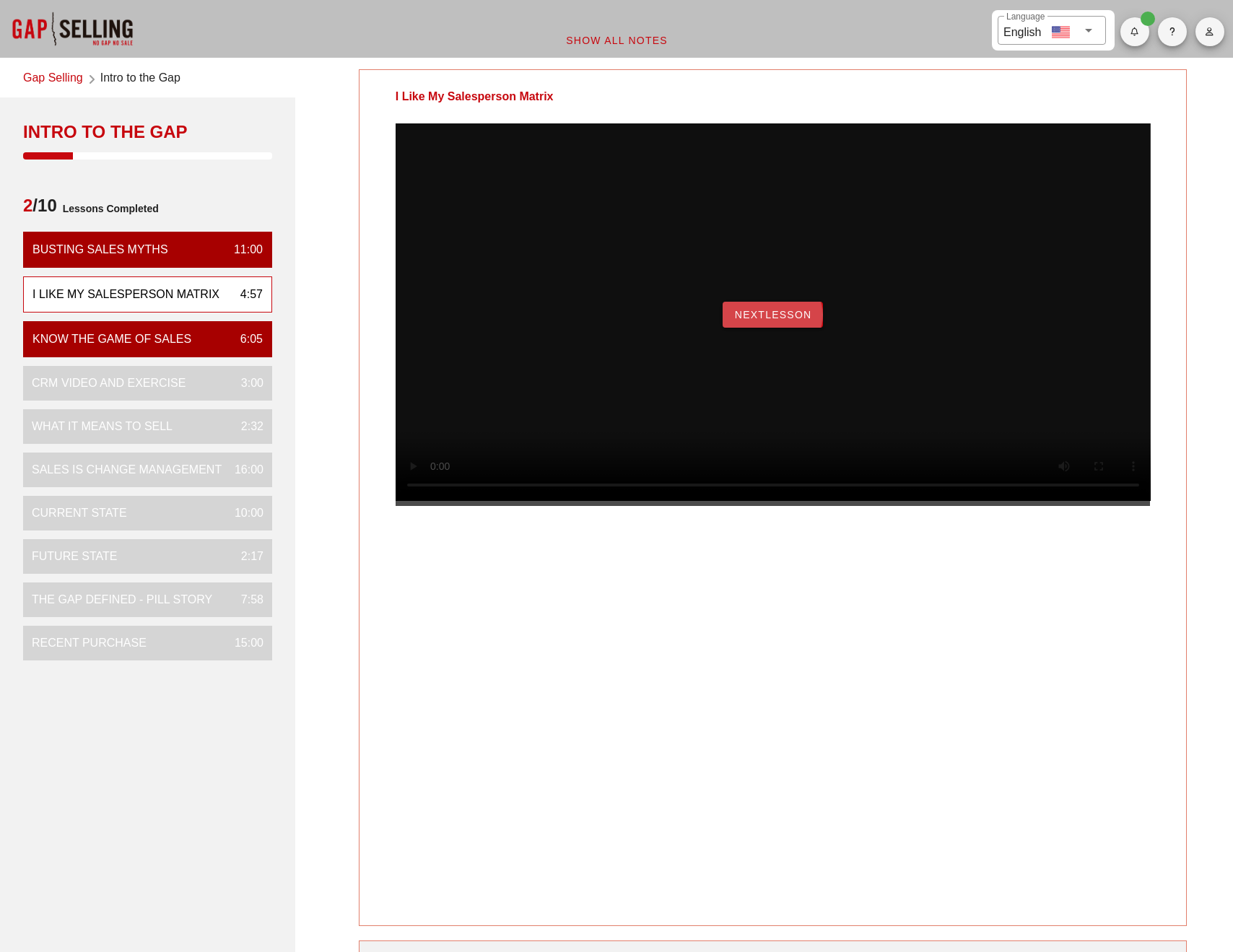
click at [754, 321] on span "NextLesson" at bounding box center [773, 314] width 78 height 11
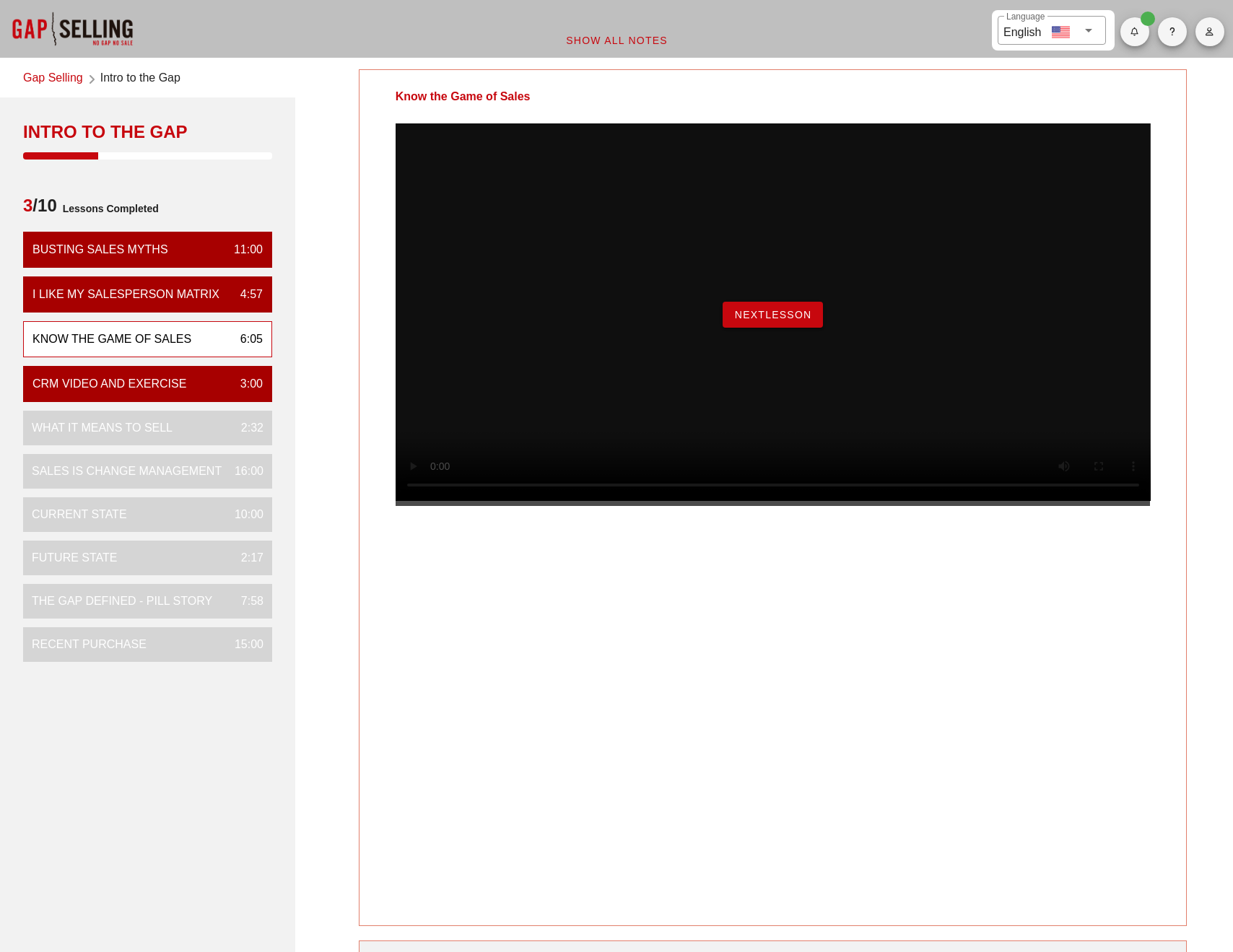
click at [781, 321] on span "NextLesson" at bounding box center [773, 314] width 78 height 11
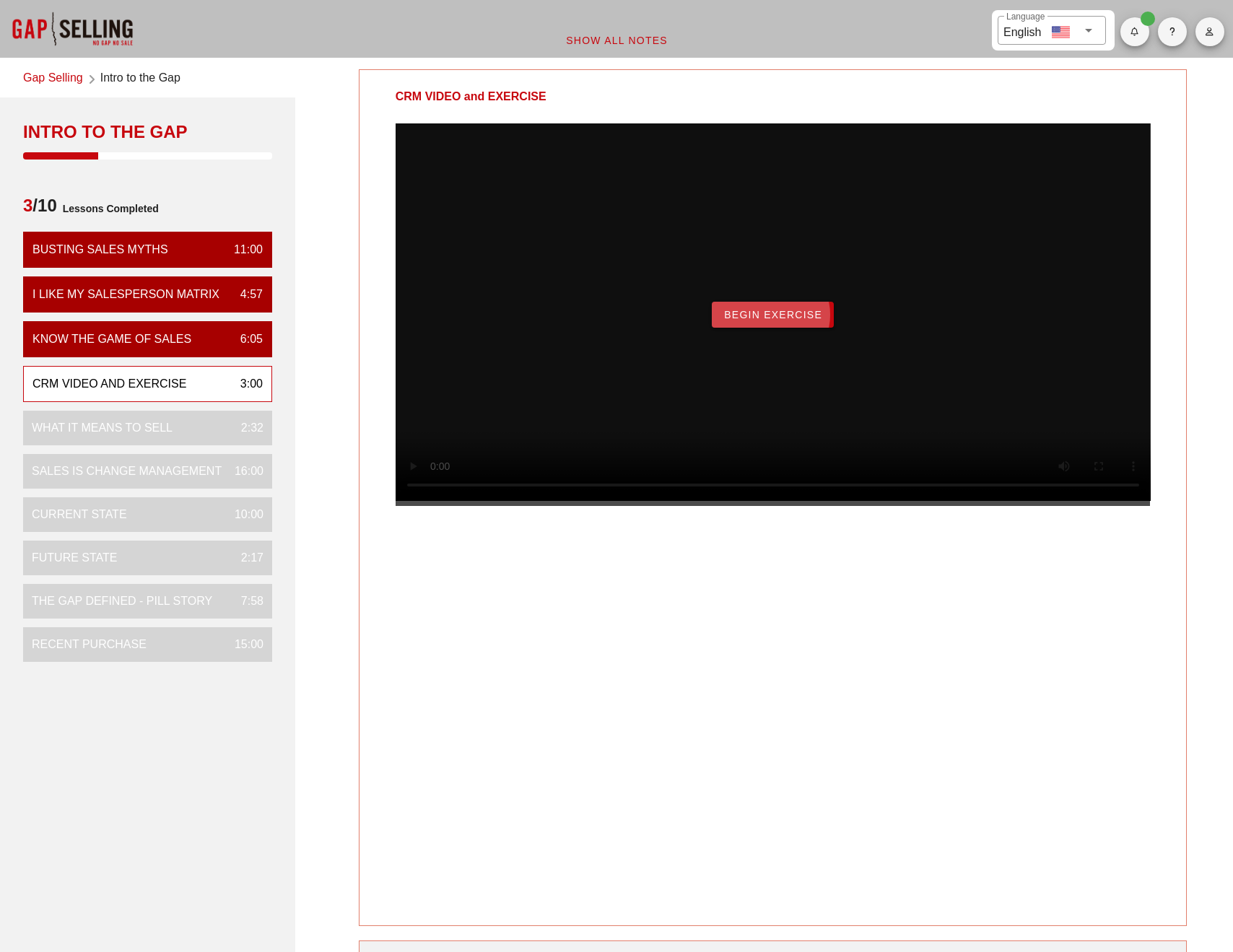
click at [778, 321] on span "Begin Exercise" at bounding box center [772, 314] width 99 height 11
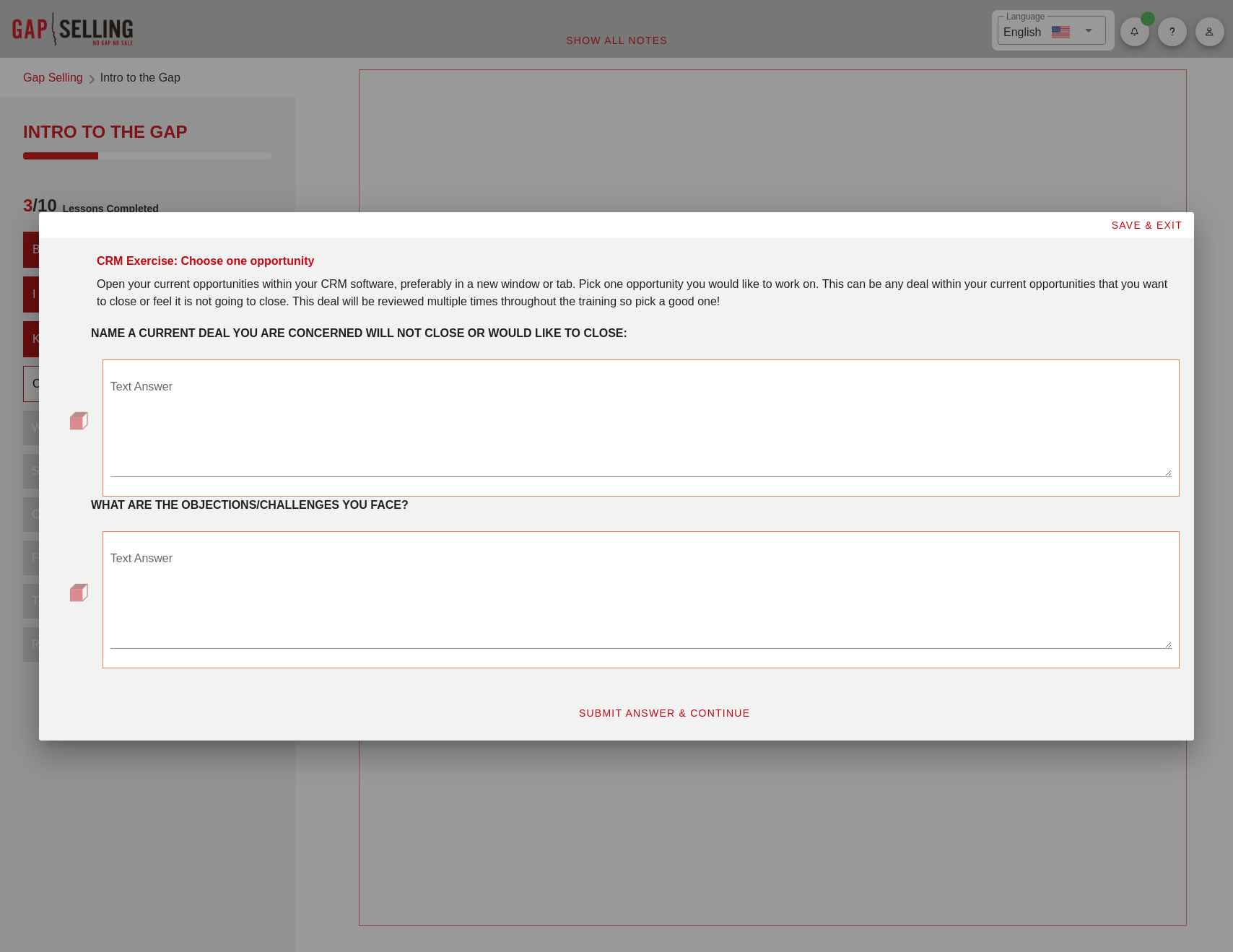
click at [315, 382] on textarea "Text Answer" at bounding box center [641, 426] width 1061 height 101
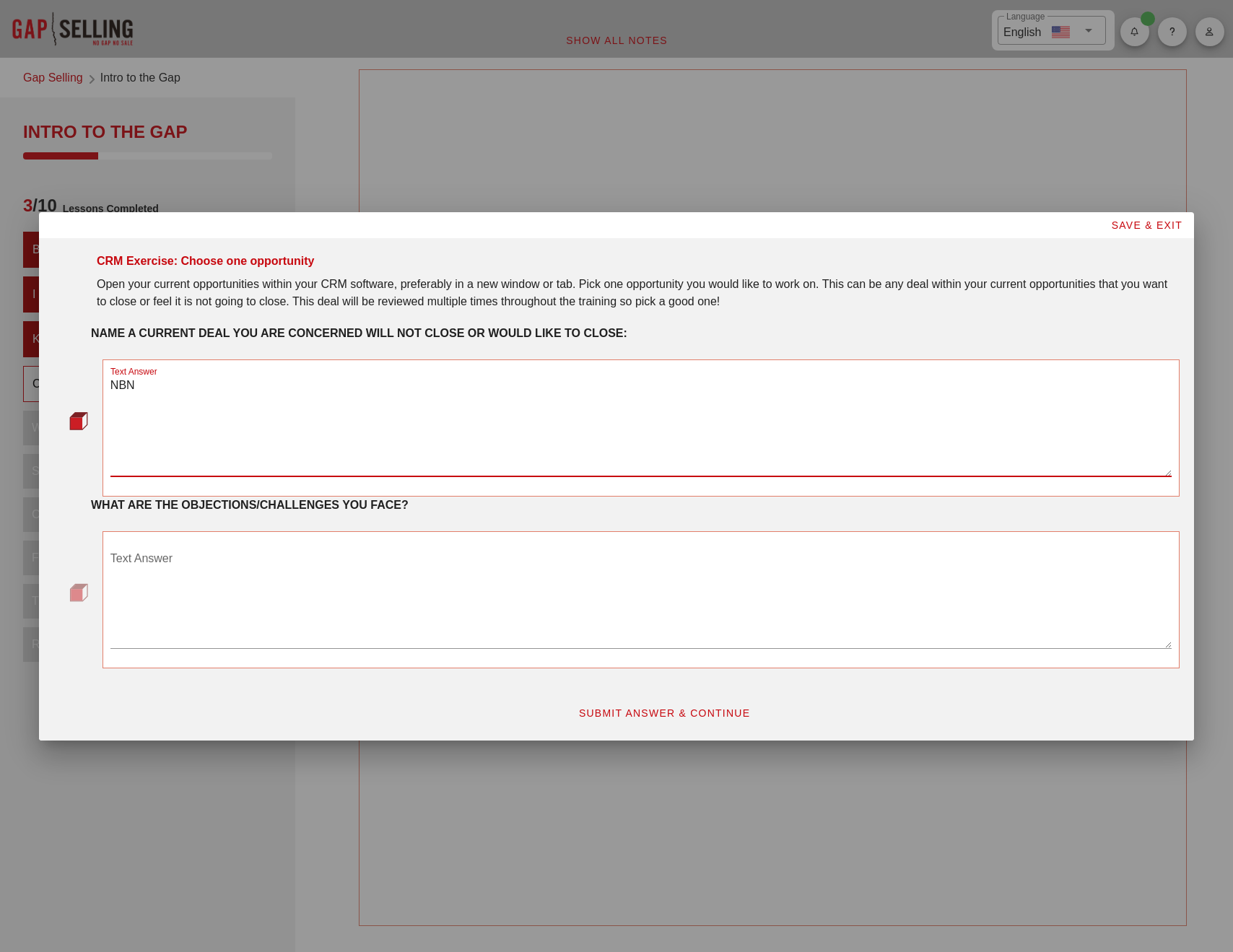
type textarea "NBN"
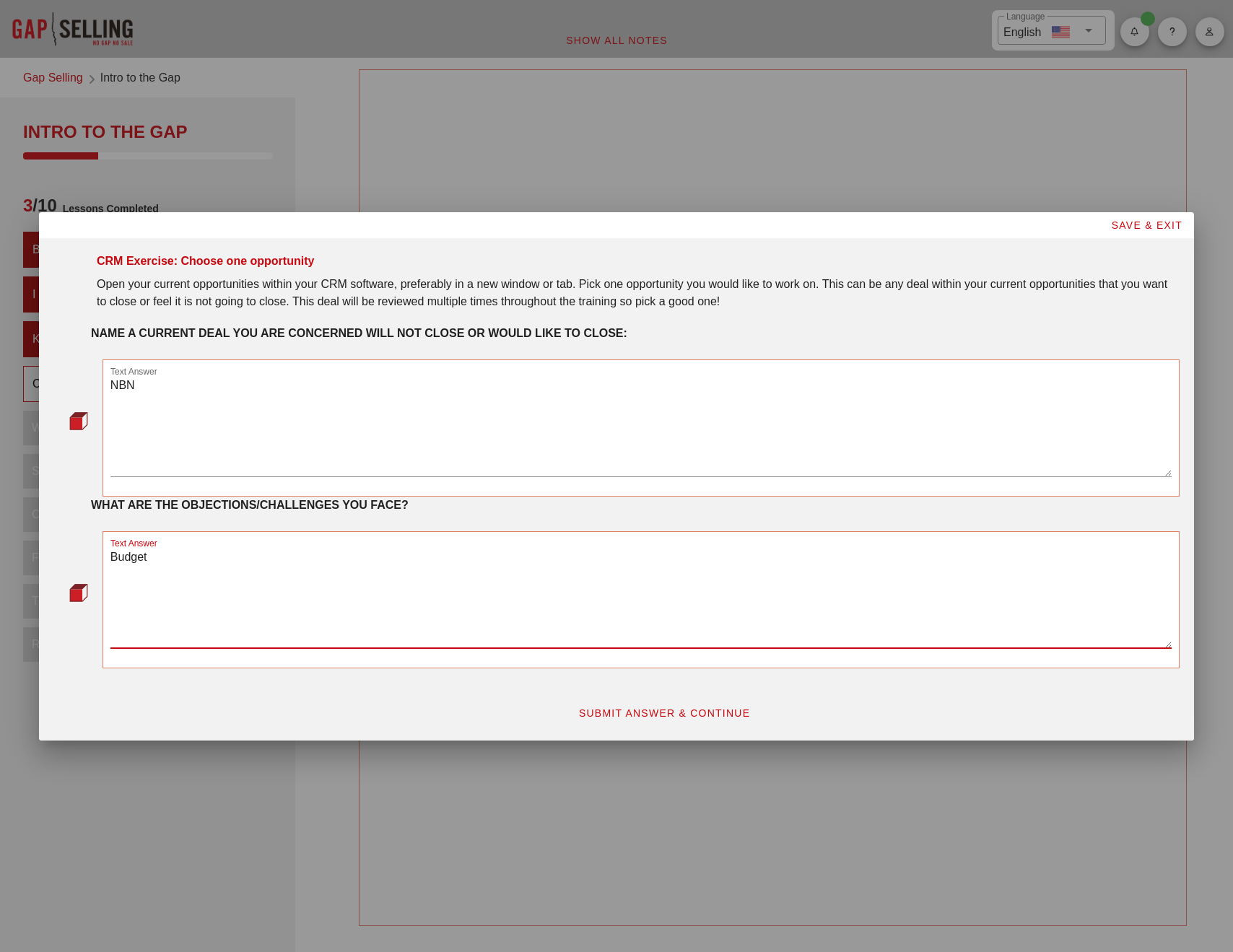
type textarea "Budget"
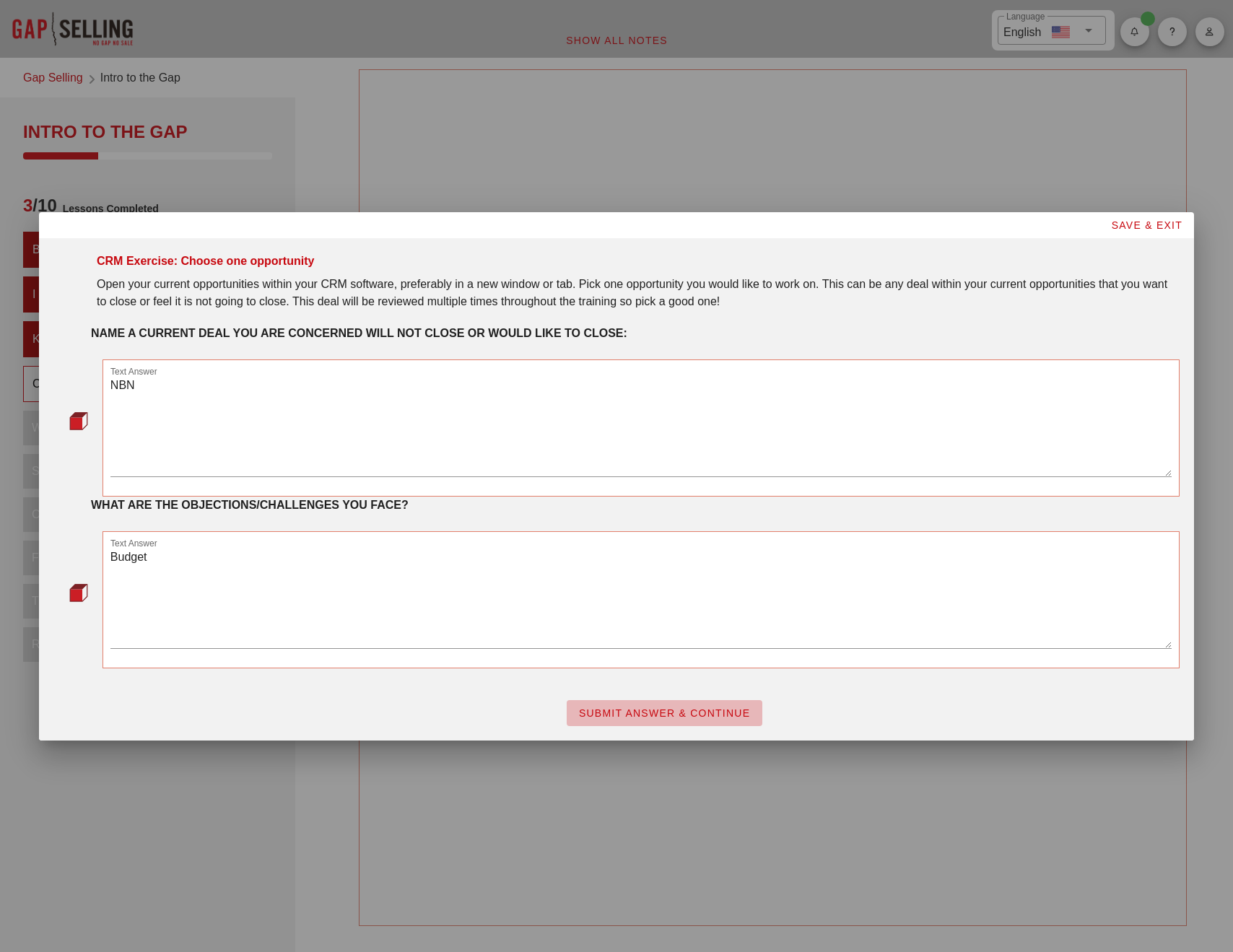
click at [595, 711] on span "SUBMIT ANSWER & CONTINUE" at bounding box center [664, 713] width 172 height 11
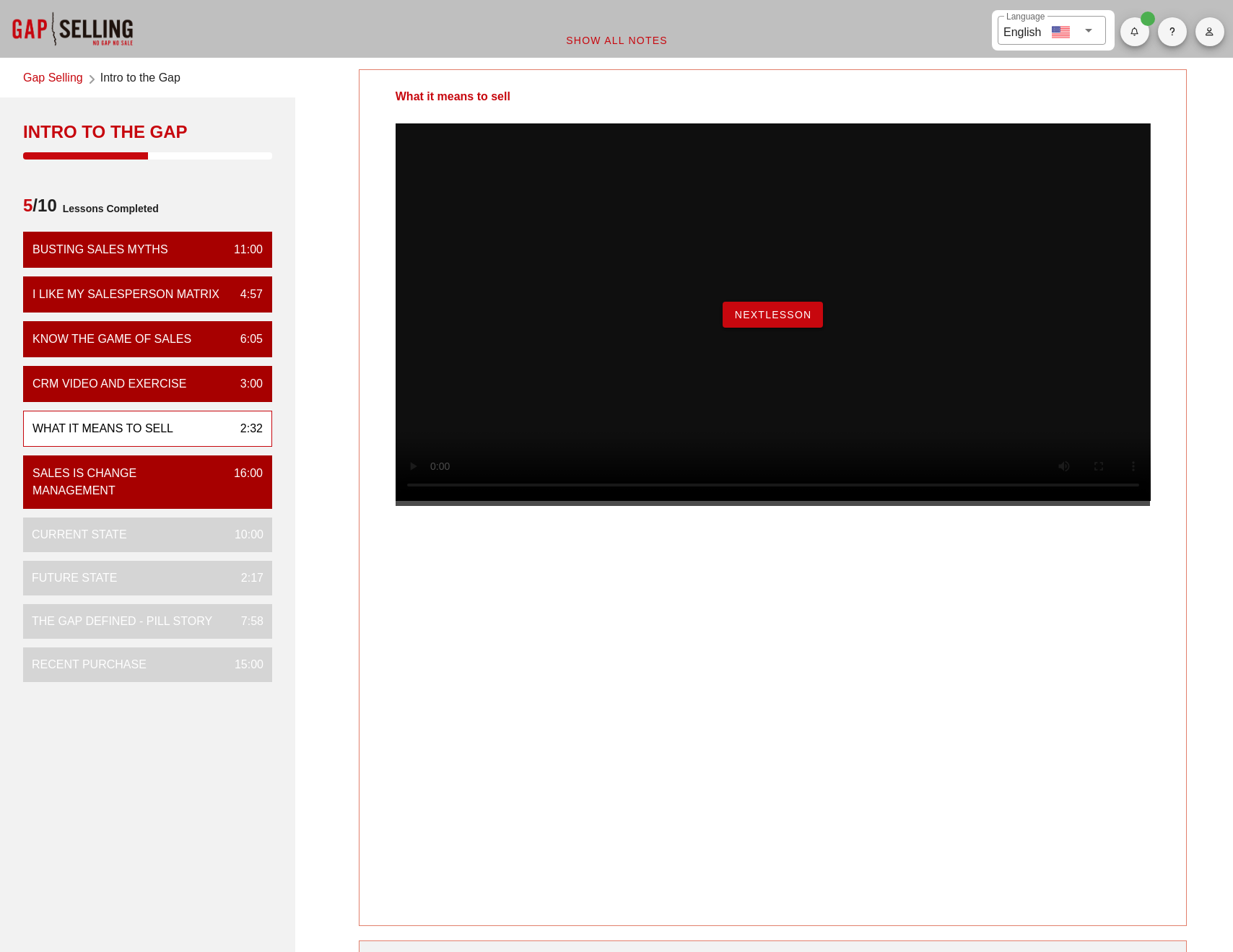
click at [741, 321] on span "NextLesson" at bounding box center [773, 314] width 78 height 11
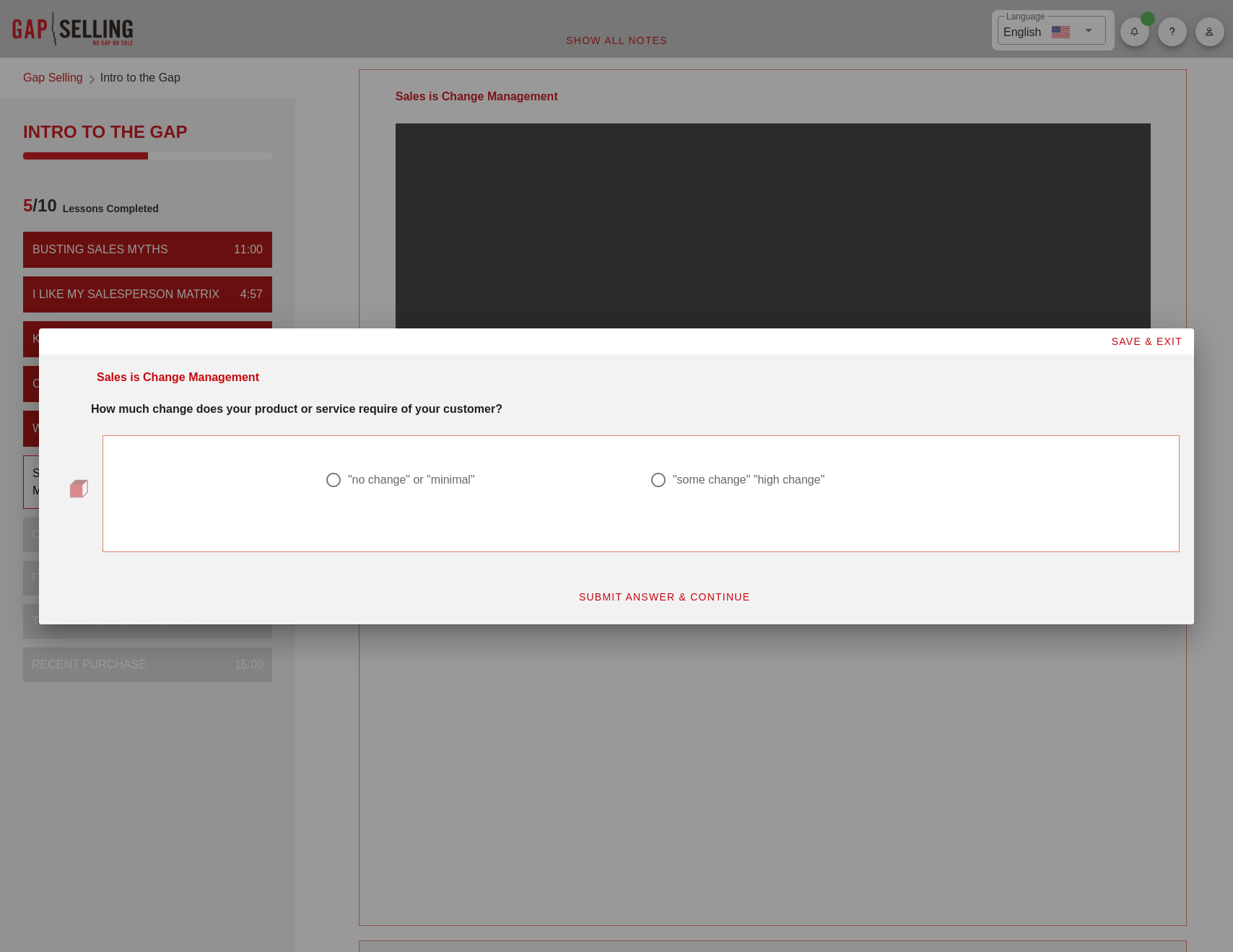
click at [443, 482] on div ""no change" or "minimal"" at bounding box center [411, 479] width 127 height 14
radio input "true"
click at [637, 599] on span "SUBMIT ANSWER & CONTINUE" at bounding box center [664, 596] width 172 height 11
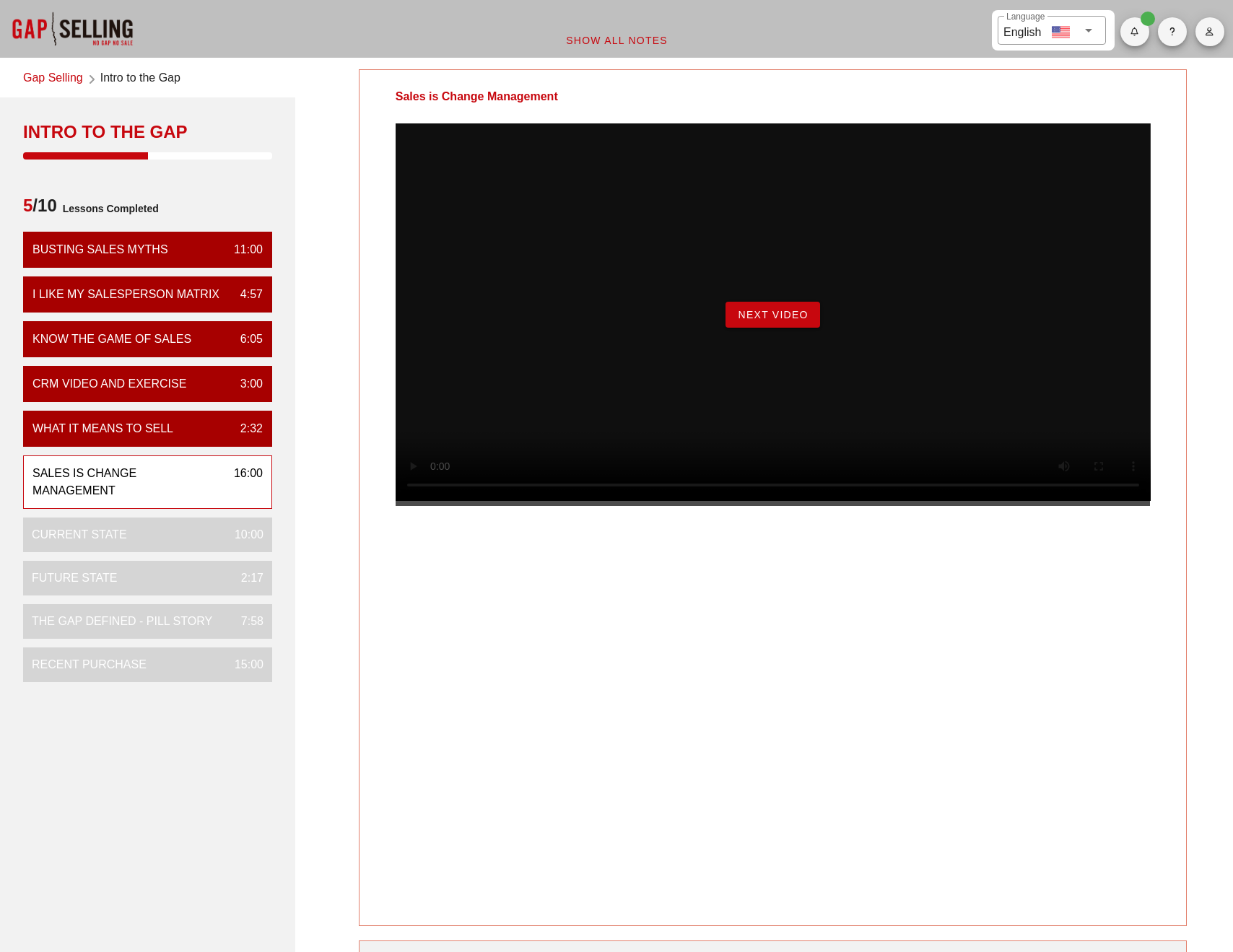
click at [776, 321] on span "Next Video" at bounding box center [772, 314] width 71 height 11
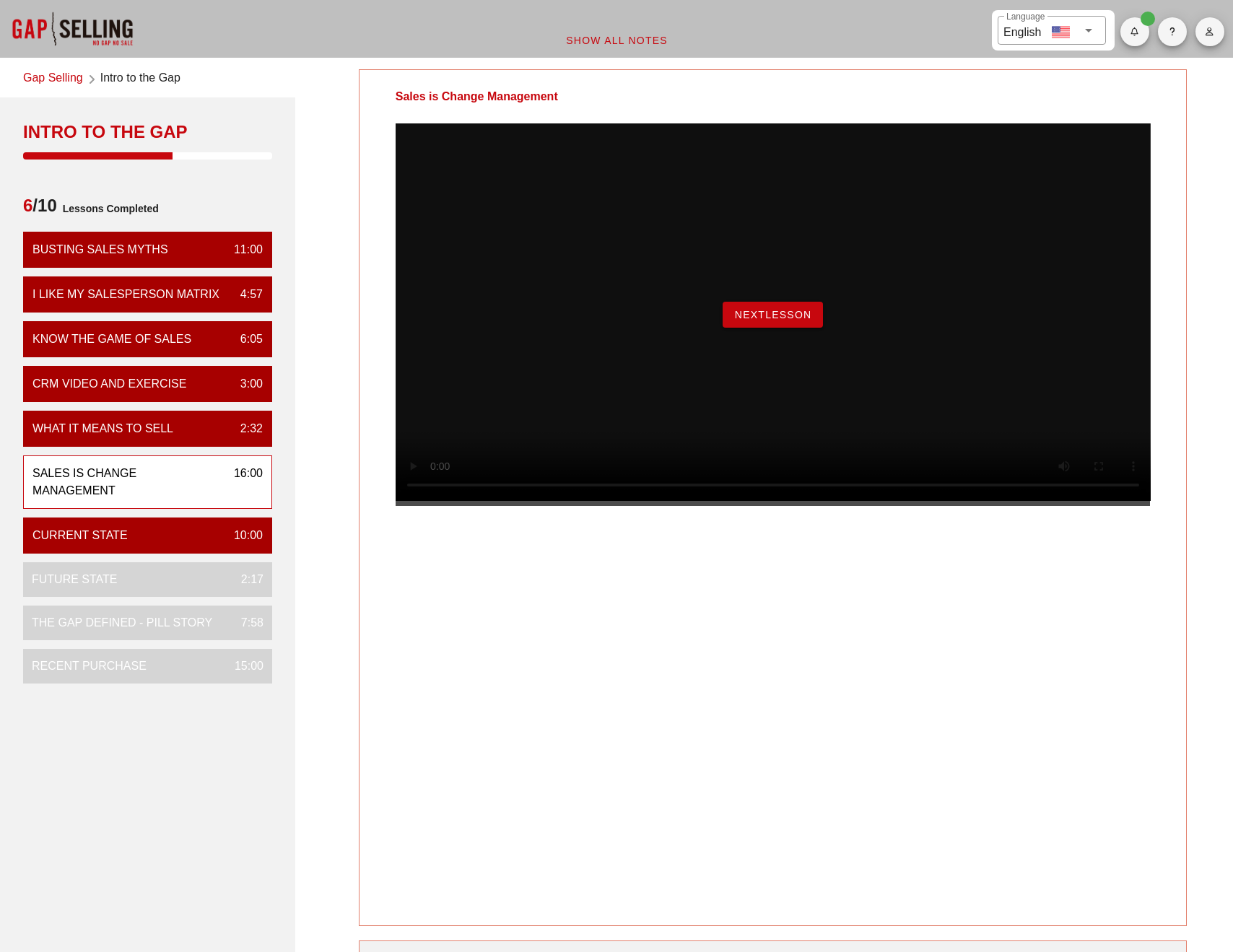
click at [779, 321] on span "NextLesson" at bounding box center [773, 314] width 78 height 11
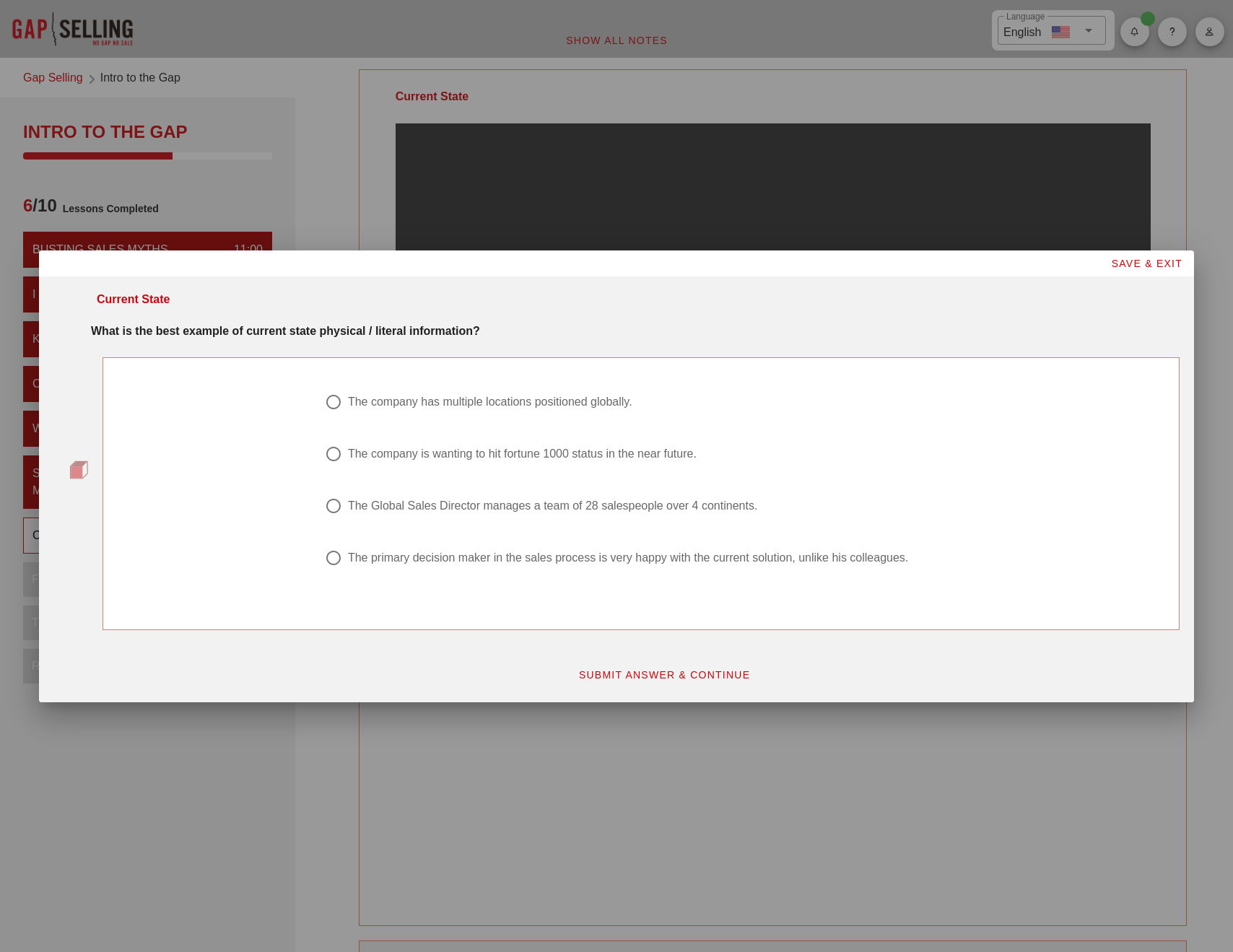
click at [646, 509] on div "The Global Sales Director manages a team of 28 salespeople over 4 continents." at bounding box center [553, 506] width 409 height 14
click at [435, 558] on div "The primary decision maker in the sales process is very happy with the current …" at bounding box center [628, 558] width 560 height 14
radio input "false"
radio input "true"
click at [425, 505] on div "The Global Sales Director manages a team of 28 salespeople over 4 continents." at bounding box center [553, 506] width 409 height 14
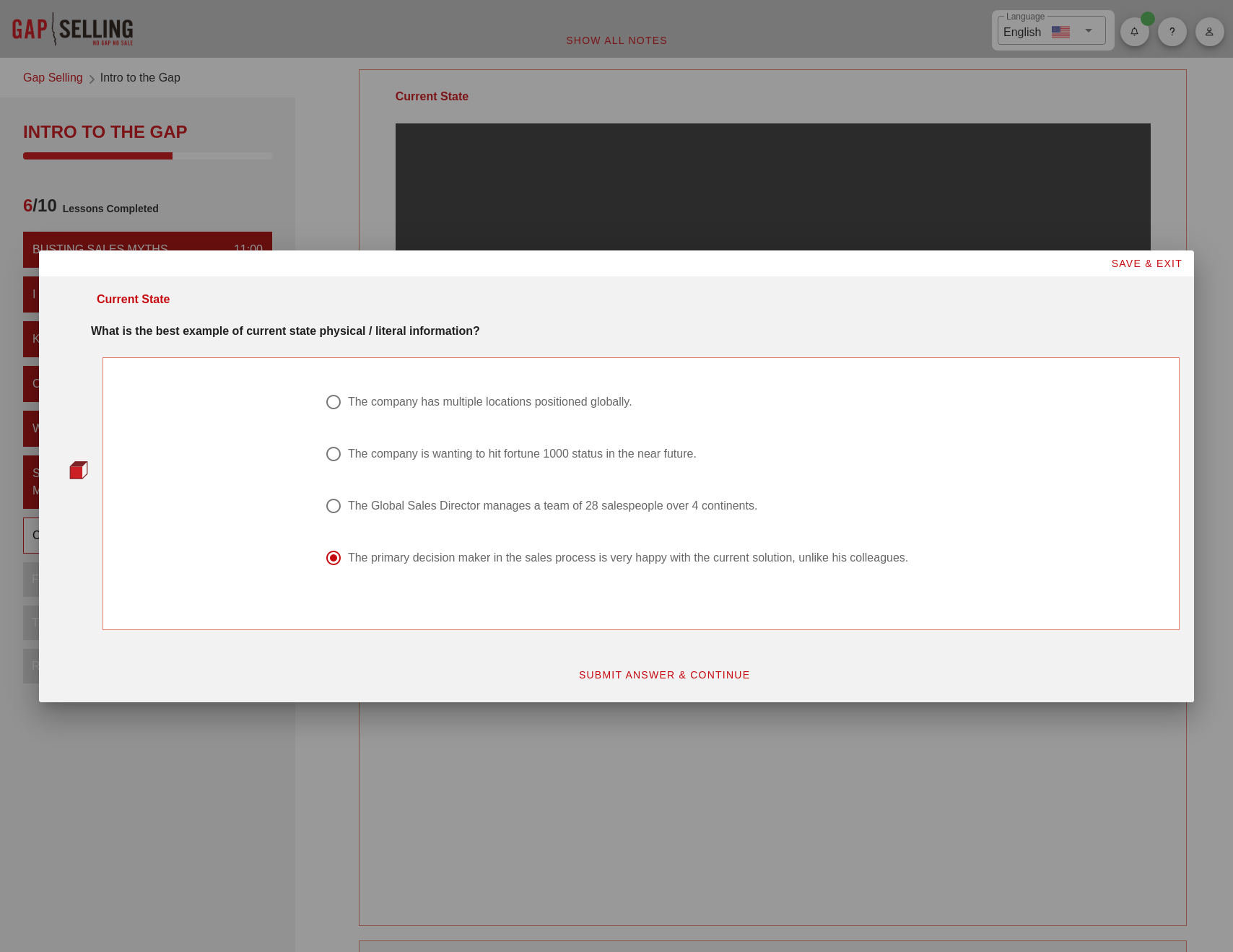
radio input "true"
click at [644, 675] on span "SUBMIT ANSWER & CONTINUE" at bounding box center [664, 674] width 172 height 11
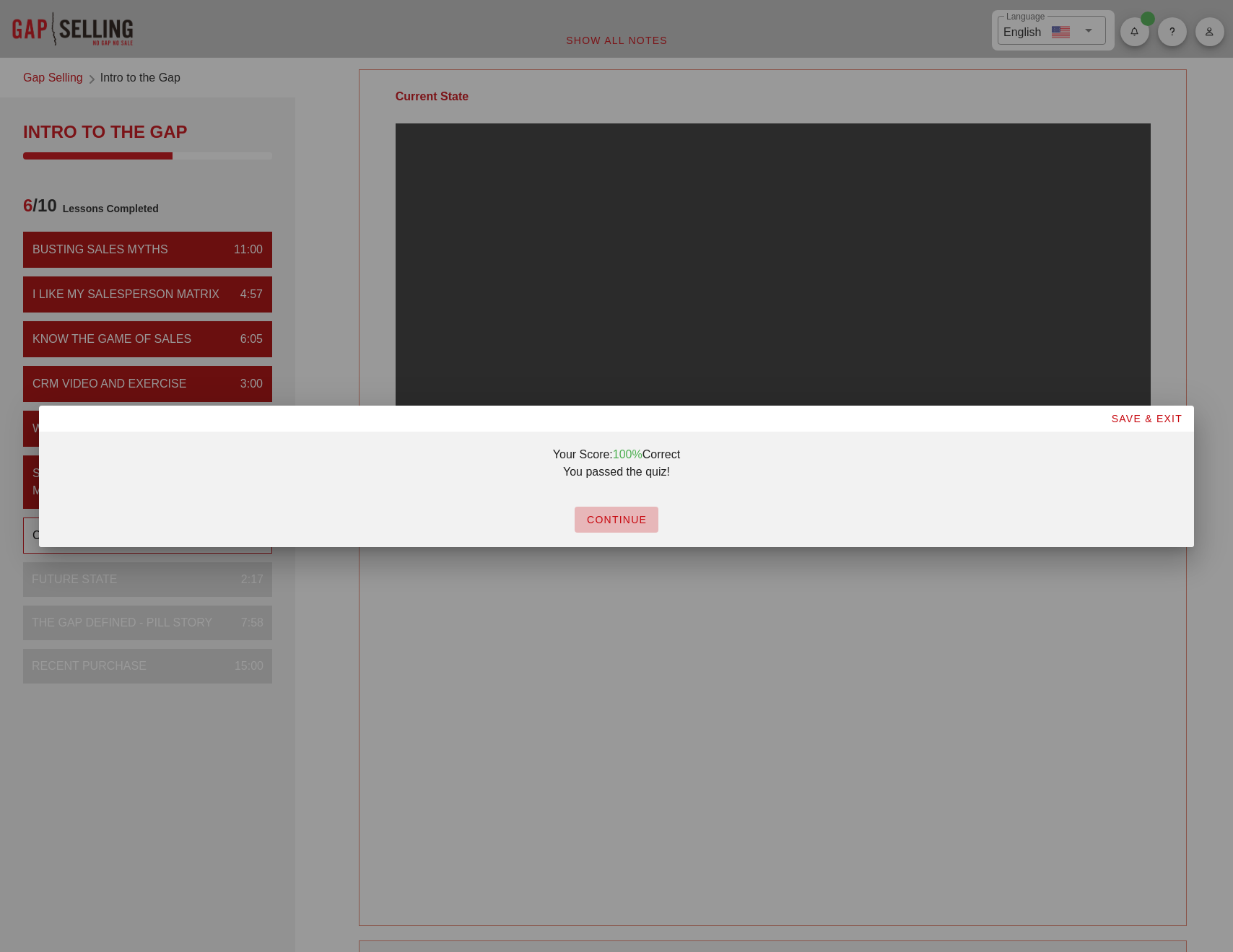
click at [626, 524] on span "CONTINUE" at bounding box center [616, 519] width 61 height 11
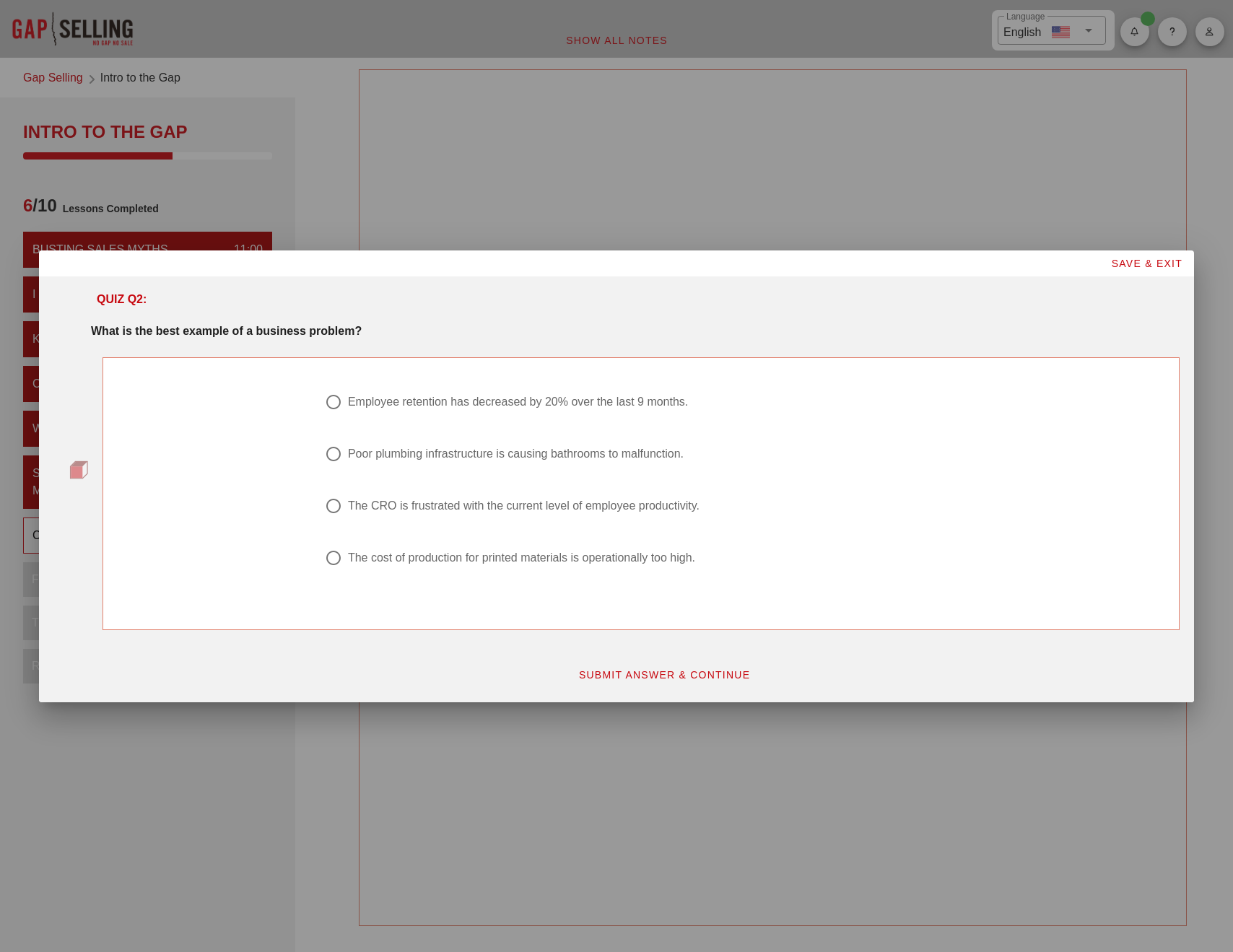
click at [470, 403] on div "Employee retention has decreased by 20% over the last 9 months." at bounding box center [518, 402] width 340 height 14
radio input "true"
click at [626, 674] on span "SUBMIT ANSWER & CONTINUE" at bounding box center [664, 674] width 172 height 11
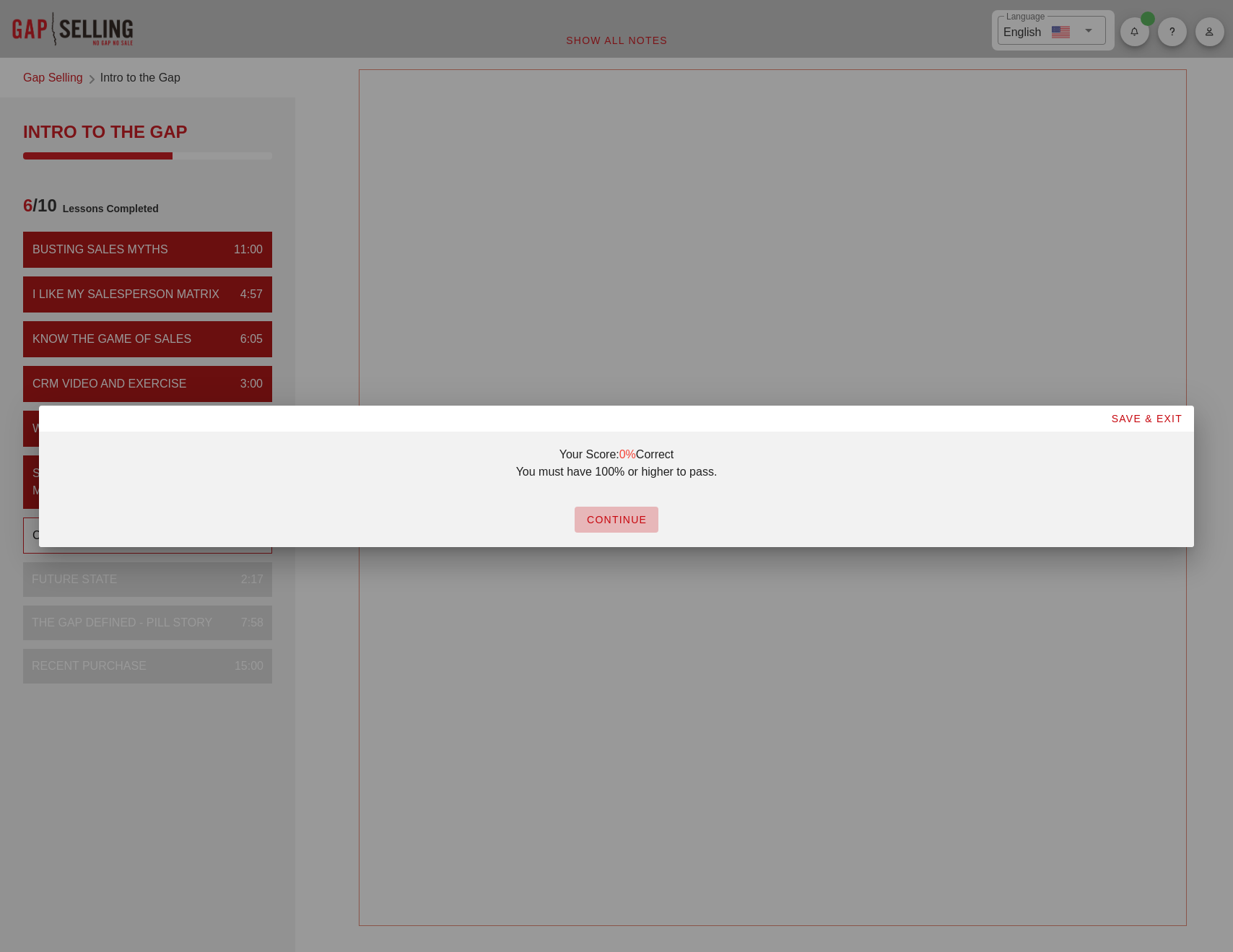
click at [616, 522] on span "CONTINUE" at bounding box center [616, 519] width 61 height 11
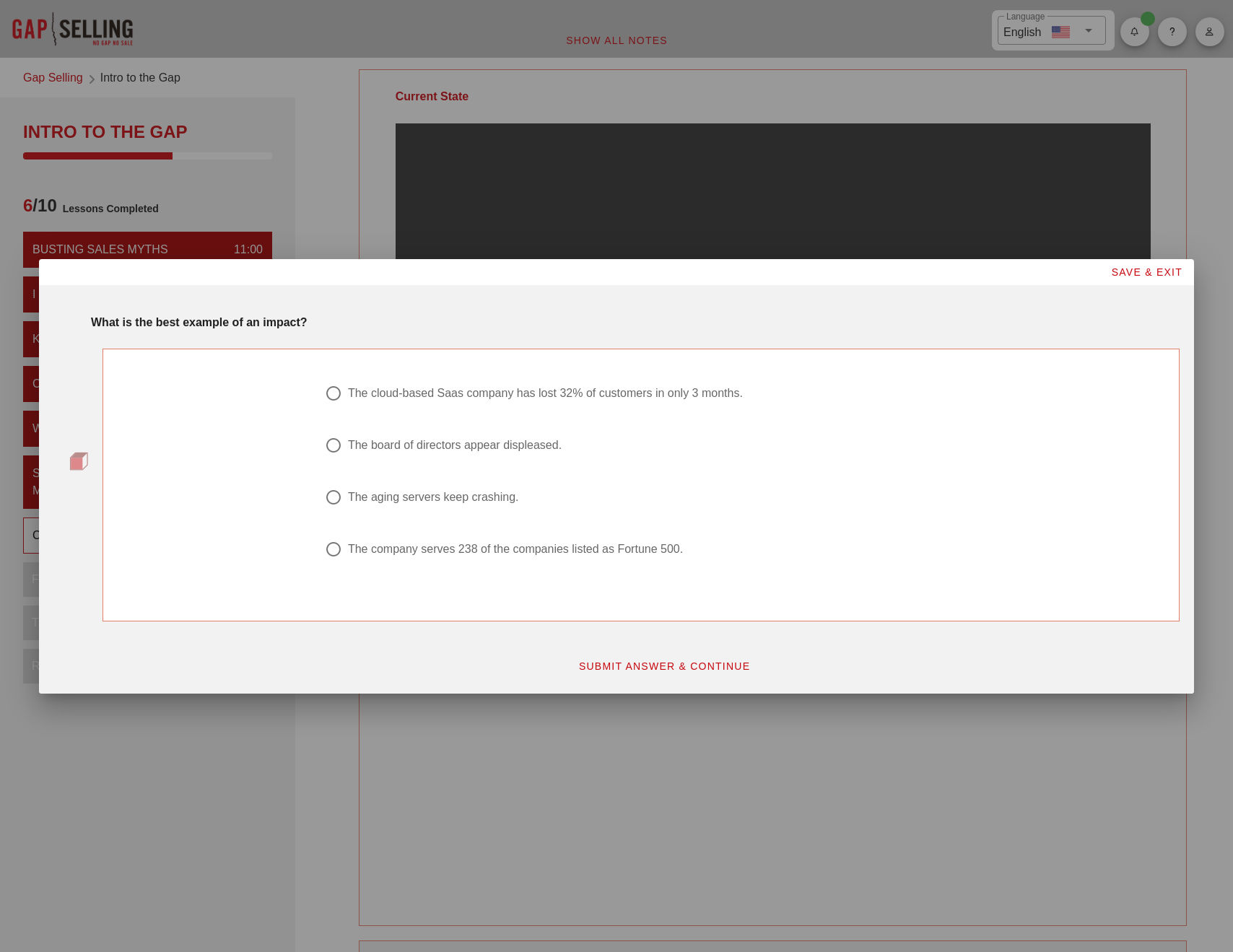
click at [473, 396] on div "The cloud-based Saas company has lost 32% of customers in only 3 months." at bounding box center [545, 393] width 395 height 14
radio input "true"
drag, startPoint x: 646, startPoint y: 661, endPoint x: 615, endPoint y: 660, distance: 31.0
click at [645, 661] on span "SUBMIT ANSWER & CONTINUE" at bounding box center [664, 666] width 172 height 11
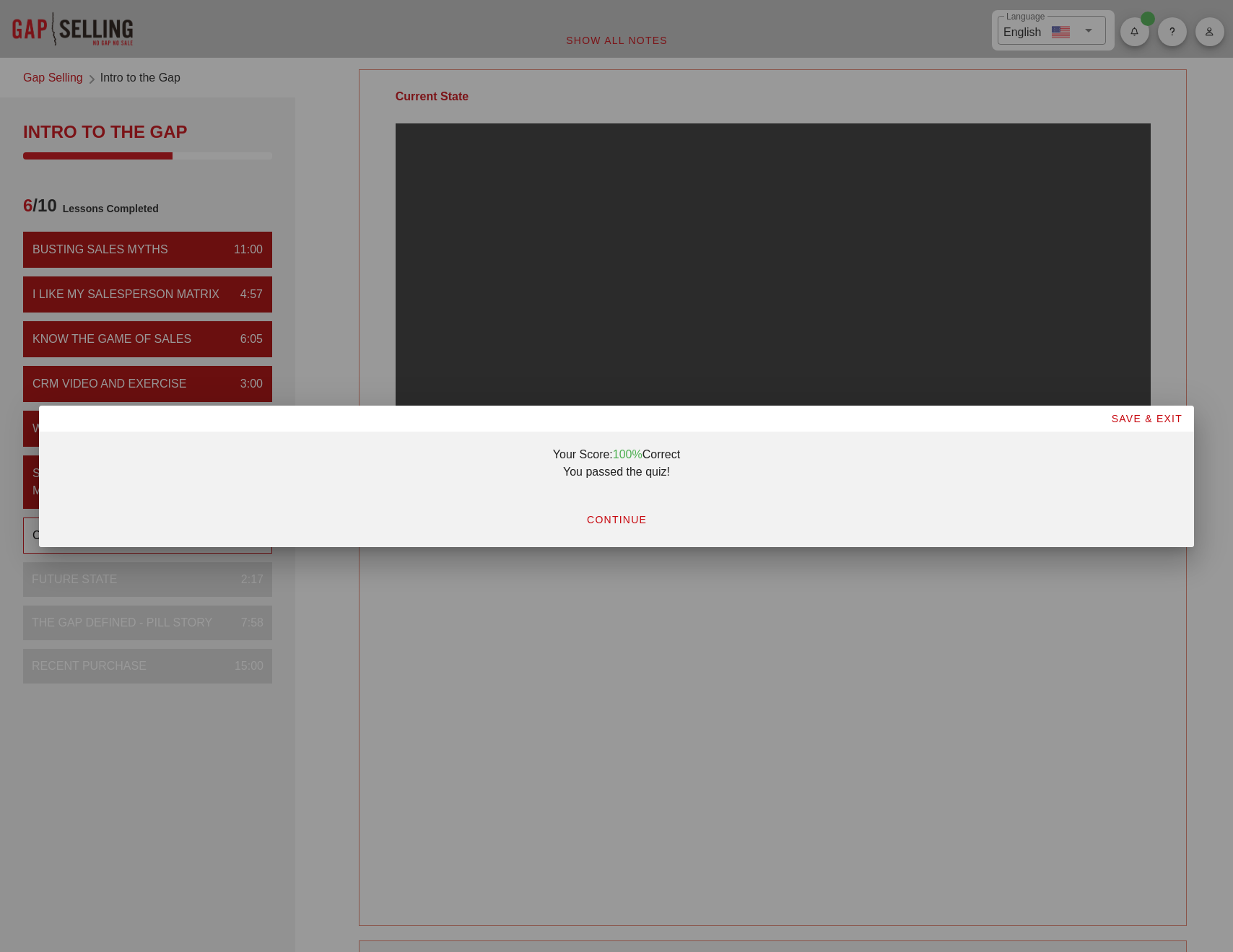
click at [599, 523] on span "CONTINUE" at bounding box center [616, 519] width 61 height 11
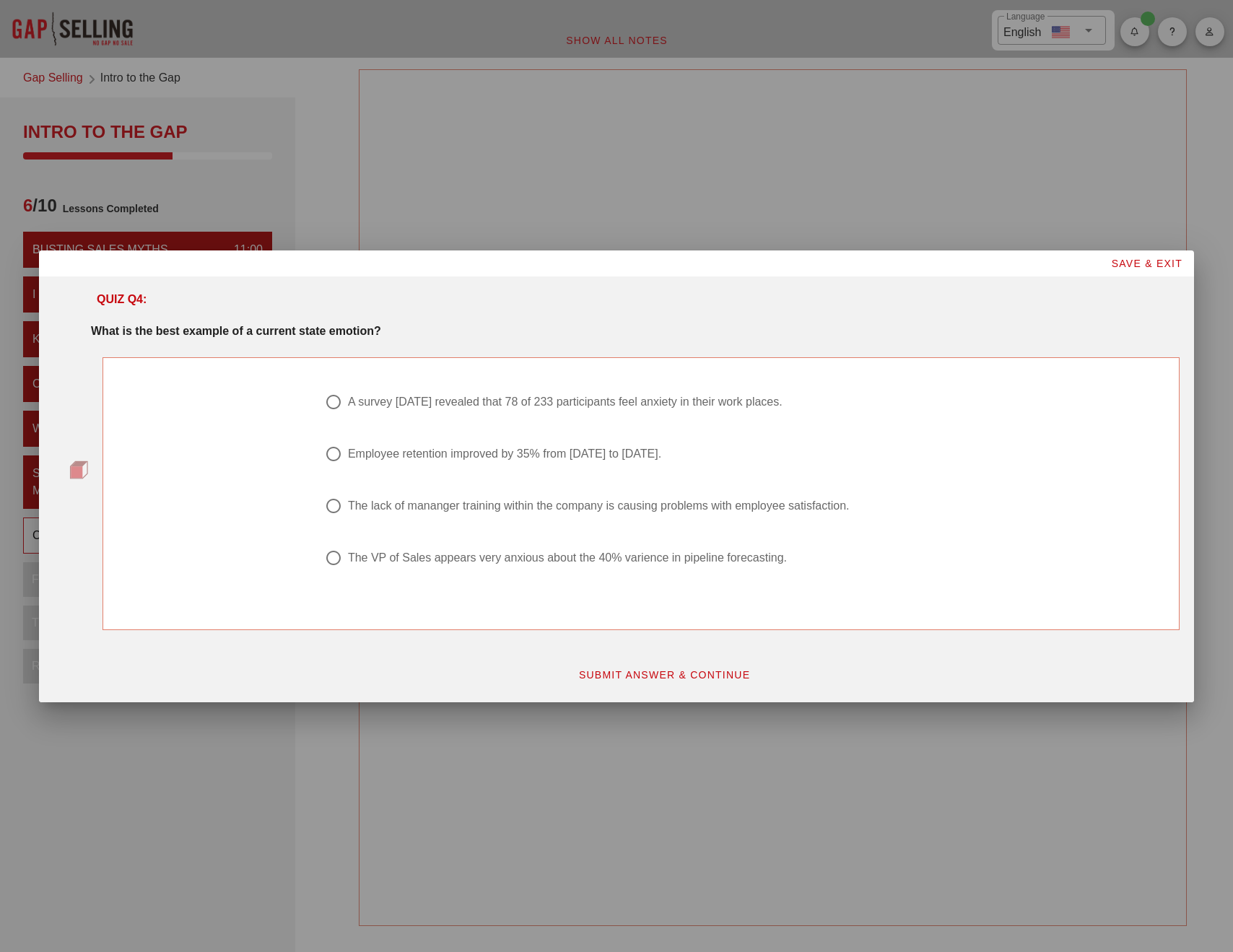
click at [533, 562] on div "The VP of Sales appears very anxious about the 40% varience in pipeline forecas…" at bounding box center [567, 558] width 439 height 14
radio input "true"
click at [656, 674] on span "SUBMIT ANSWER & CONTINUE" at bounding box center [664, 674] width 172 height 11
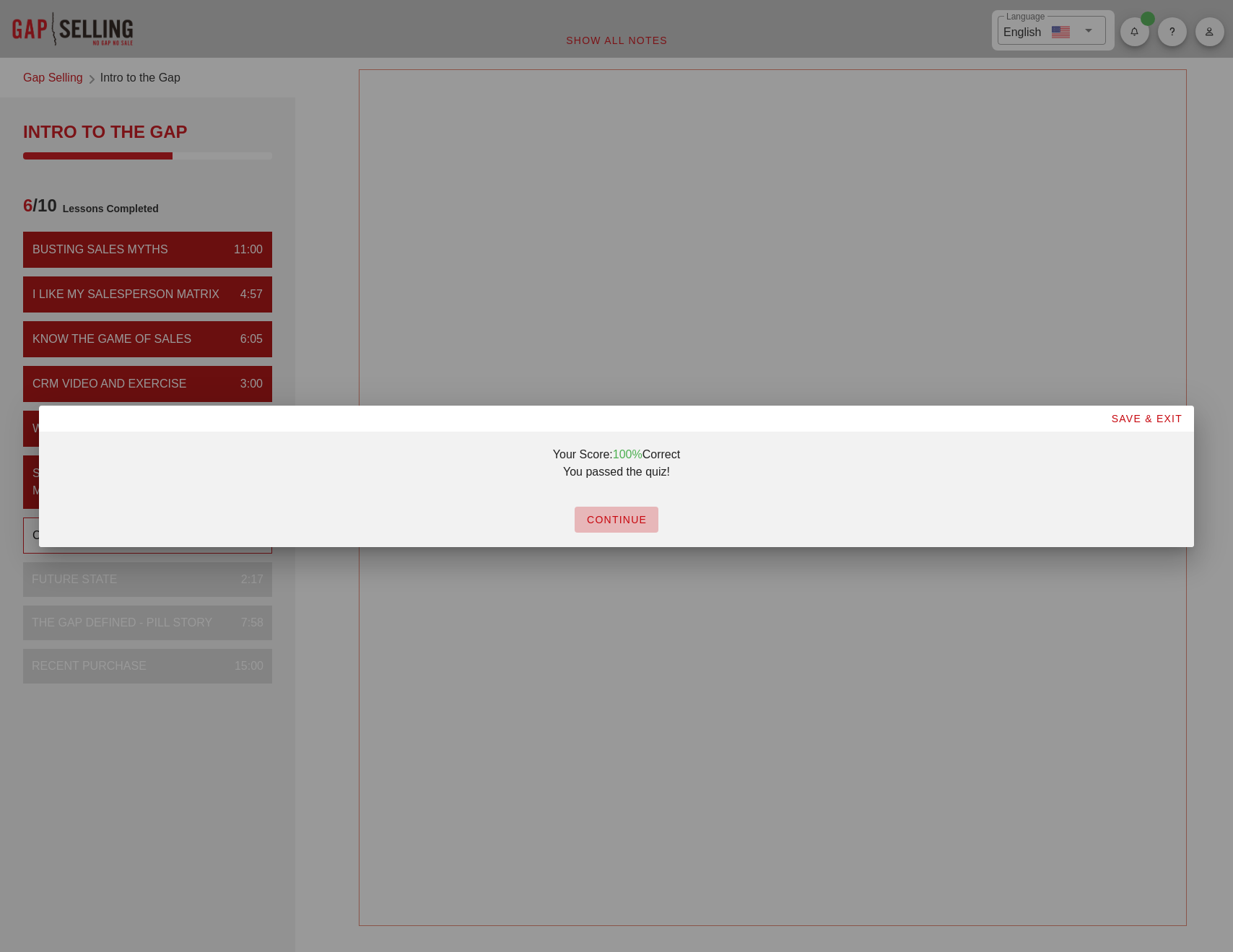
click at [610, 519] on span "CONTINUE" at bounding box center [616, 519] width 61 height 11
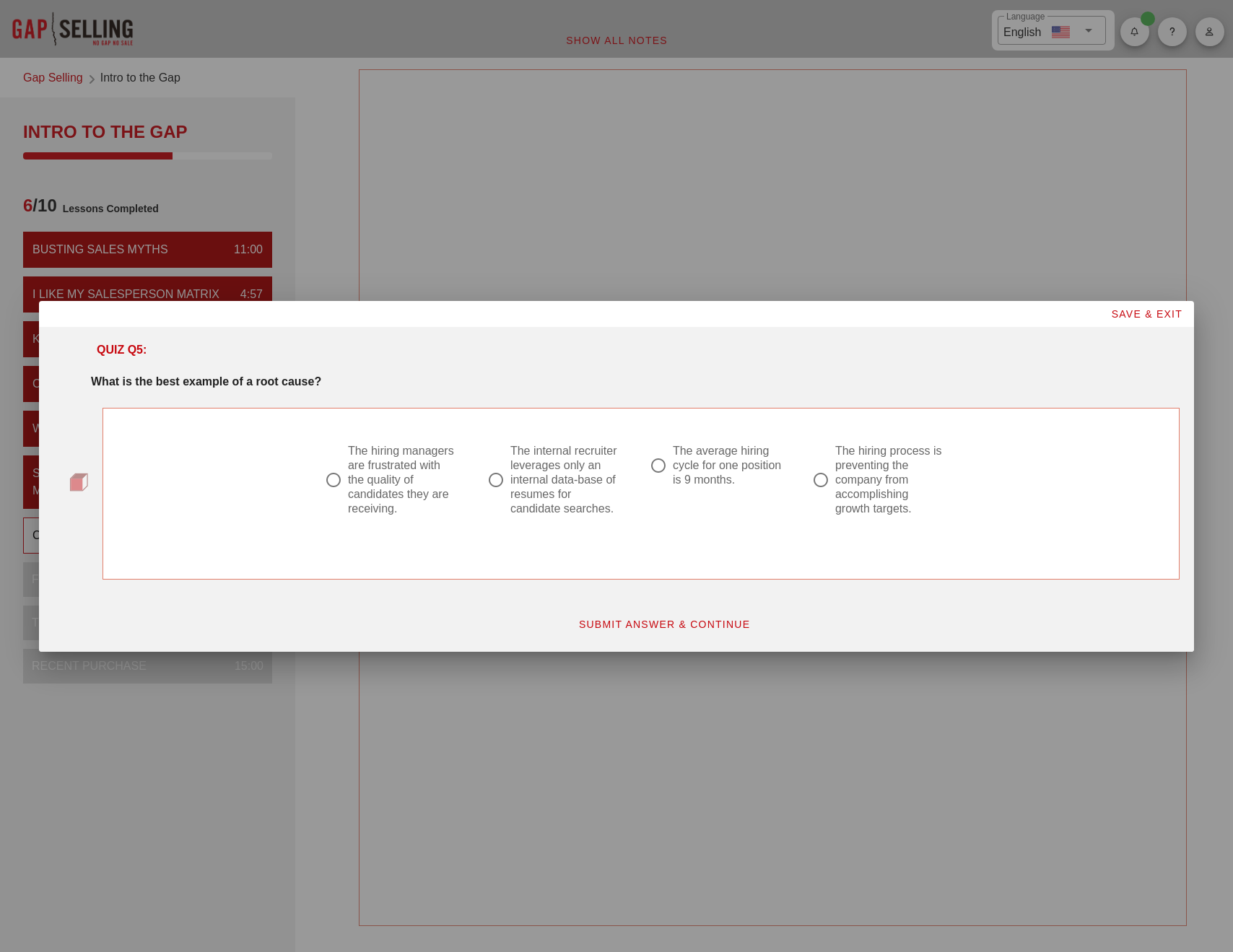
click at [551, 480] on div "The internal recruiter leverages only an internal data-base of resumes for cand…" at bounding box center [565, 480] width 111 height 72
radio input "true"
drag, startPoint x: 633, startPoint y: 619, endPoint x: 542, endPoint y: 616, distance: 91.0
click at [618, 621] on span "SUBMIT ANSWER & CONTINUE" at bounding box center [664, 624] width 172 height 11
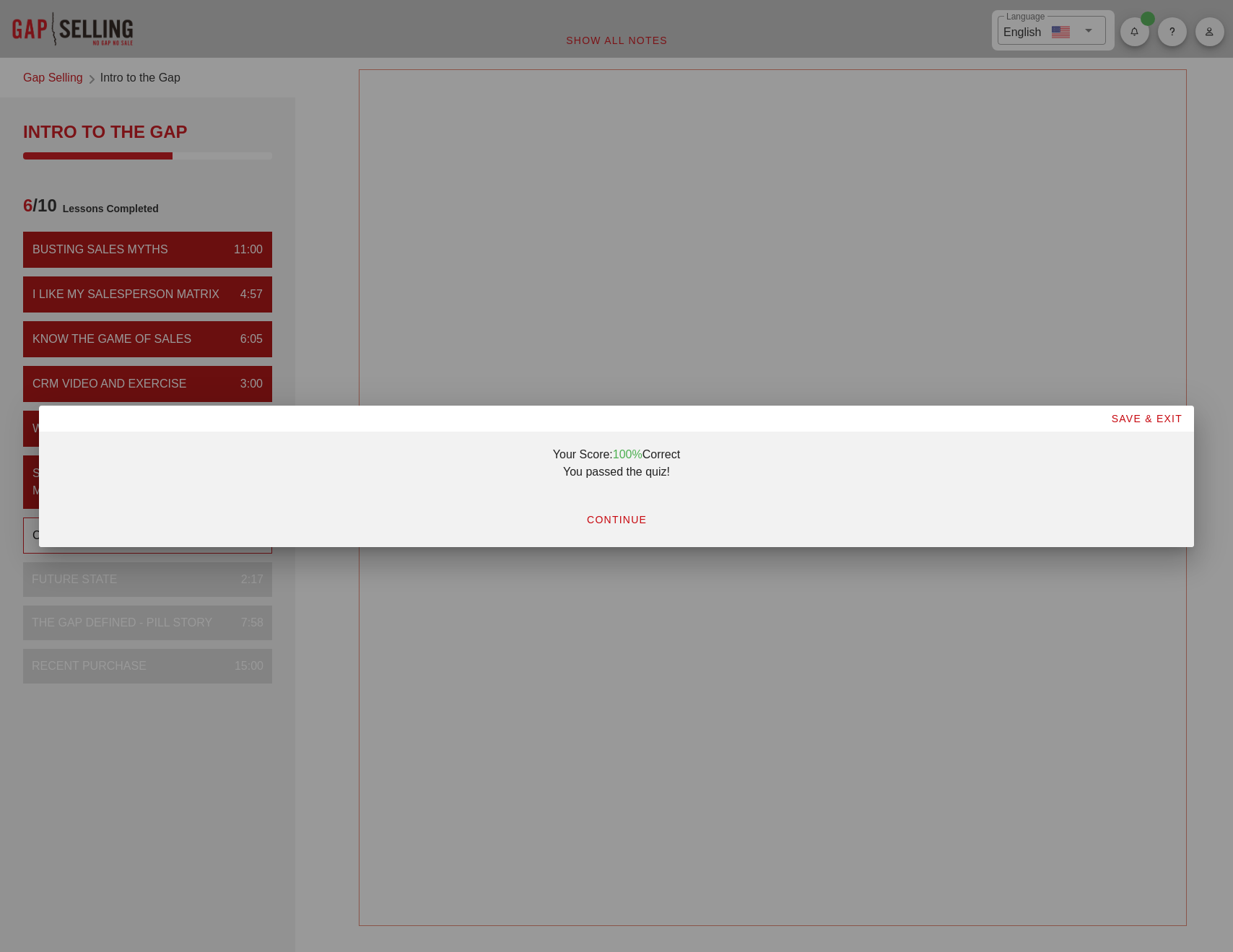
click at [604, 520] on span "CONTINUE" at bounding box center [616, 519] width 61 height 11
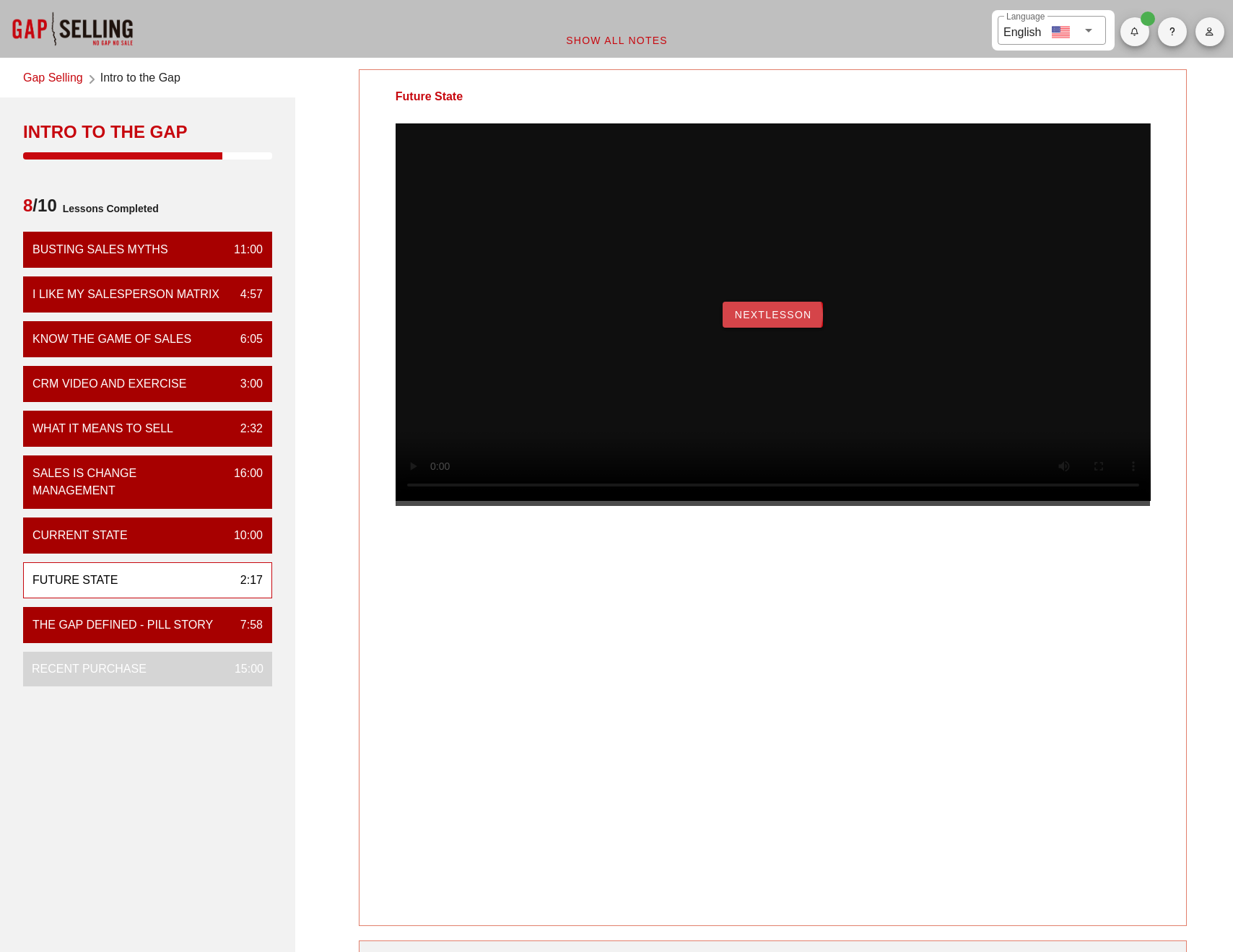
click at [769, 327] on button "NextLesson" at bounding box center [773, 315] width 101 height 26
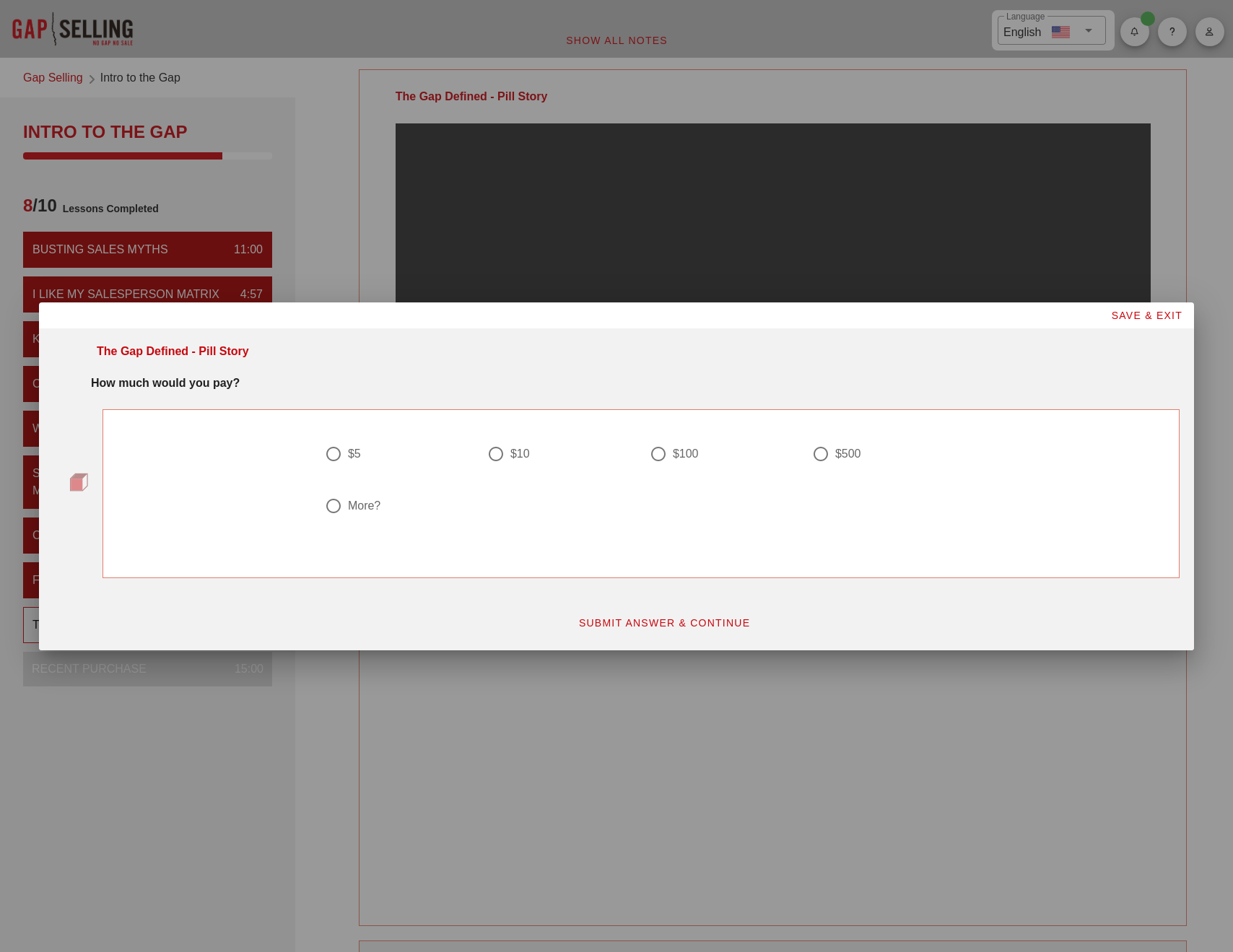
click at [701, 452] on label "$100" at bounding box center [728, 454] width 111 height 14
radio input "true"
click at [680, 626] on span "SUBMIT ANSWER & CONTINUE" at bounding box center [664, 622] width 172 height 11
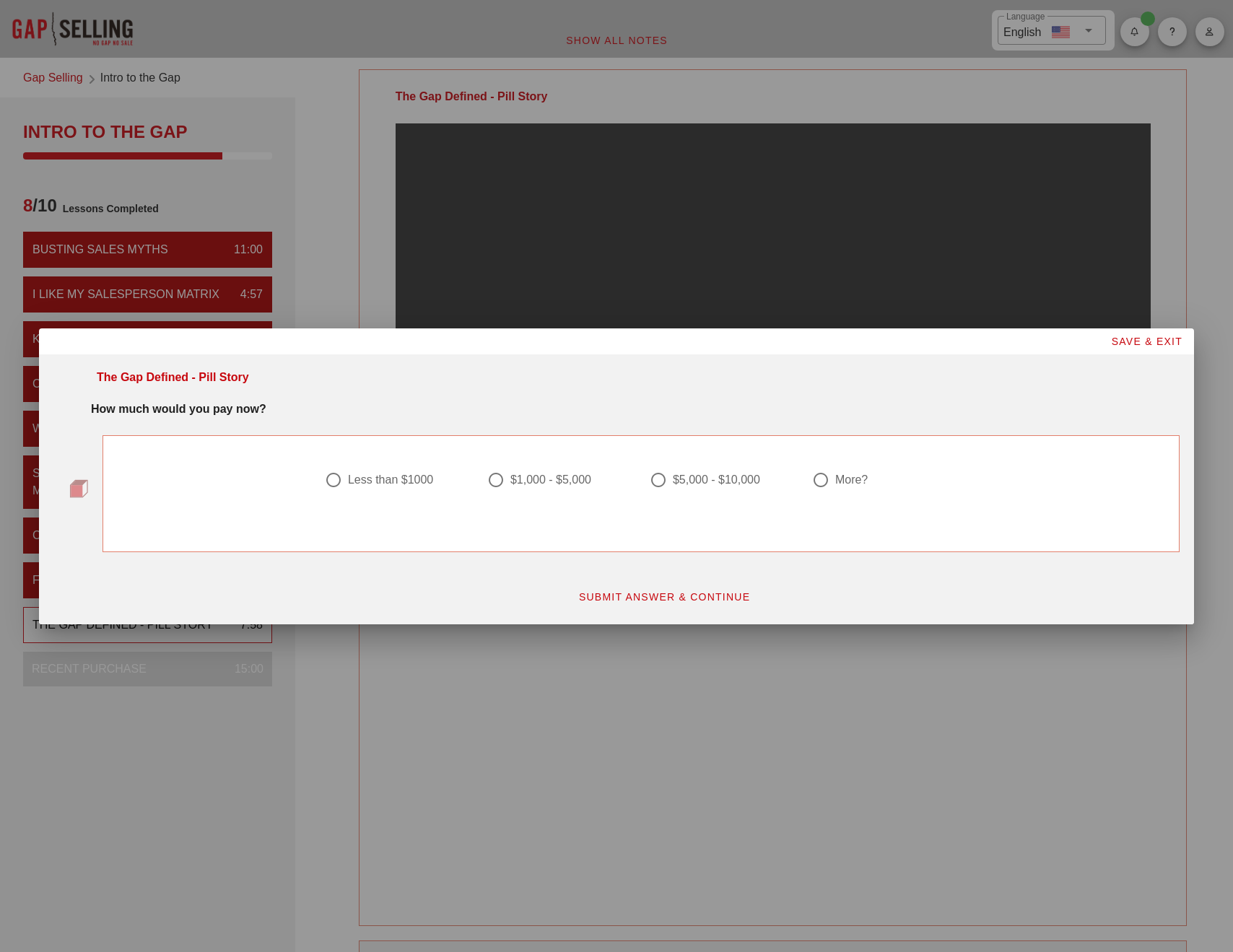
click at [836, 480] on div "More?" at bounding box center [851, 479] width 32 height 14
radio input "true"
click at [648, 597] on span "SUBMIT ANSWER & CONTINUE" at bounding box center [664, 596] width 172 height 11
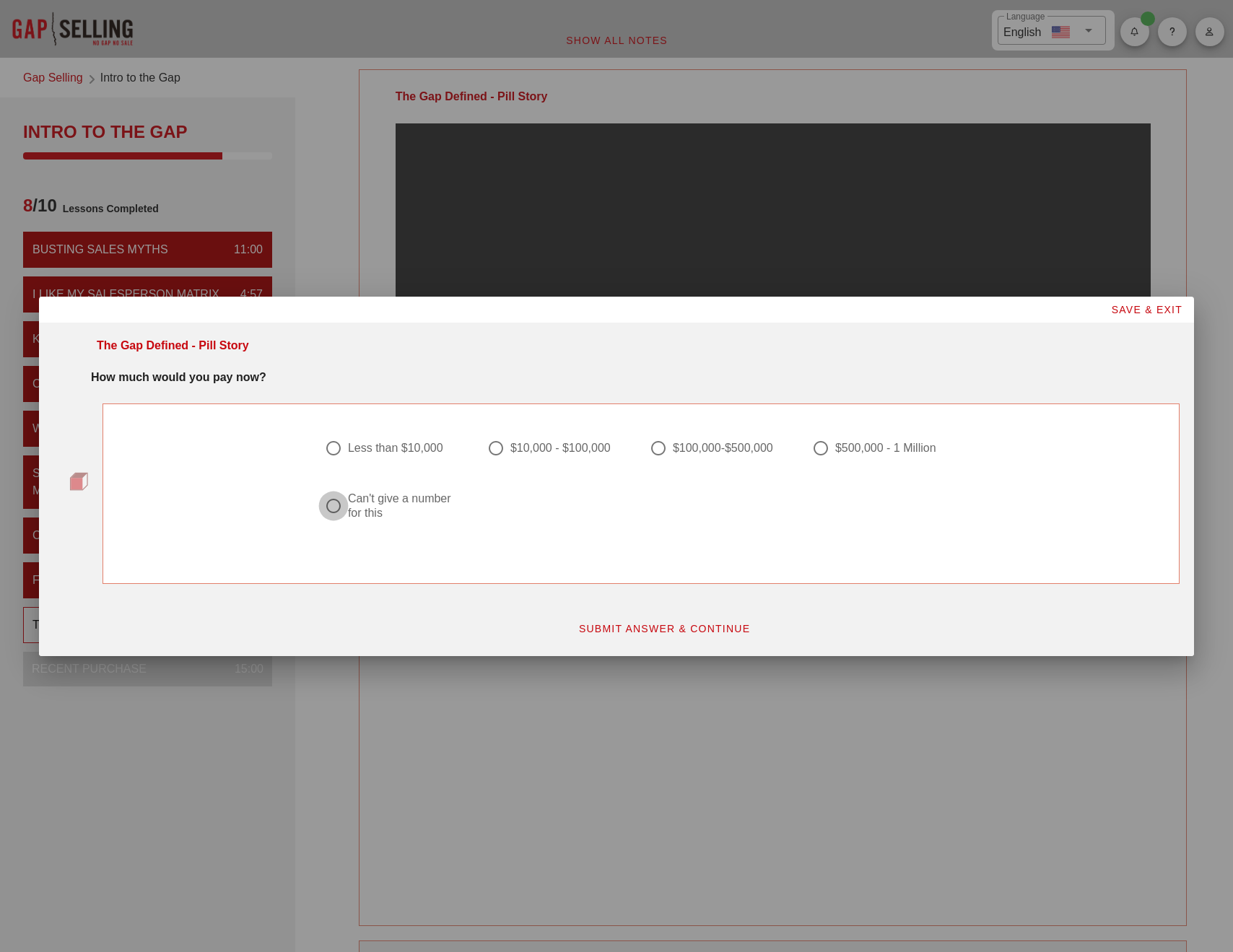
click at [345, 508] on div at bounding box center [333, 506] width 25 height 25
radio input "true"
drag, startPoint x: 677, startPoint y: 629, endPoint x: 535, endPoint y: 678, distance: 150.2
click at [677, 629] on span "SUBMIT ANSWER & CONTINUE" at bounding box center [664, 628] width 172 height 11
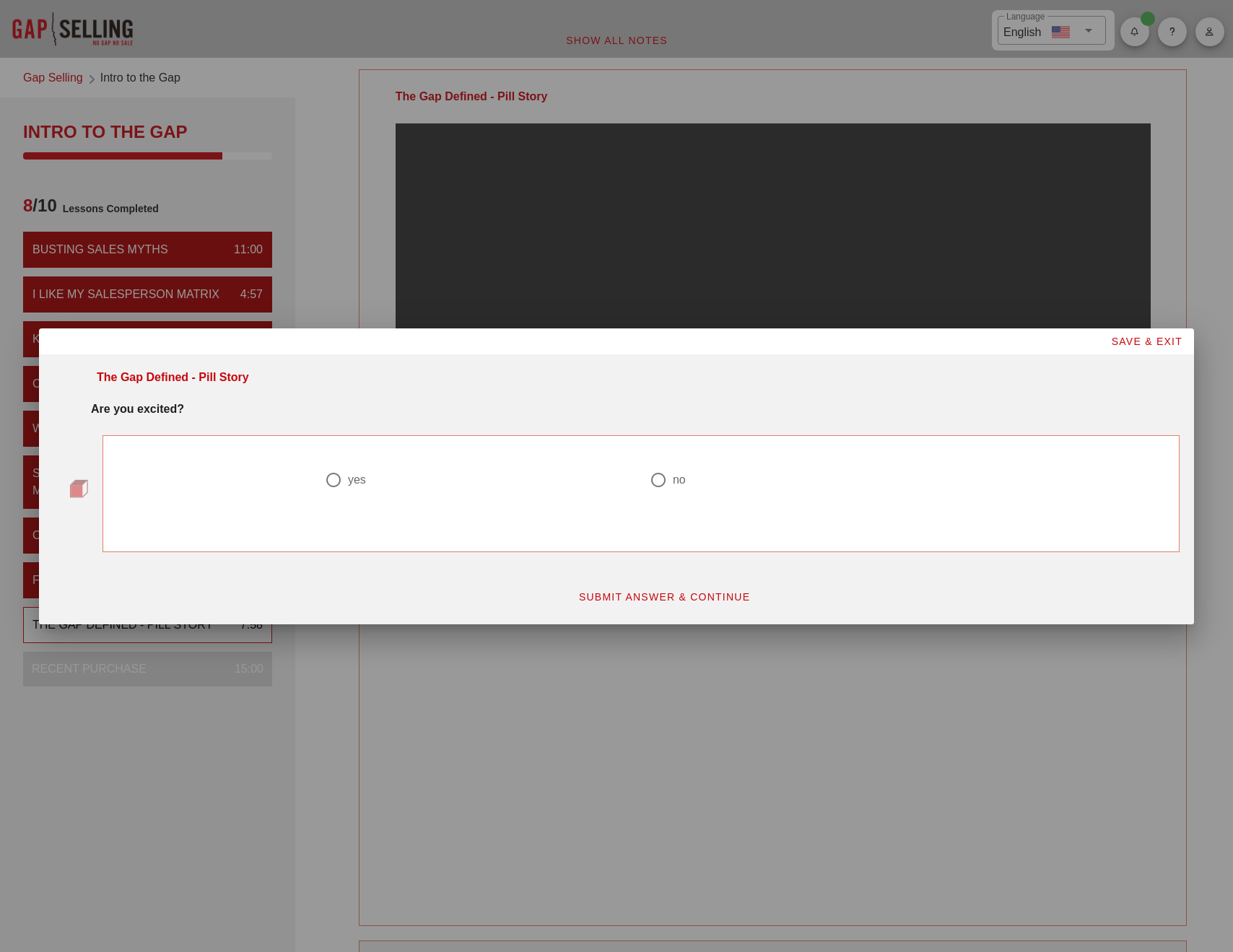
click at [332, 479] on div at bounding box center [333, 479] width 25 height 25
radio input "true"
click at [645, 601] on span "SUBMIT ANSWER & CONTINUE" at bounding box center [664, 596] width 172 height 11
click at [543, 479] on div "$50-$100" at bounding box center [534, 479] width 49 height 14
radio input "true"
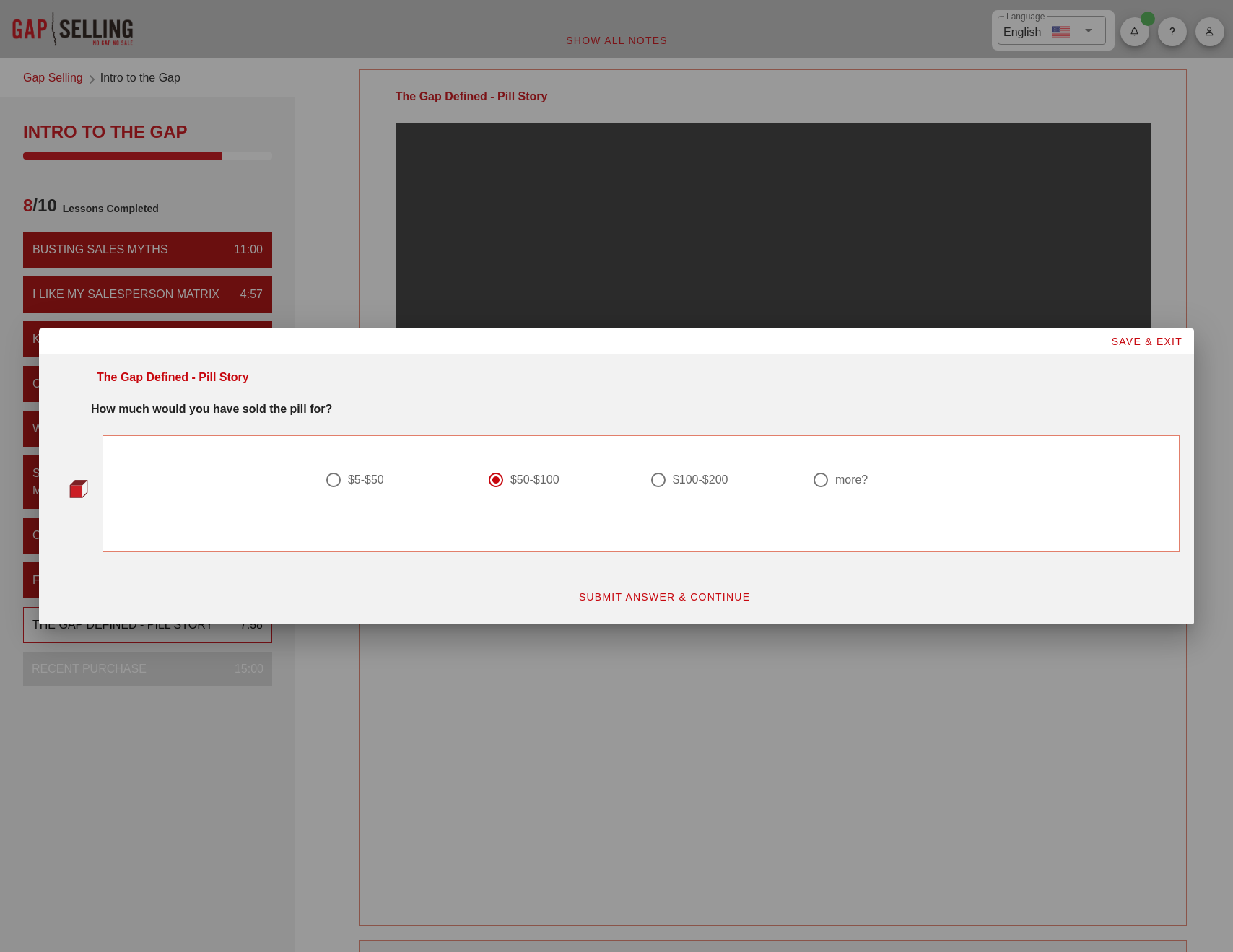
click at [653, 602] on span "SUBMIT ANSWER & CONTINUE" at bounding box center [664, 596] width 172 height 11
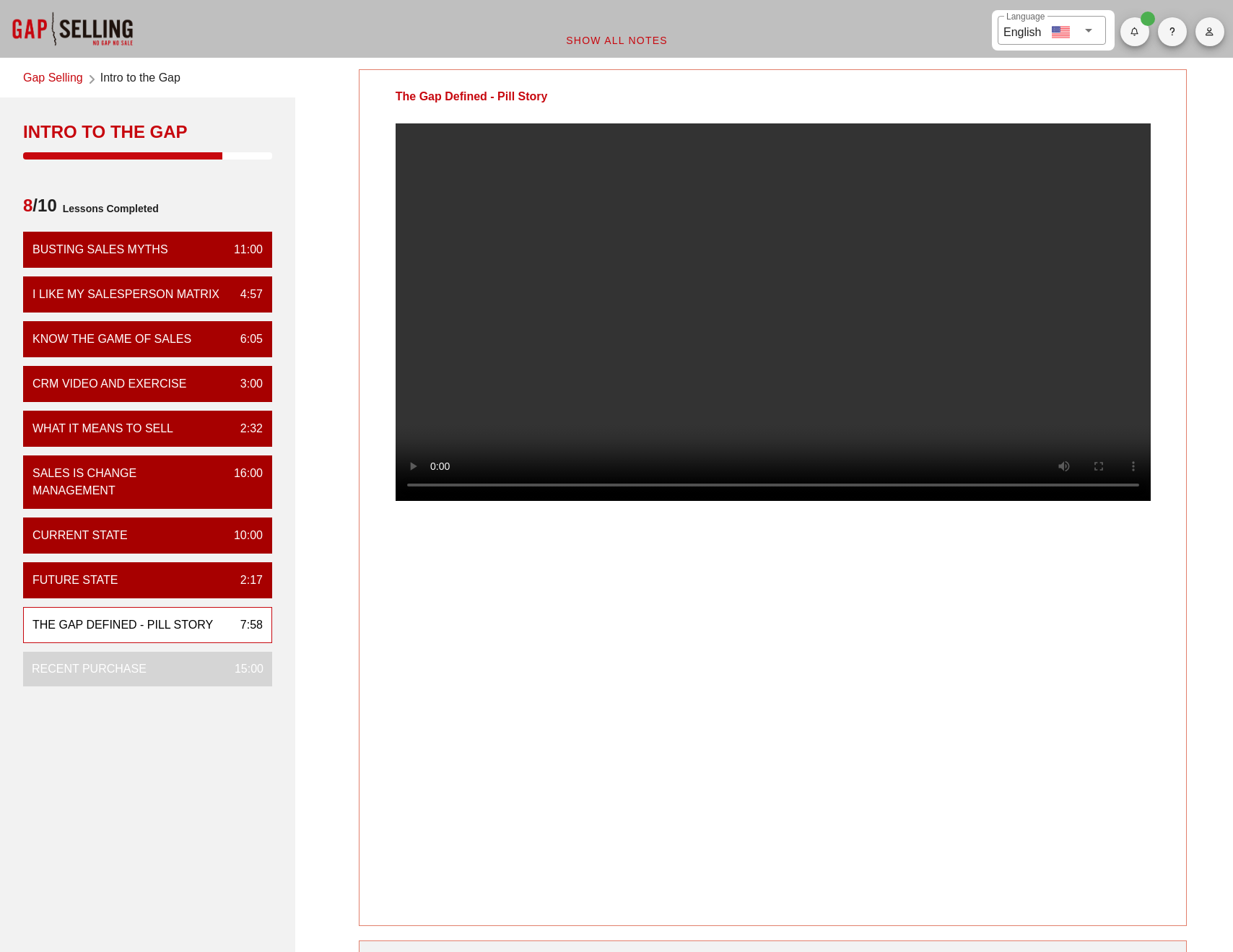
click at [897, 306] on video at bounding box center [773, 312] width 755 height 378
